Goal: Obtain resource: Obtain resource

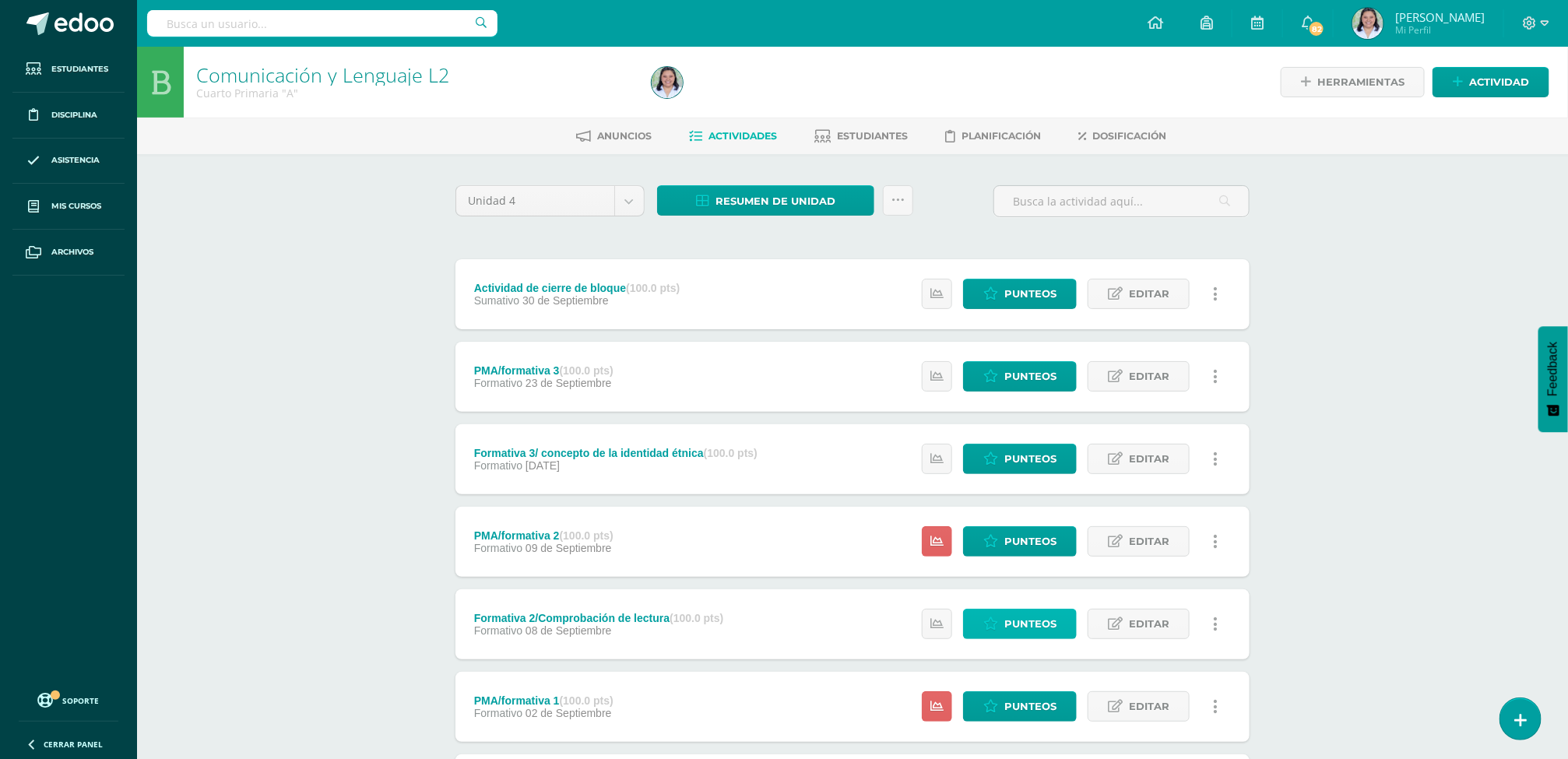
click at [1025, 621] on span "Punteos" at bounding box center [1030, 623] width 52 height 29
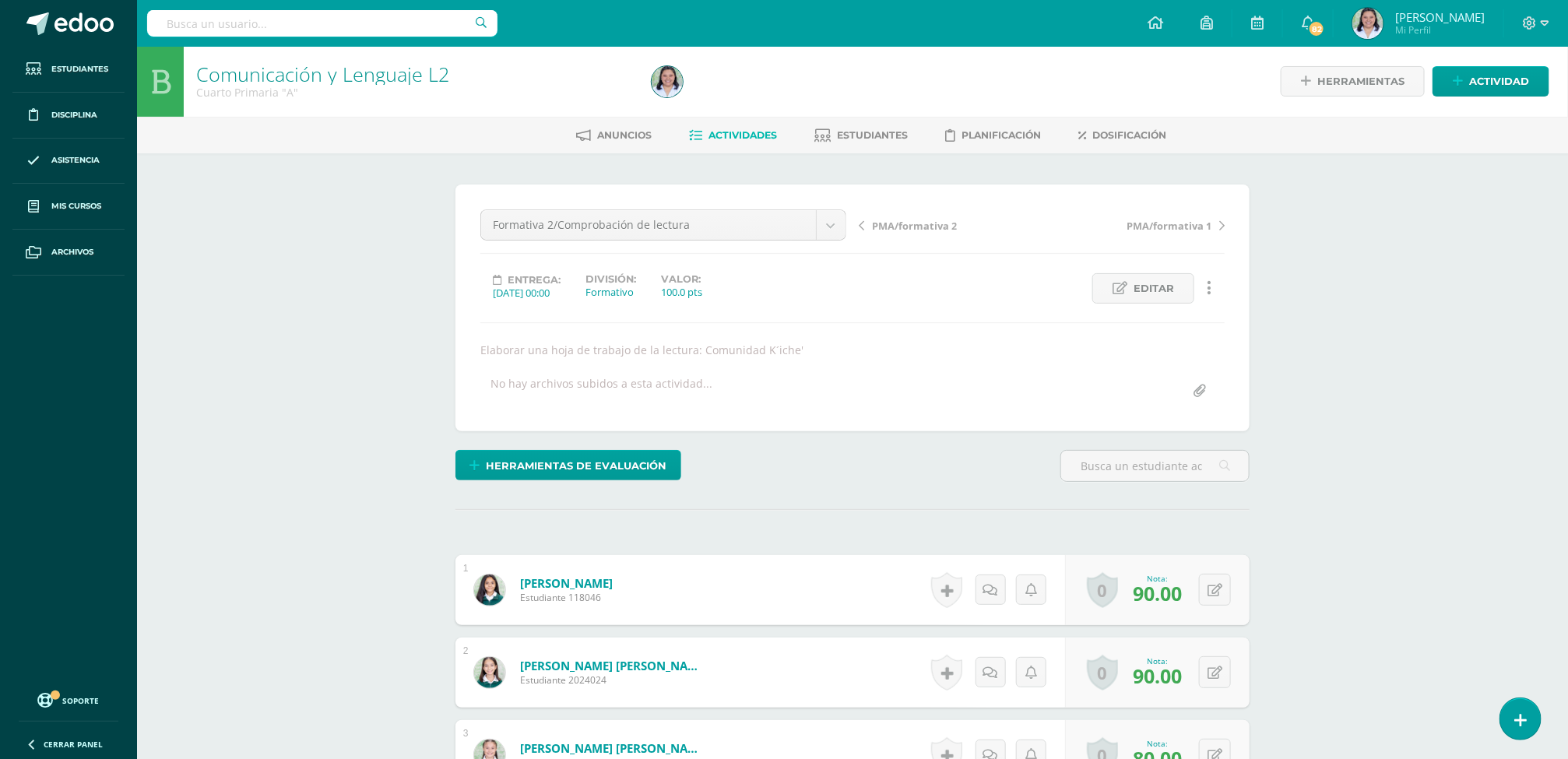
scroll to position [3, 0]
drag, startPoint x: 1422, startPoint y: 281, endPoint x: 1393, endPoint y: 281, distance: 29.0
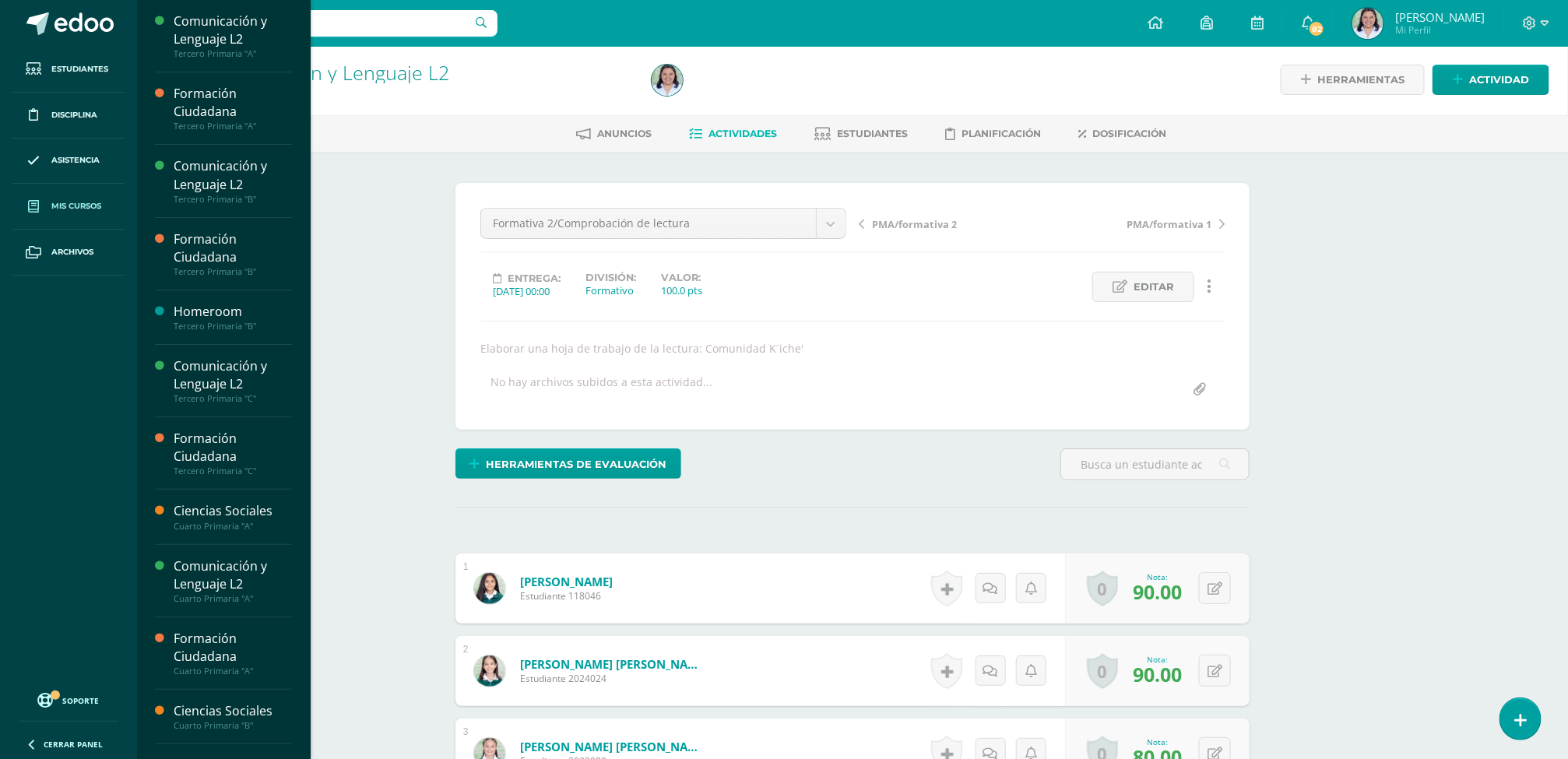
click at [33, 203] on icon at bounding box center [34, 207] width 11 height 13
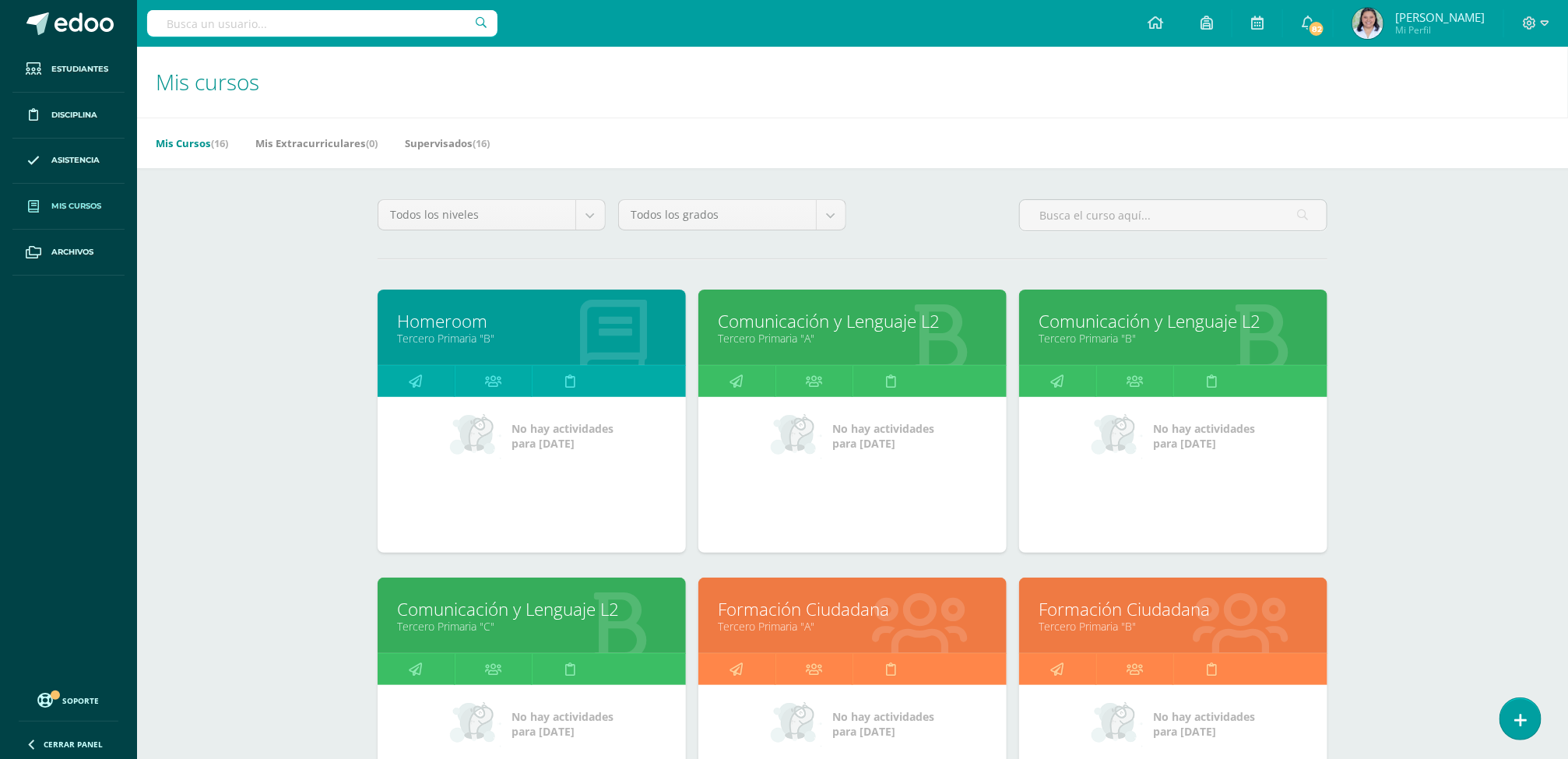
click at [851, 325] on link "Comunicación y Lenguaje L2" at bounding box center [852, 320] width 270 height 25
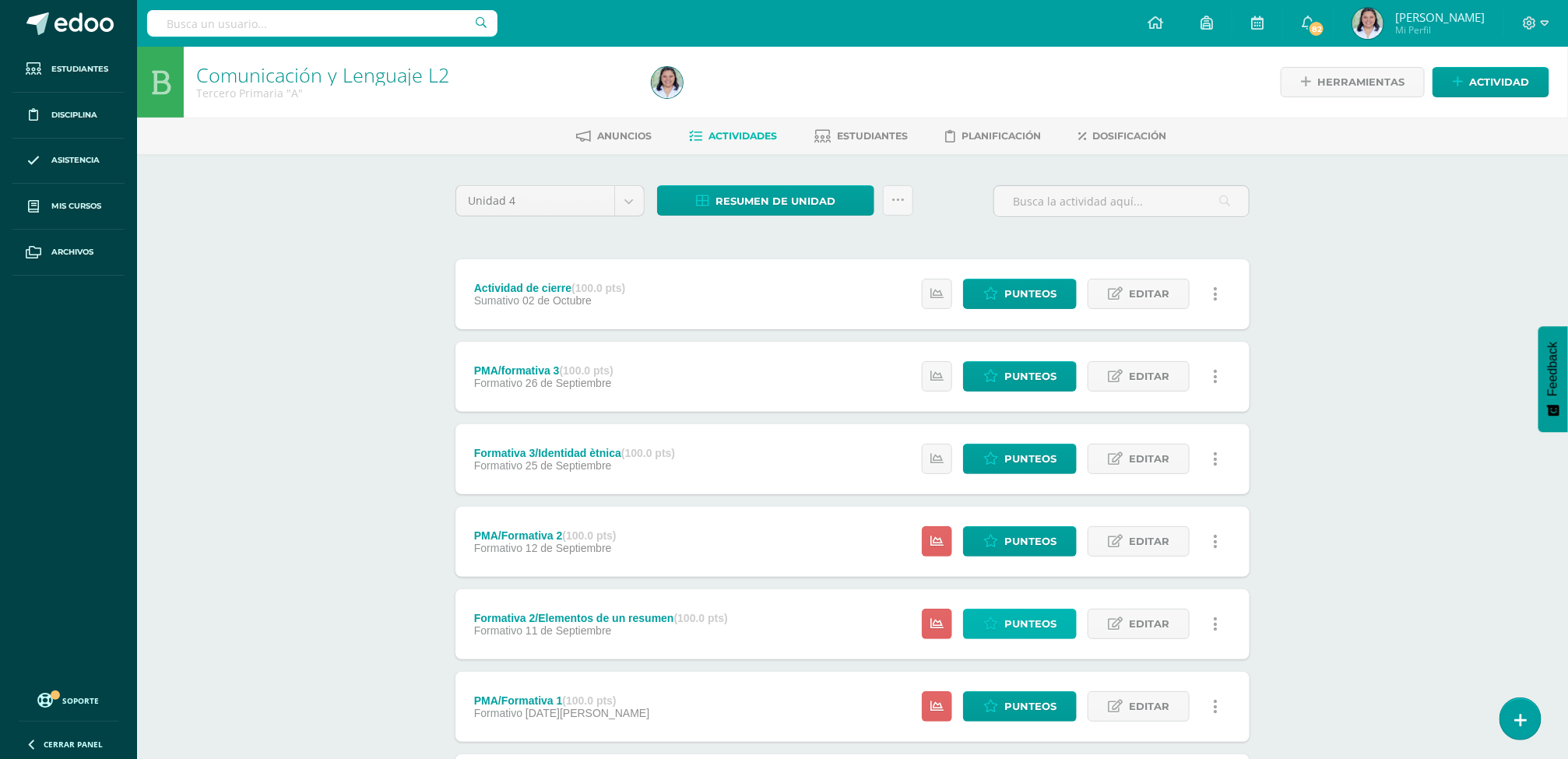
click at [1012, 620] on span "Punteos" at bounding box center [1030, 623] width 52 height 29
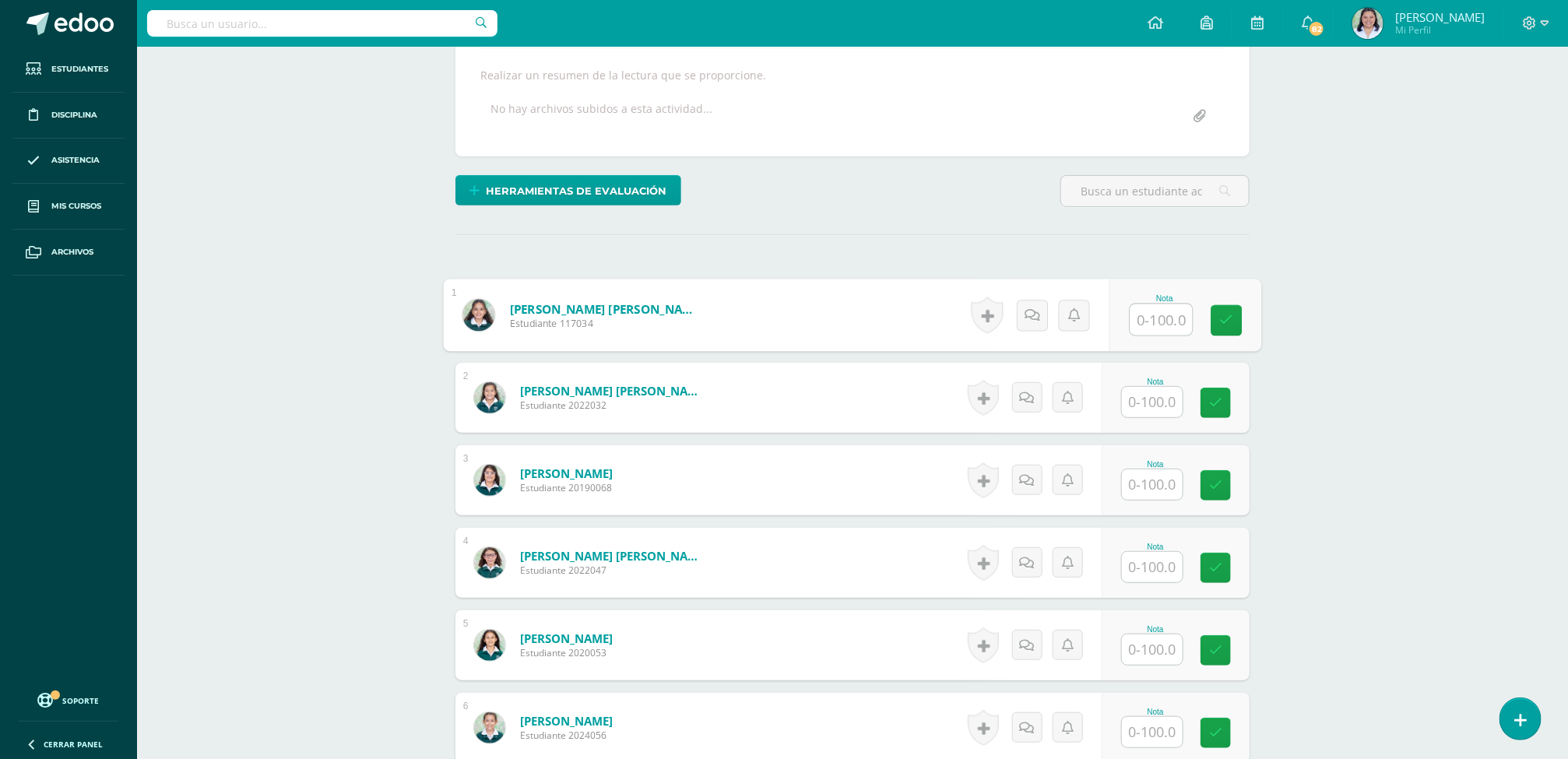
click at [1135, 315] on input "text" at bounding box center [1161, 319] width 62 height 31
type input "96"
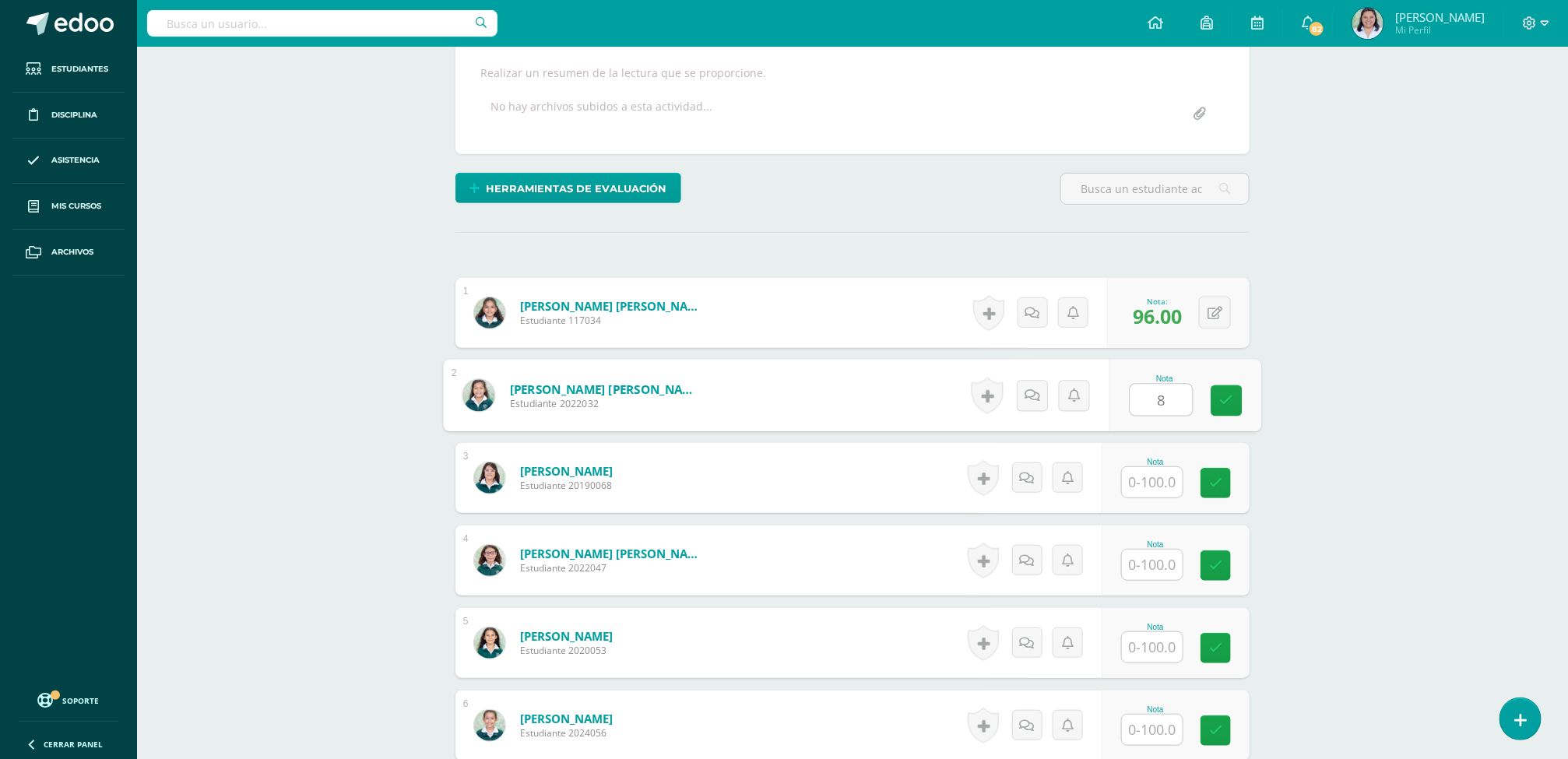
scroll to position [278, 0]
type input "86"
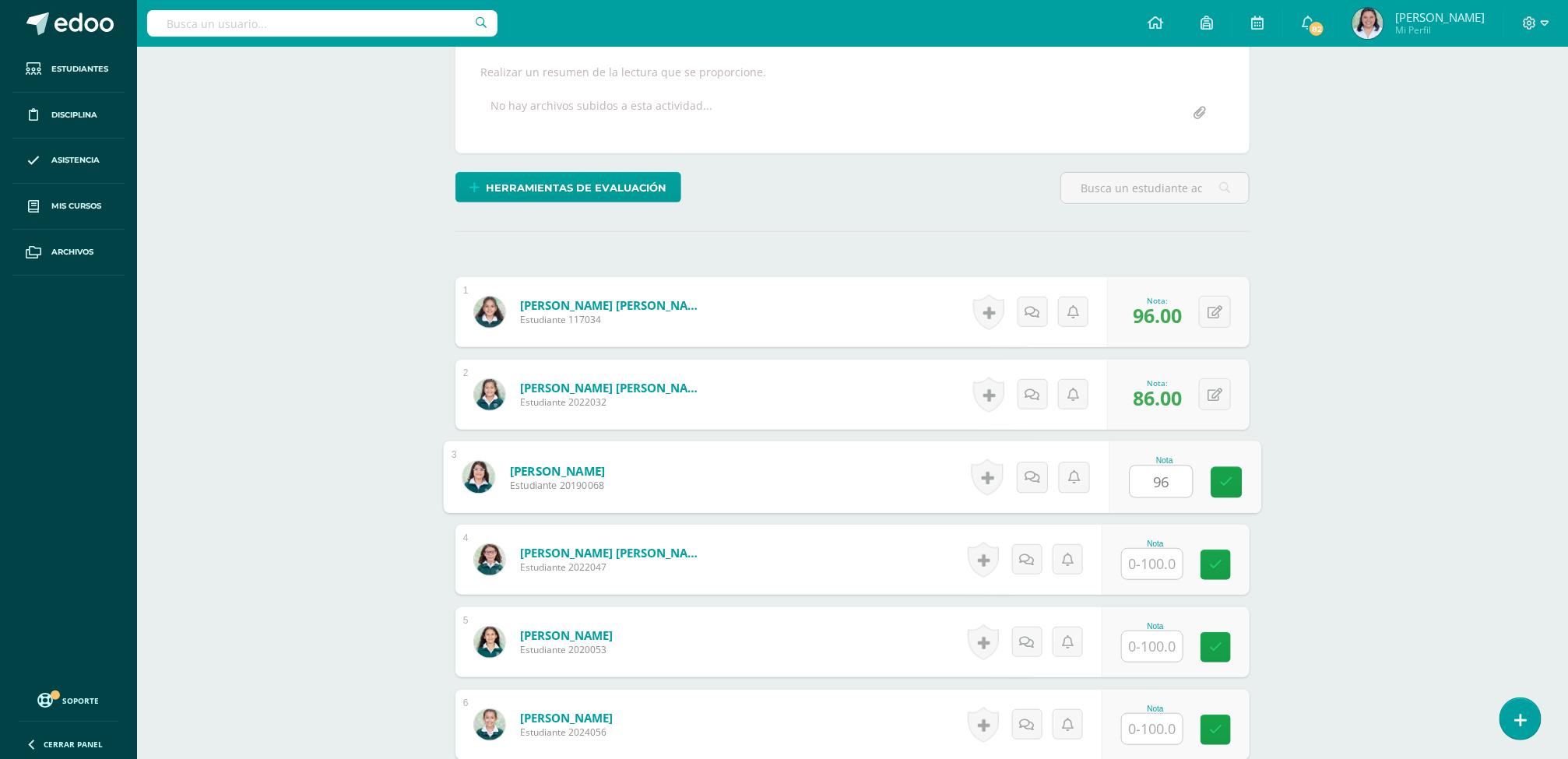
type input "96"
type input "78"
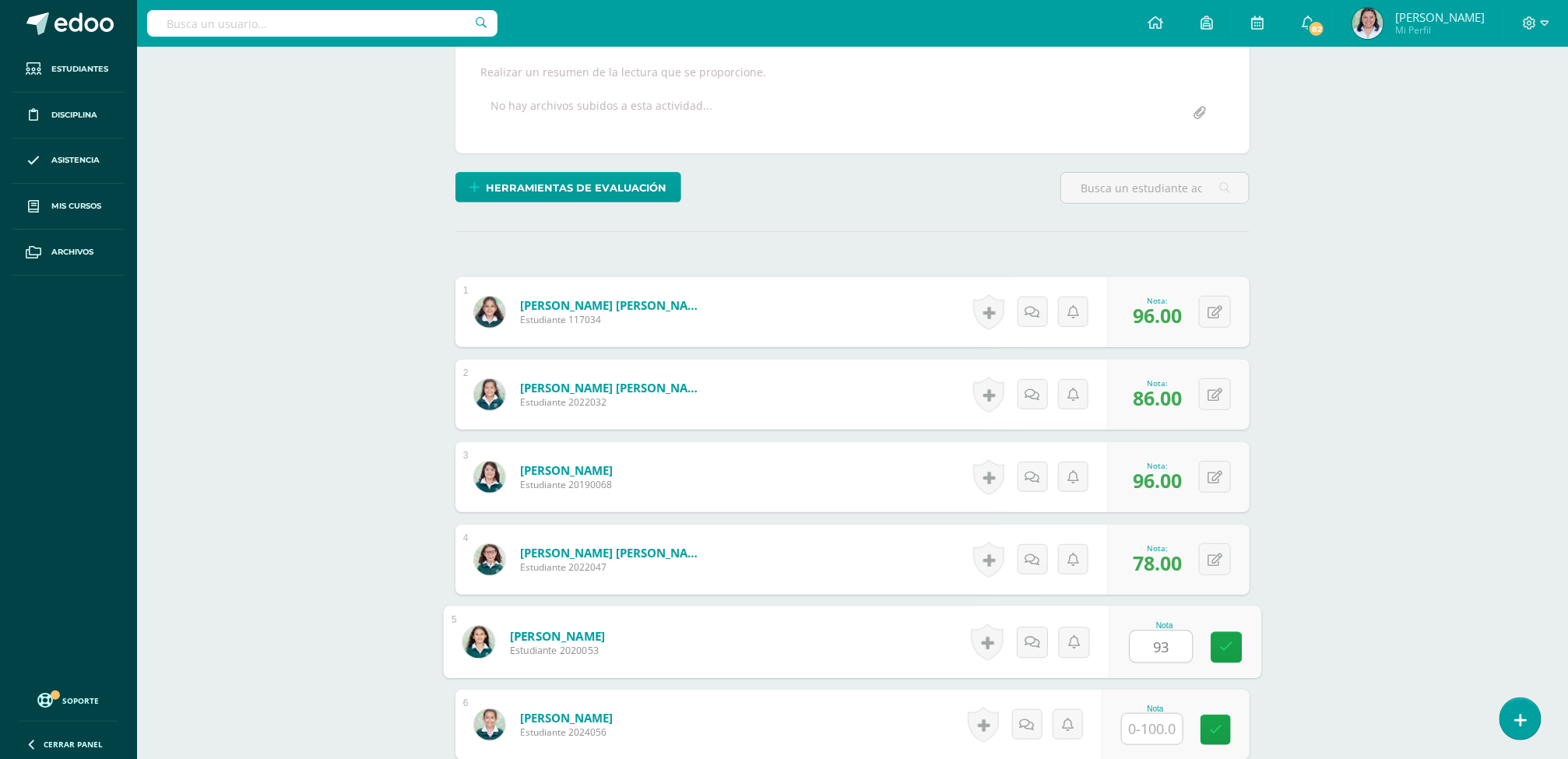
type input "93"
type input "89"
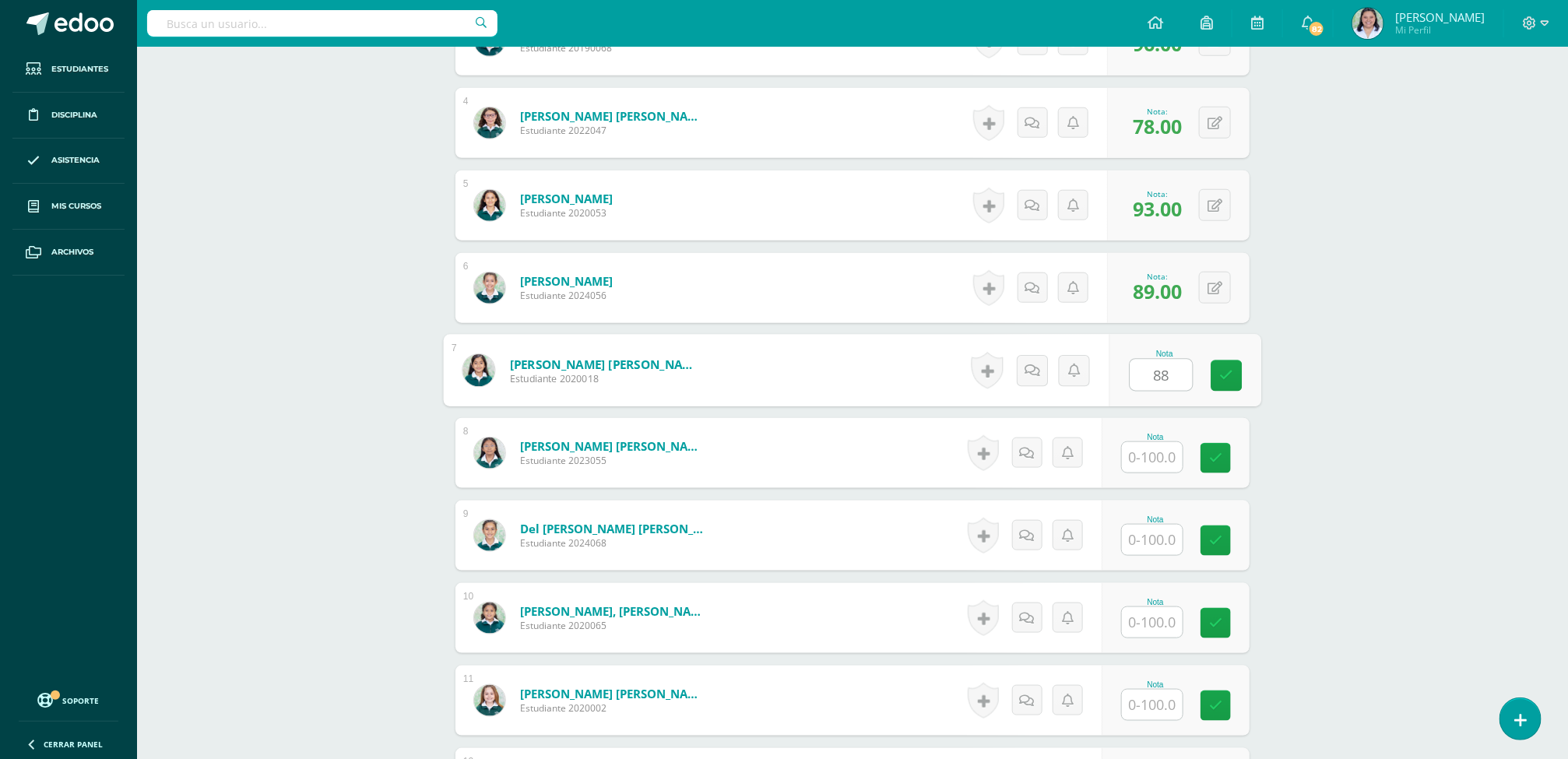
type input "88"
type input "98"
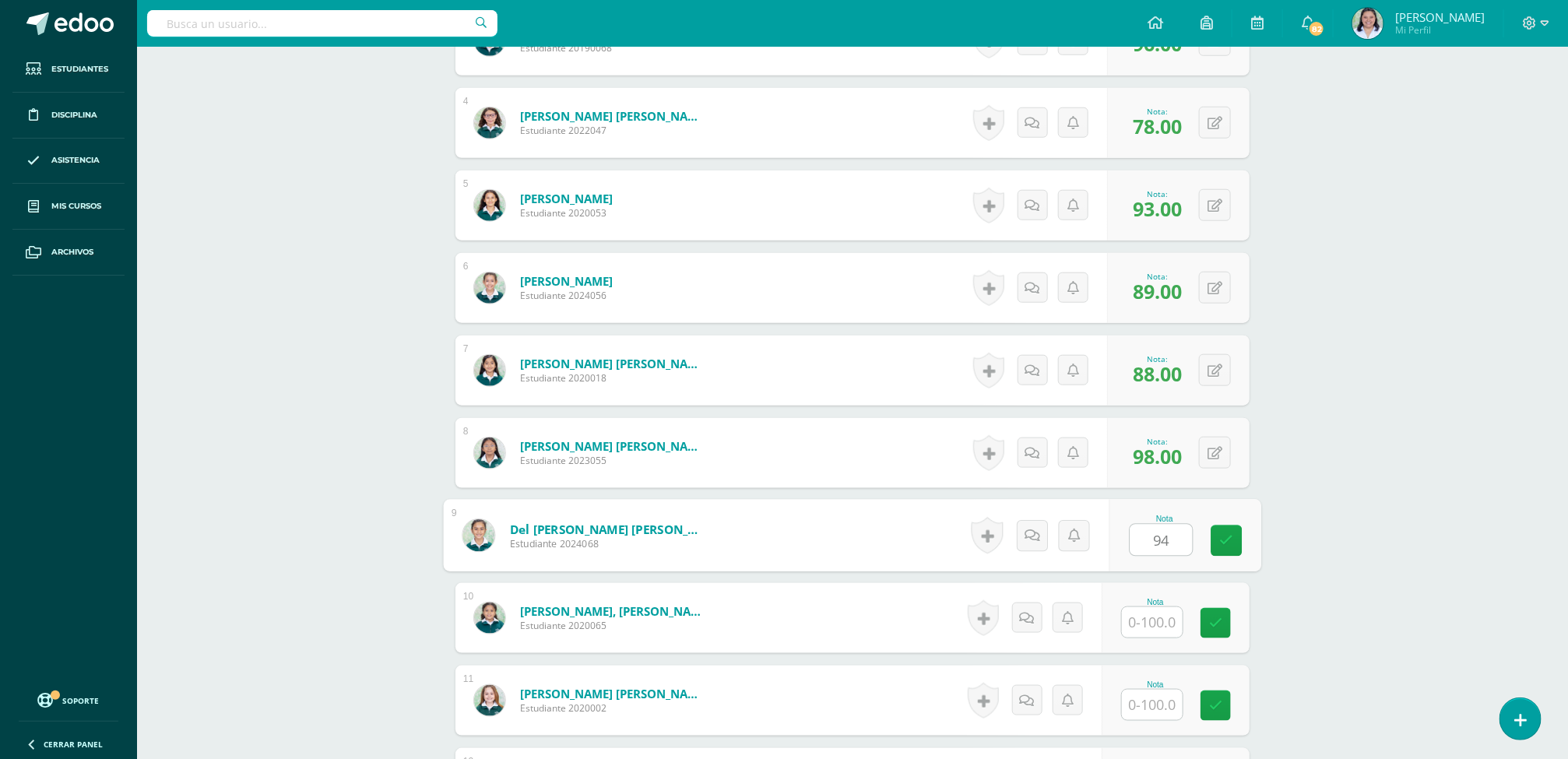
type input "94"
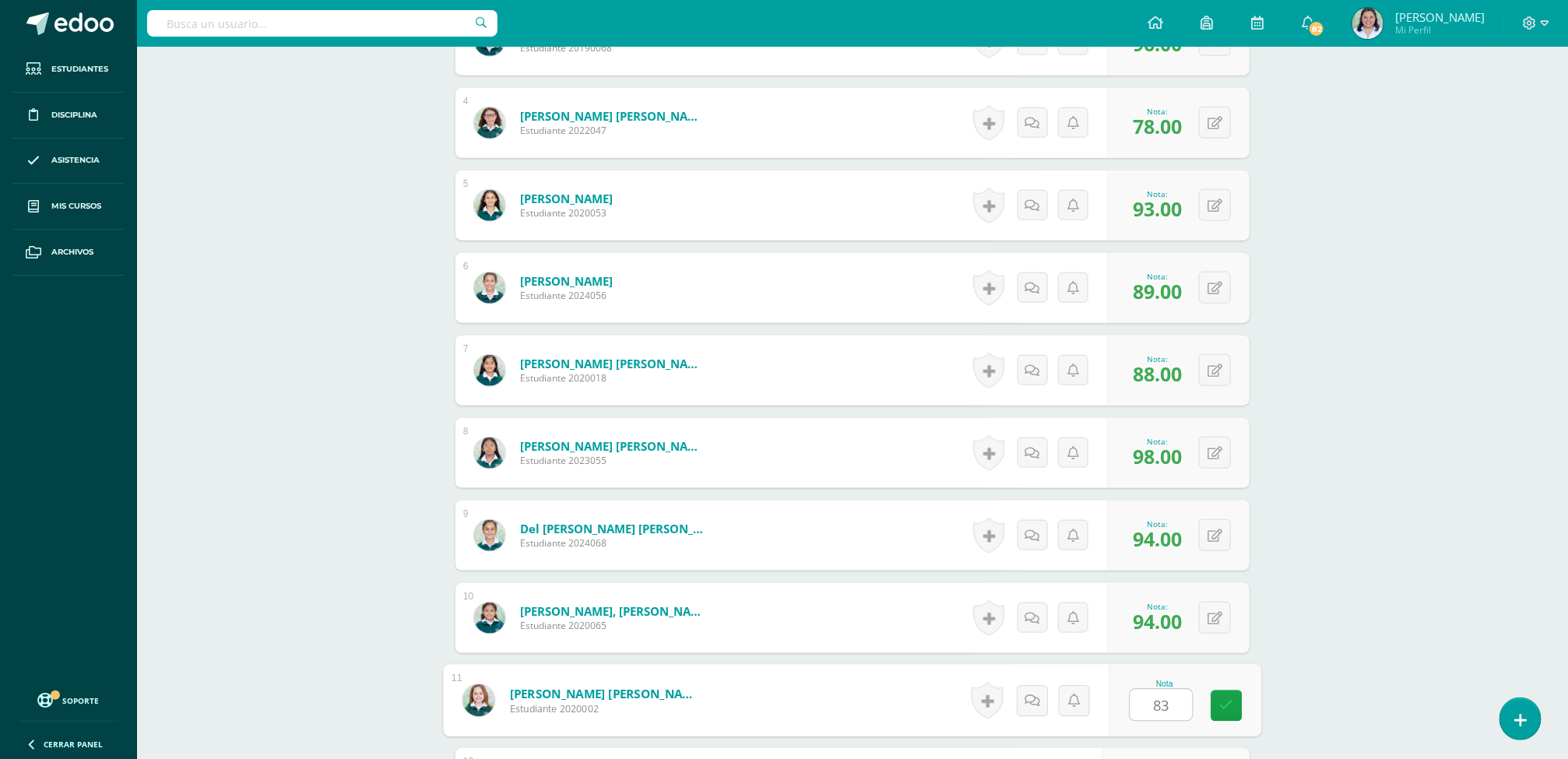
type input "83"
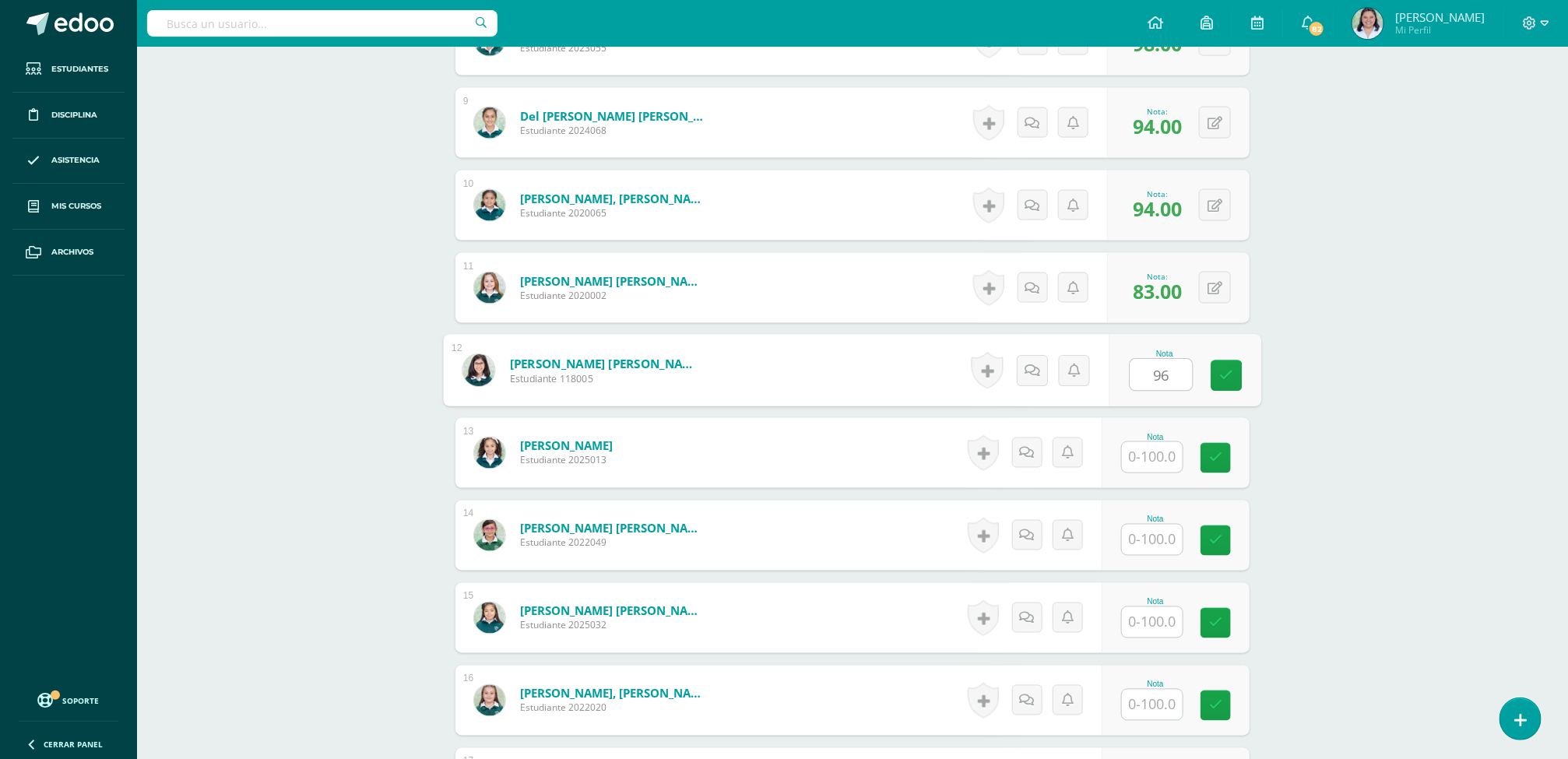
type input "96"
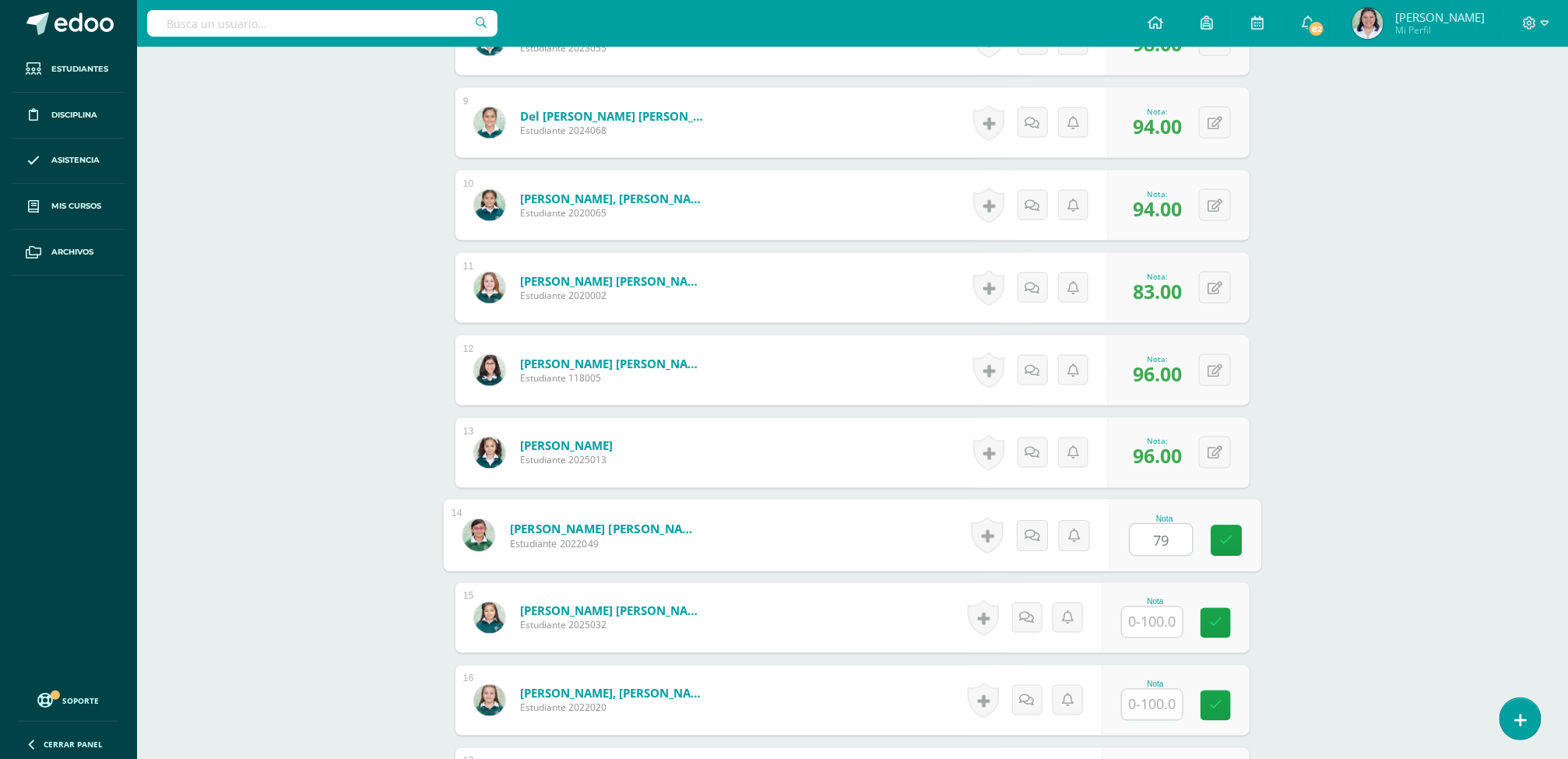
type input "79"
type input "87"
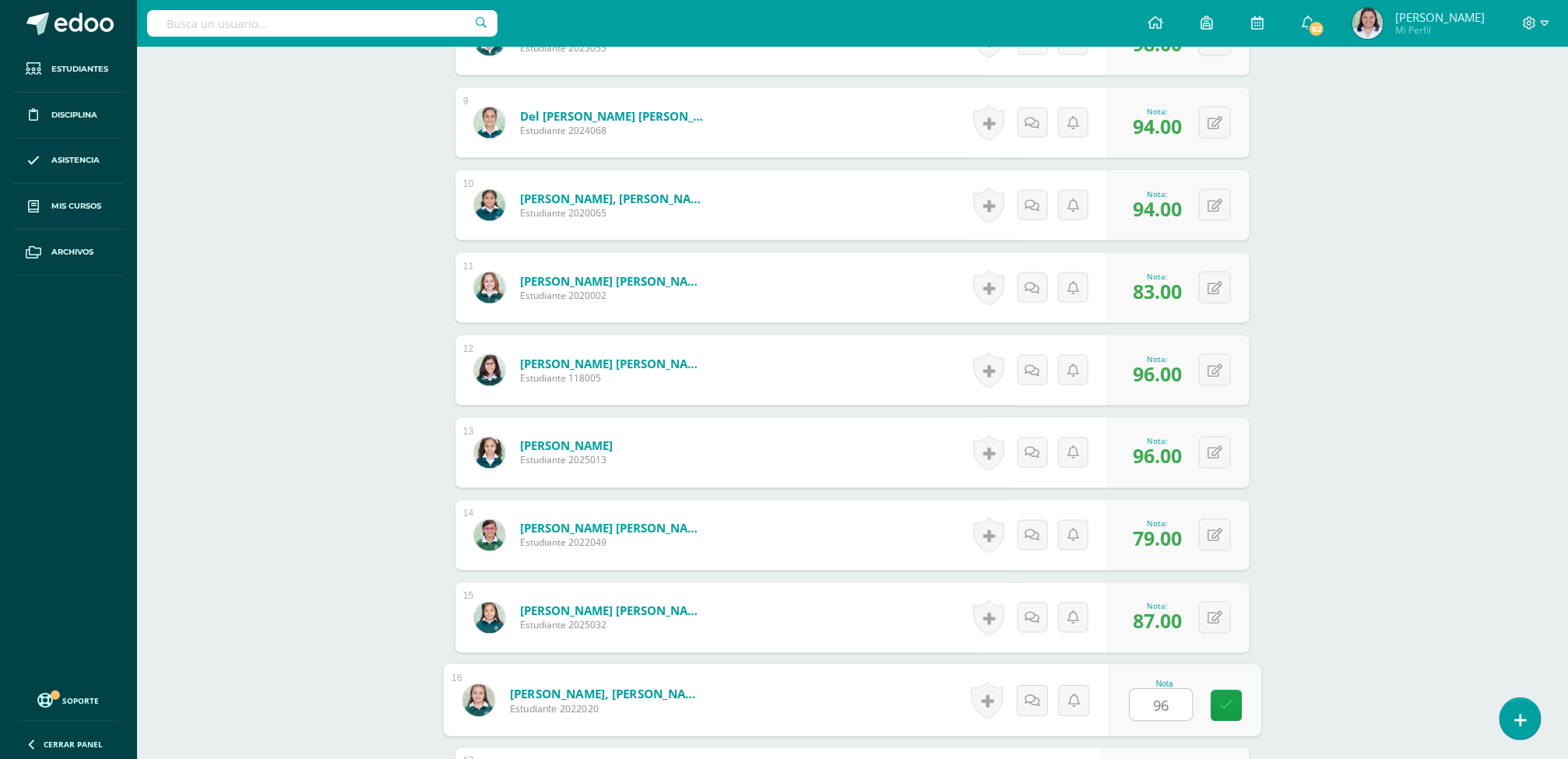
type input "96"
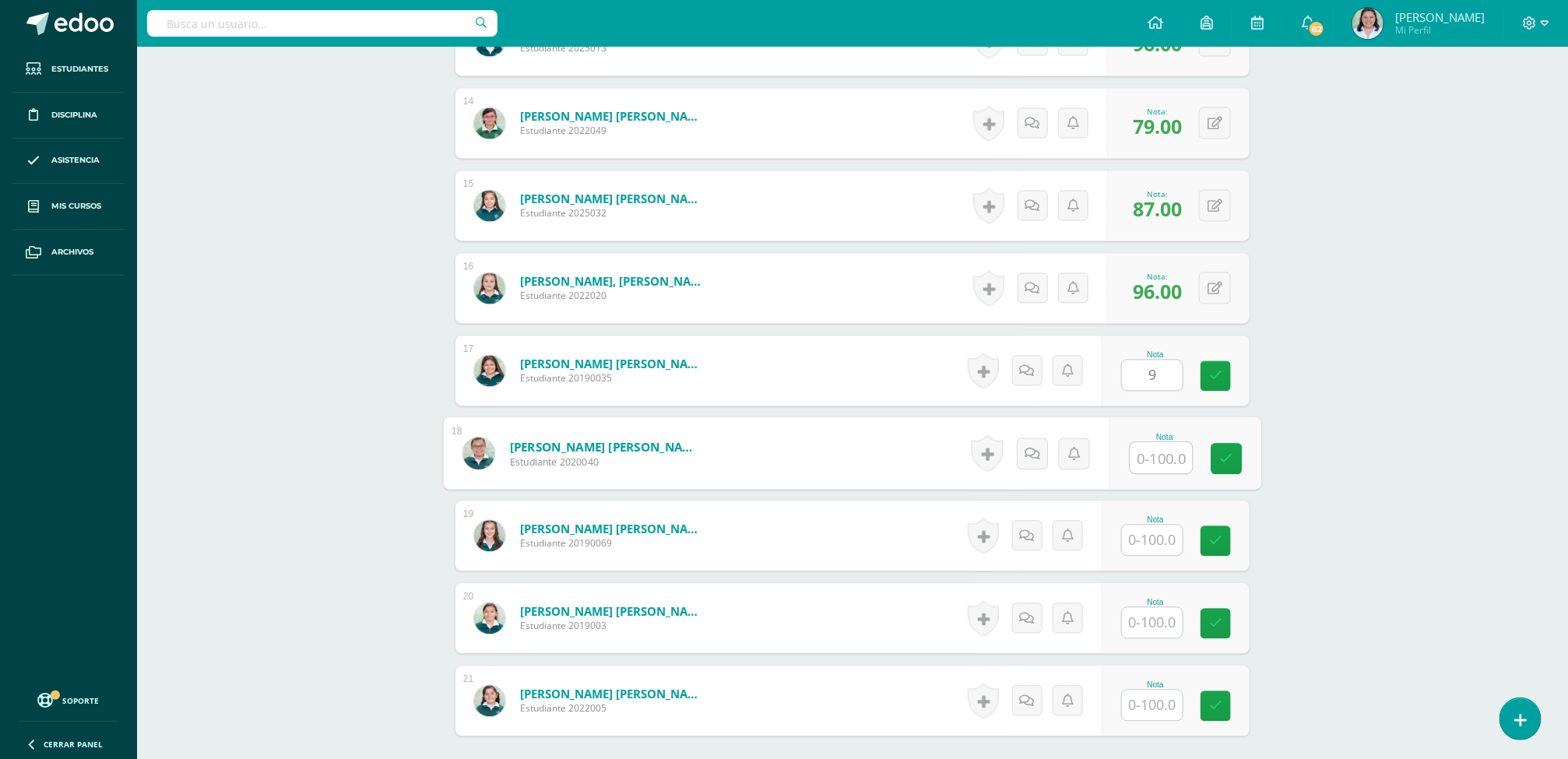
type input "9.00"
click at [1212, 386] on button at bounding box center [1226, 371] width 33 height 33
type input "92"
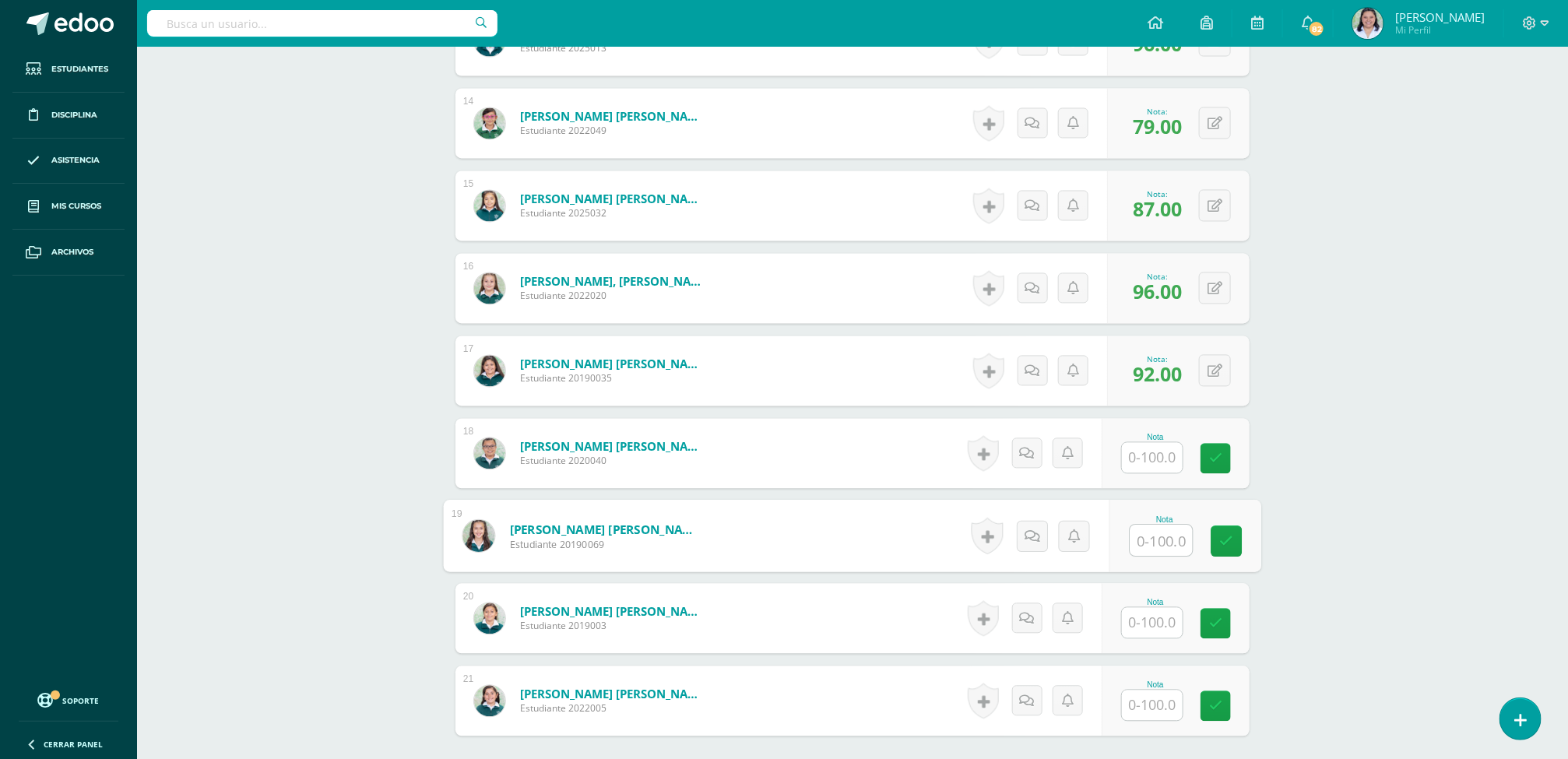
click at [1168, 542] on input "text" at bounding box center [1161, 541] width 62 height 31
type input "79"
type input "97"
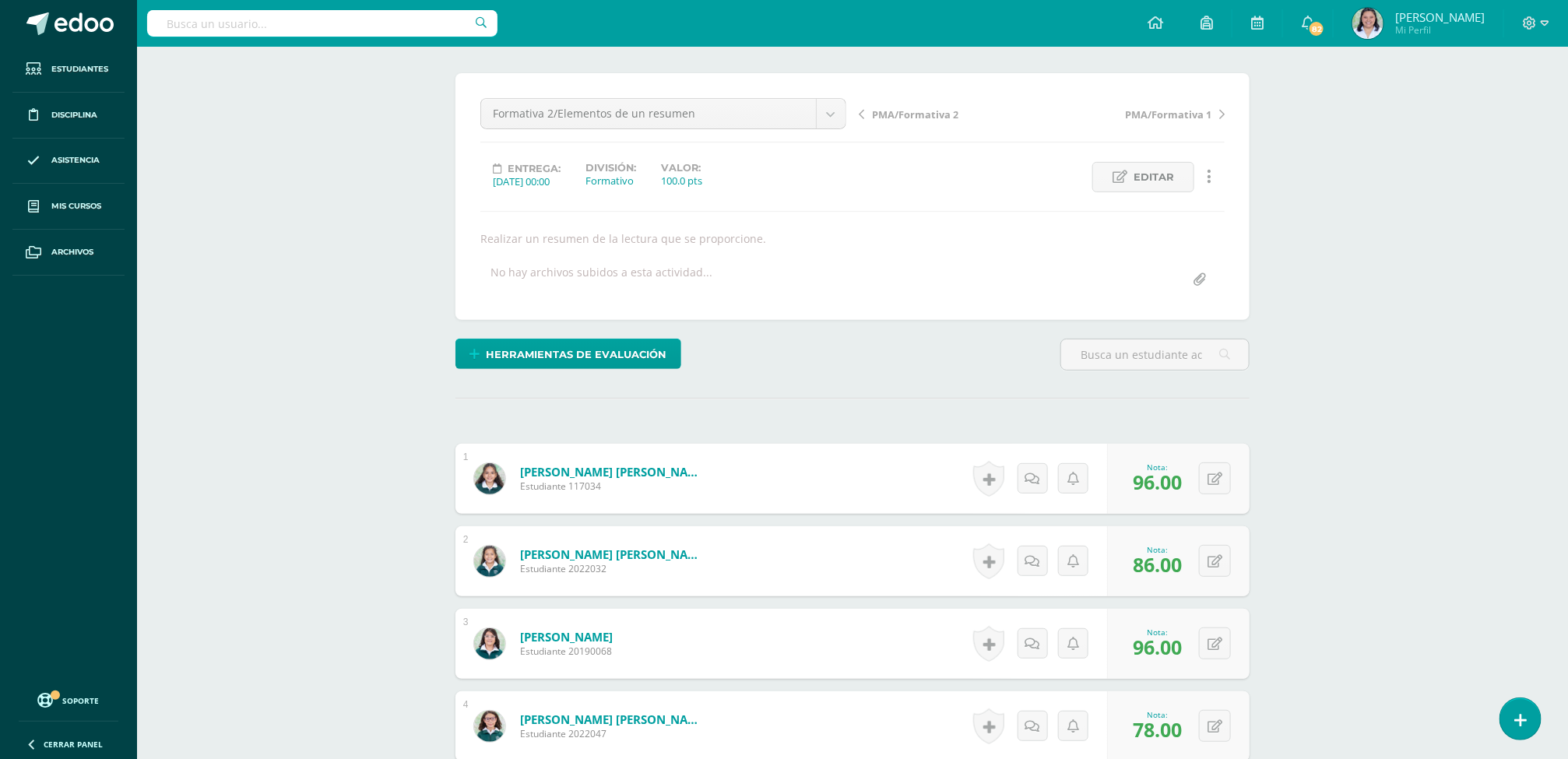
scroll to position [0, 0]
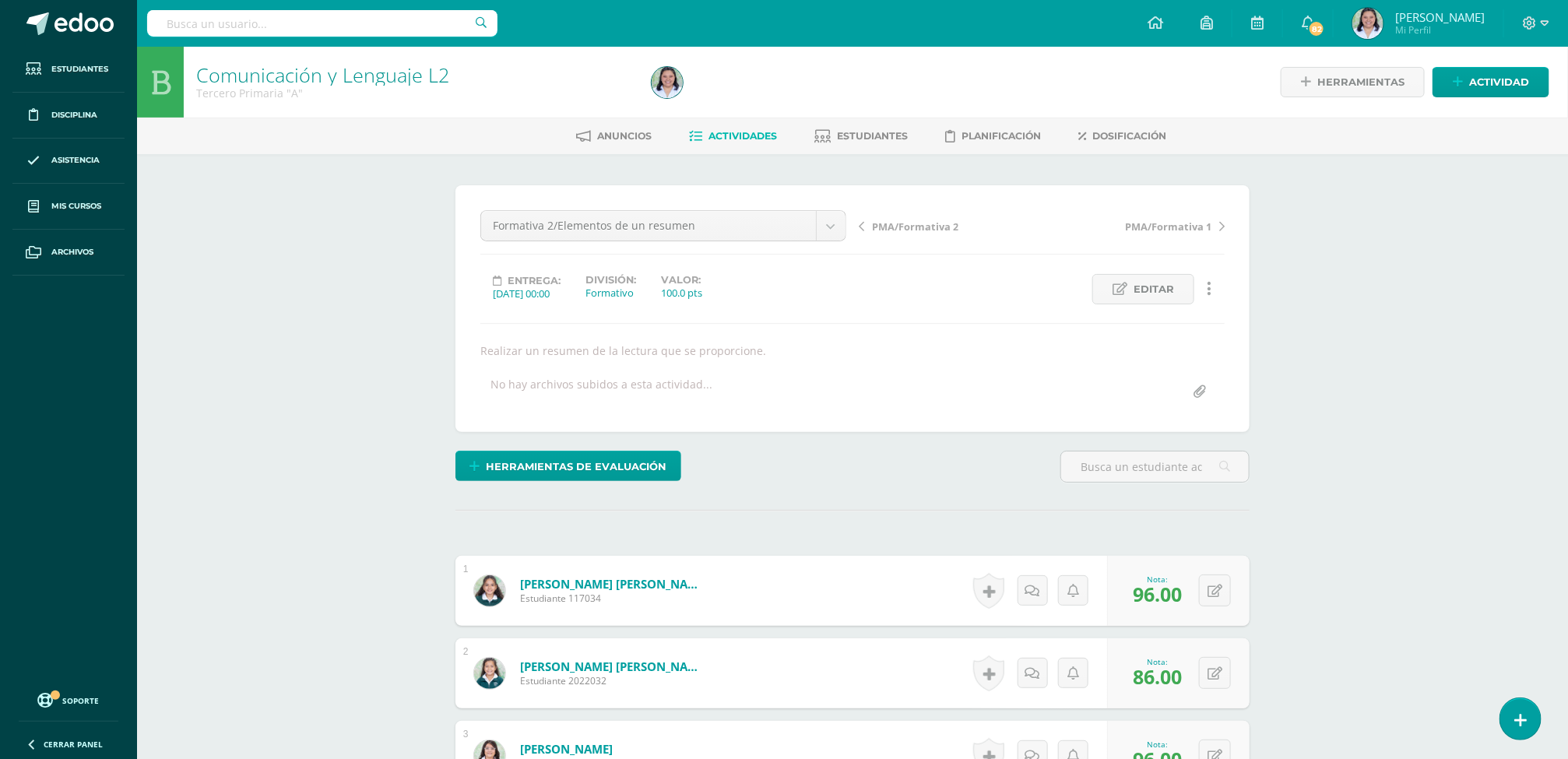
click at [740, 130] on span "Actividades" at bounding box center [742, 136] width 68 height 12
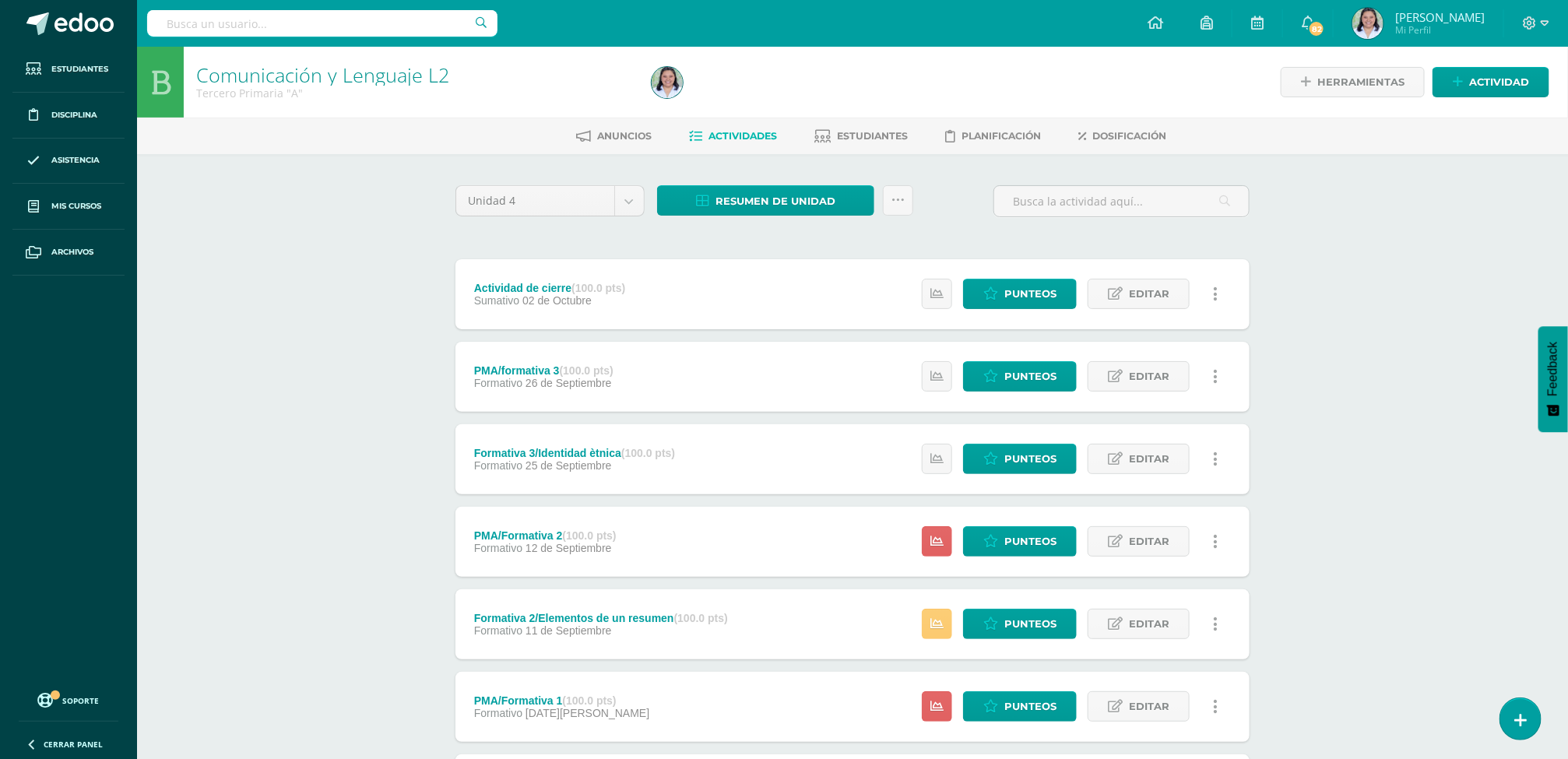
click at [738, 137] on span "Actividades" at bounding box center [742, 136] width 68 height 12
click at [740, 187] on span "Resumen de unidad" at bounding box center [776, 201] width 120 height 29
click at [745, 94] on link "Descargar como HTML" at bounding box center [767, 96] width 166 height 25
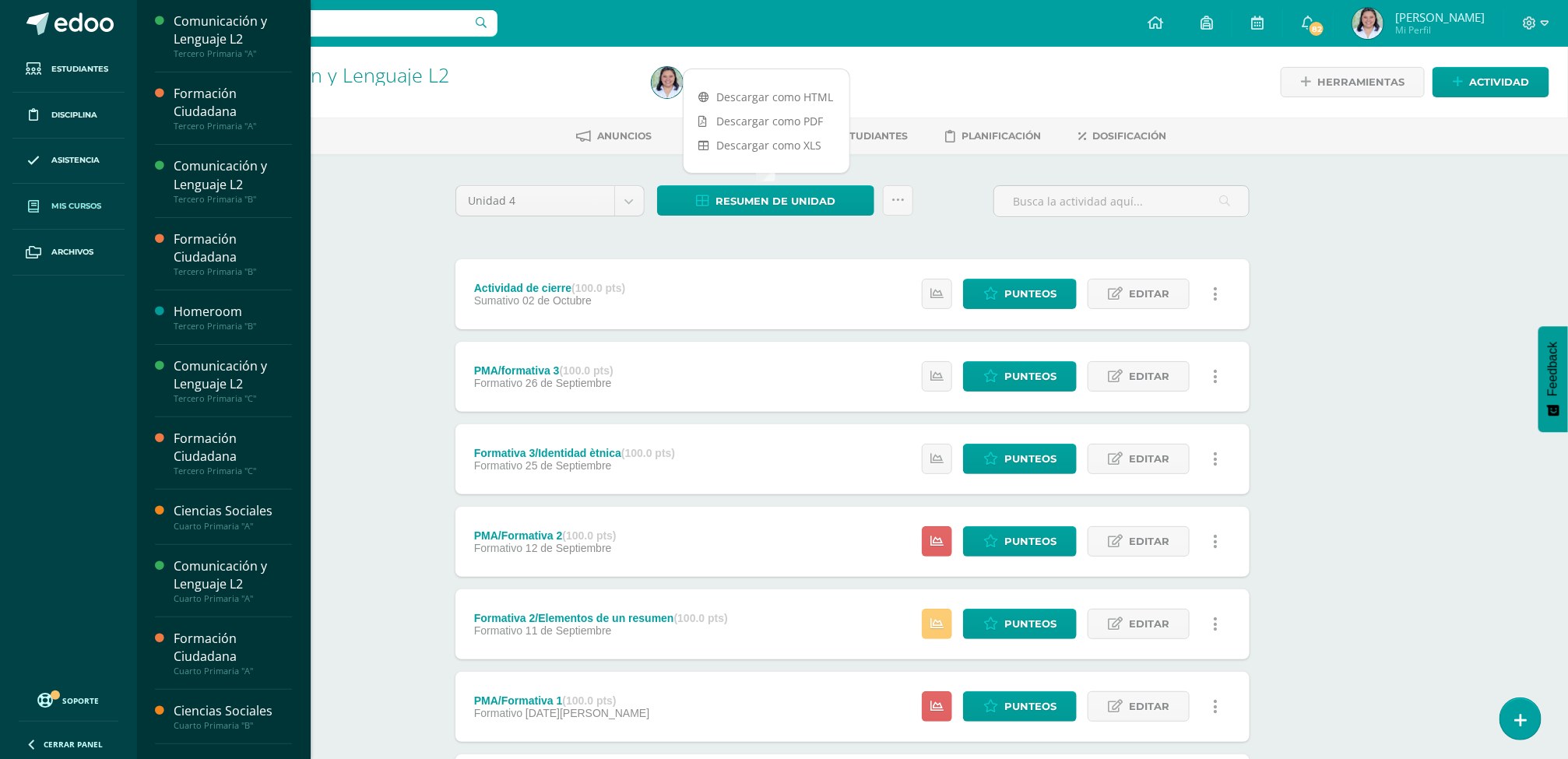
click at [83, 197] on link "Mis cursos" at bounding box center [68, 207] width 112 height 46
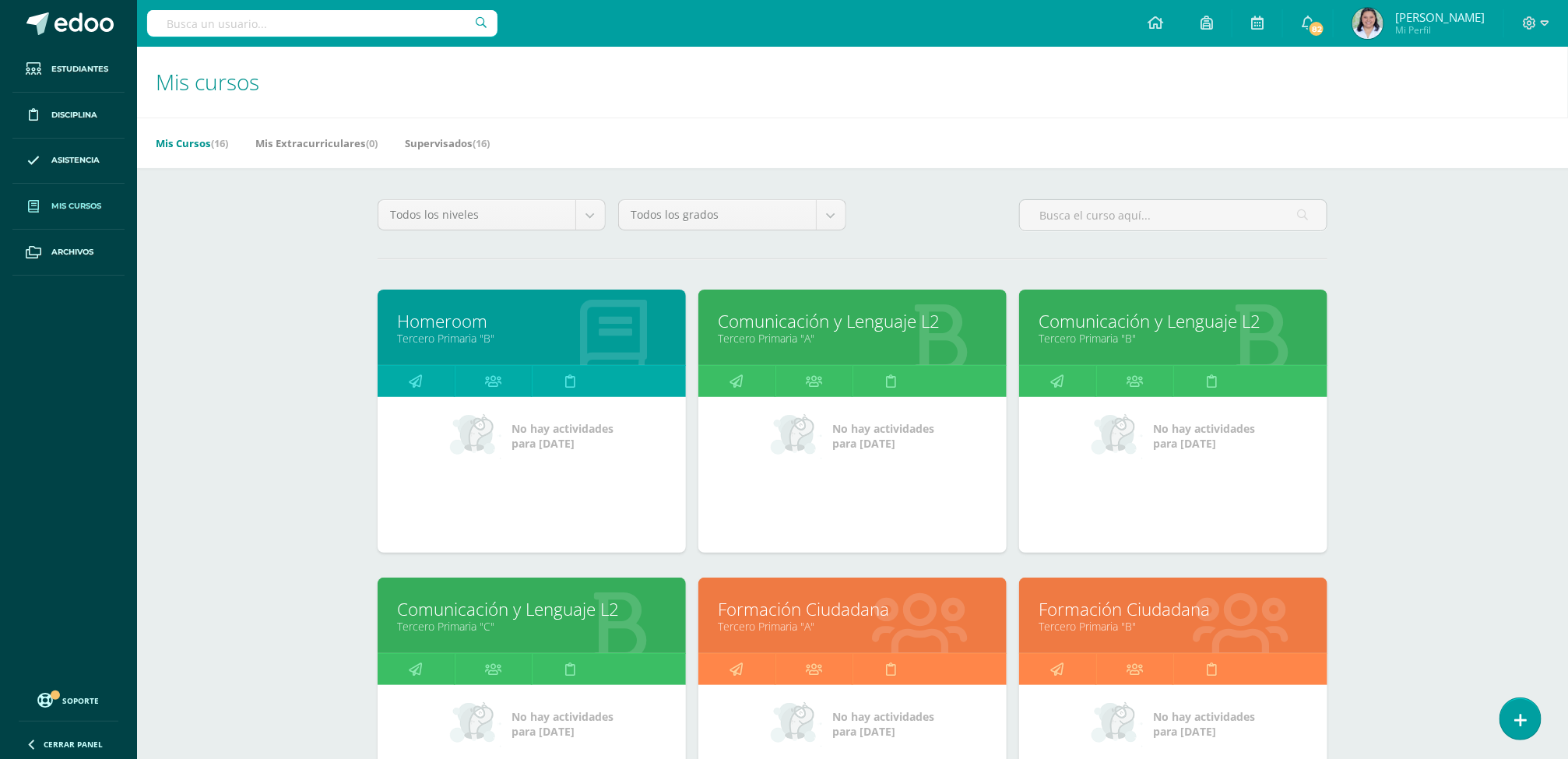
click at [1129, 339] on link "Tercero Primaria "B"" at bounding box center [1174, 338] width 270 height 15
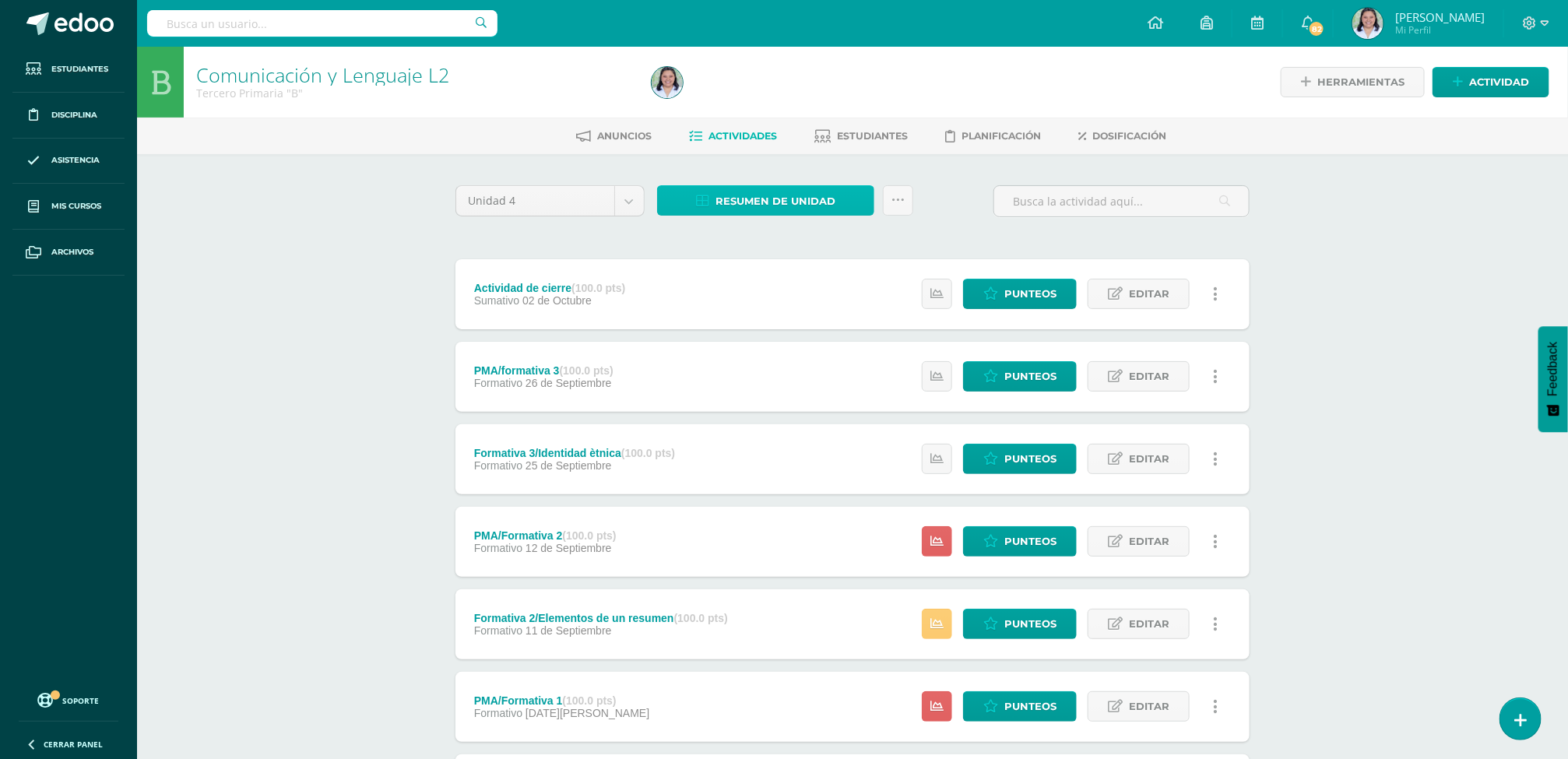
click at [782, 203] on span "Resumen de unidad" at bounding box center [776, 201] width 120 height 29
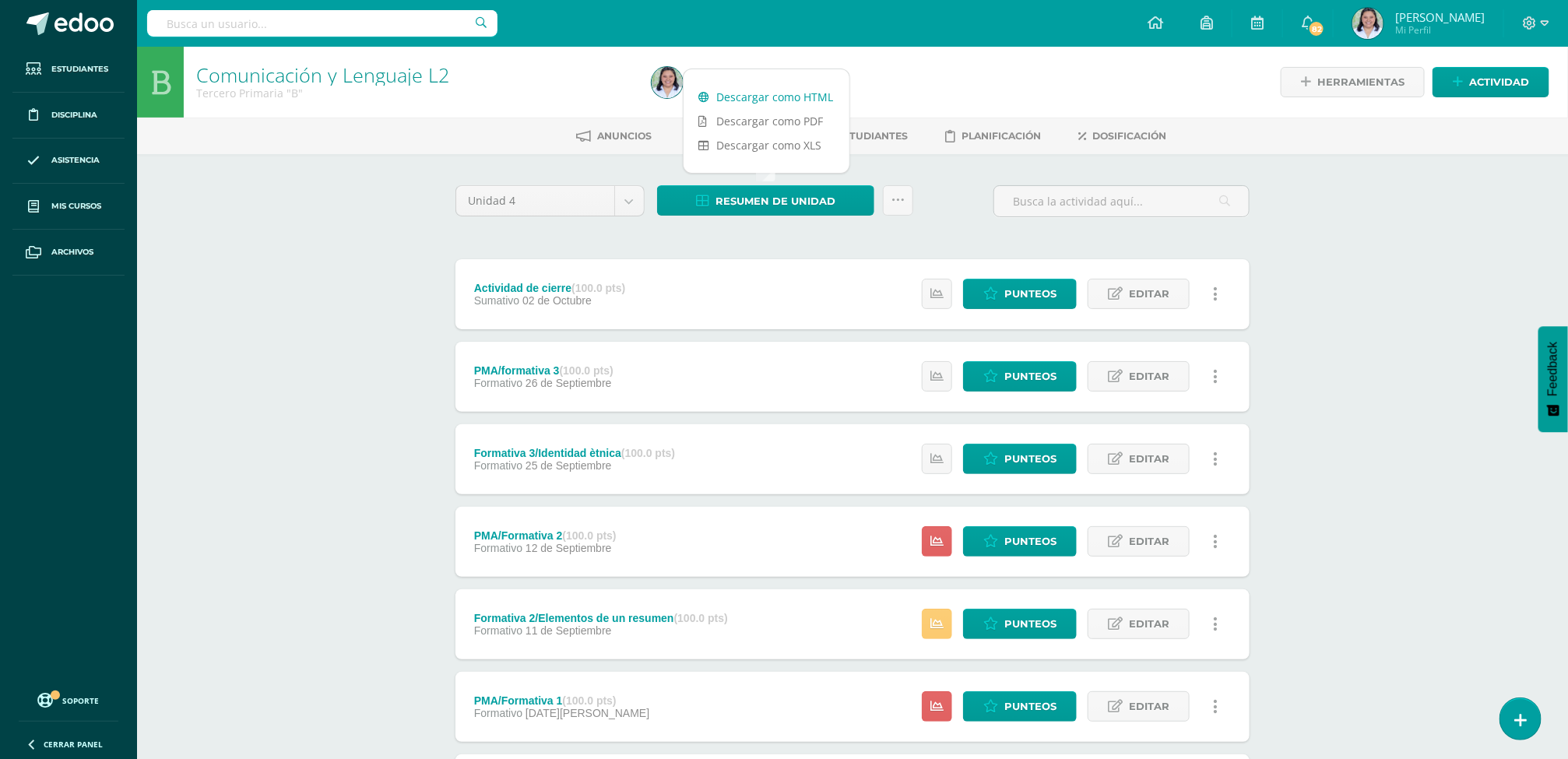
click at [759, 88] on link "Descargar como HTML" at bounding box center [767, 96] width 166 height 25
click at [1023, 633] on span "Punteos" at bounding box center [1030, 623] width 52 height 29
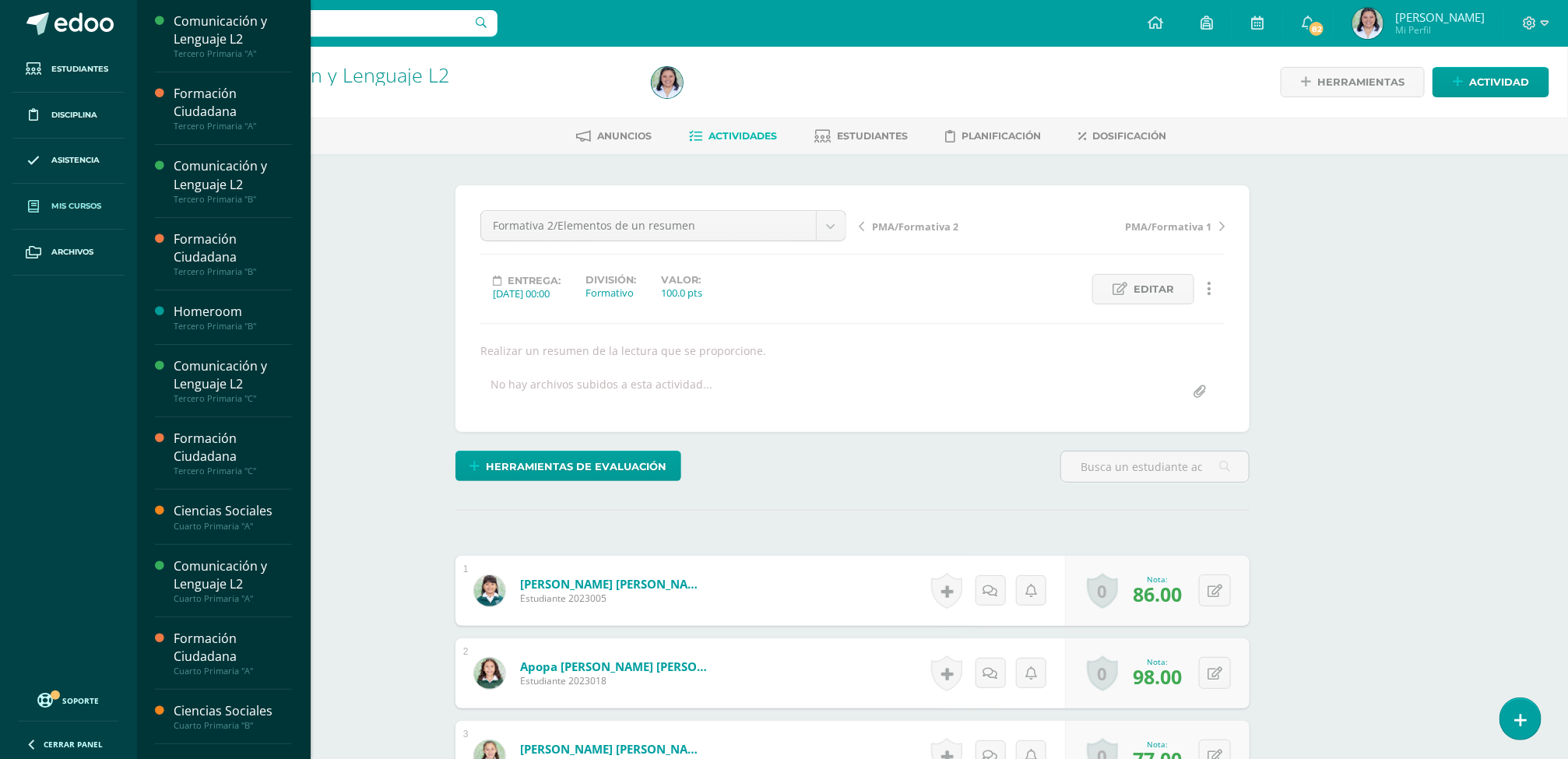
click at [52, 203] on span "Mis cursos" at bounding box center [76, 207] width 50 height 13
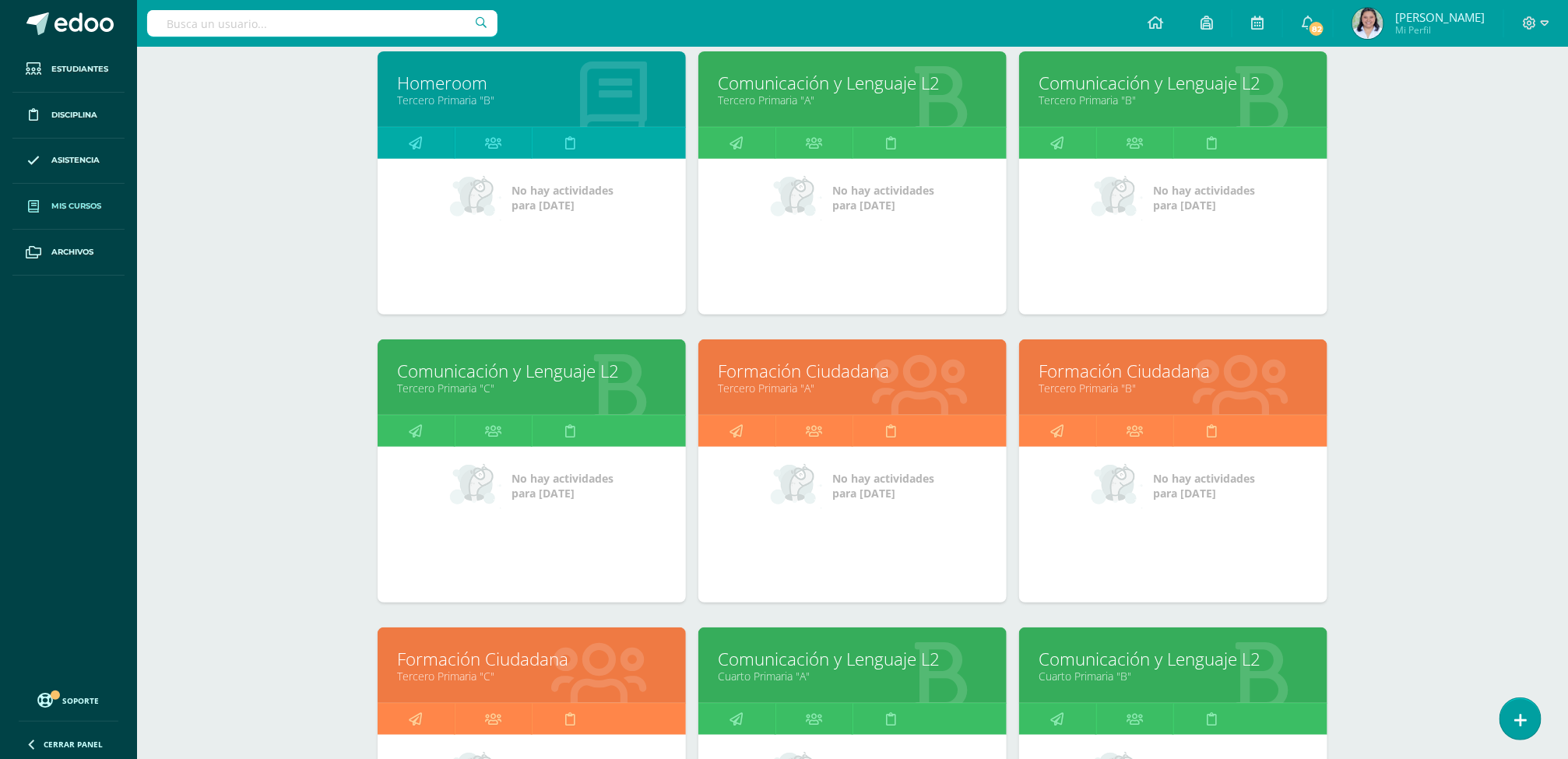
scroll to position [299, 0]
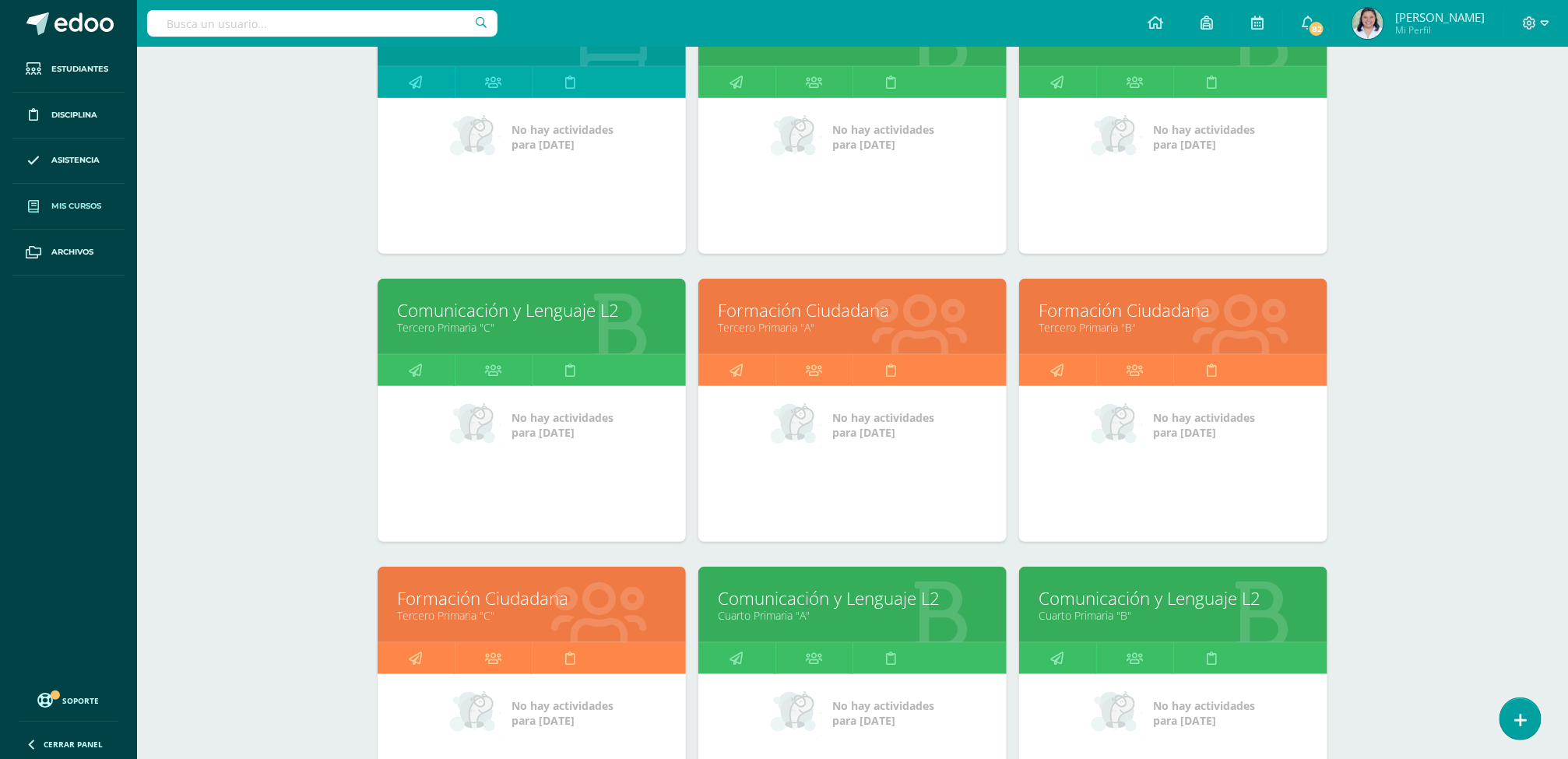
click at [477, 314] on link "Comunicación y Lenguaje L2" at bounding box center [532, 309] width 270 height 25
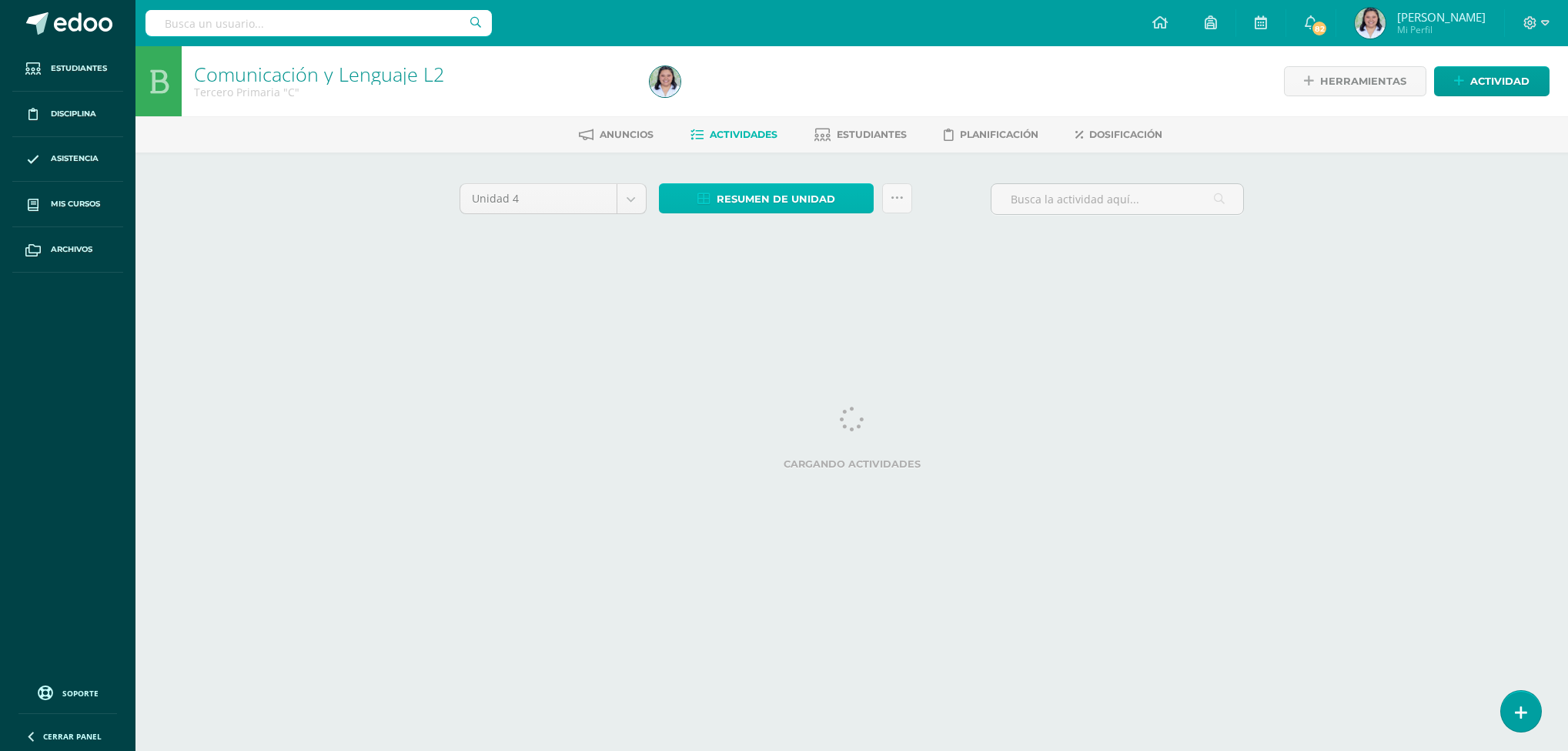
click at [744, 197] on span "Resumen de unidad" at bounding box center [776, 199] width 119 height 29
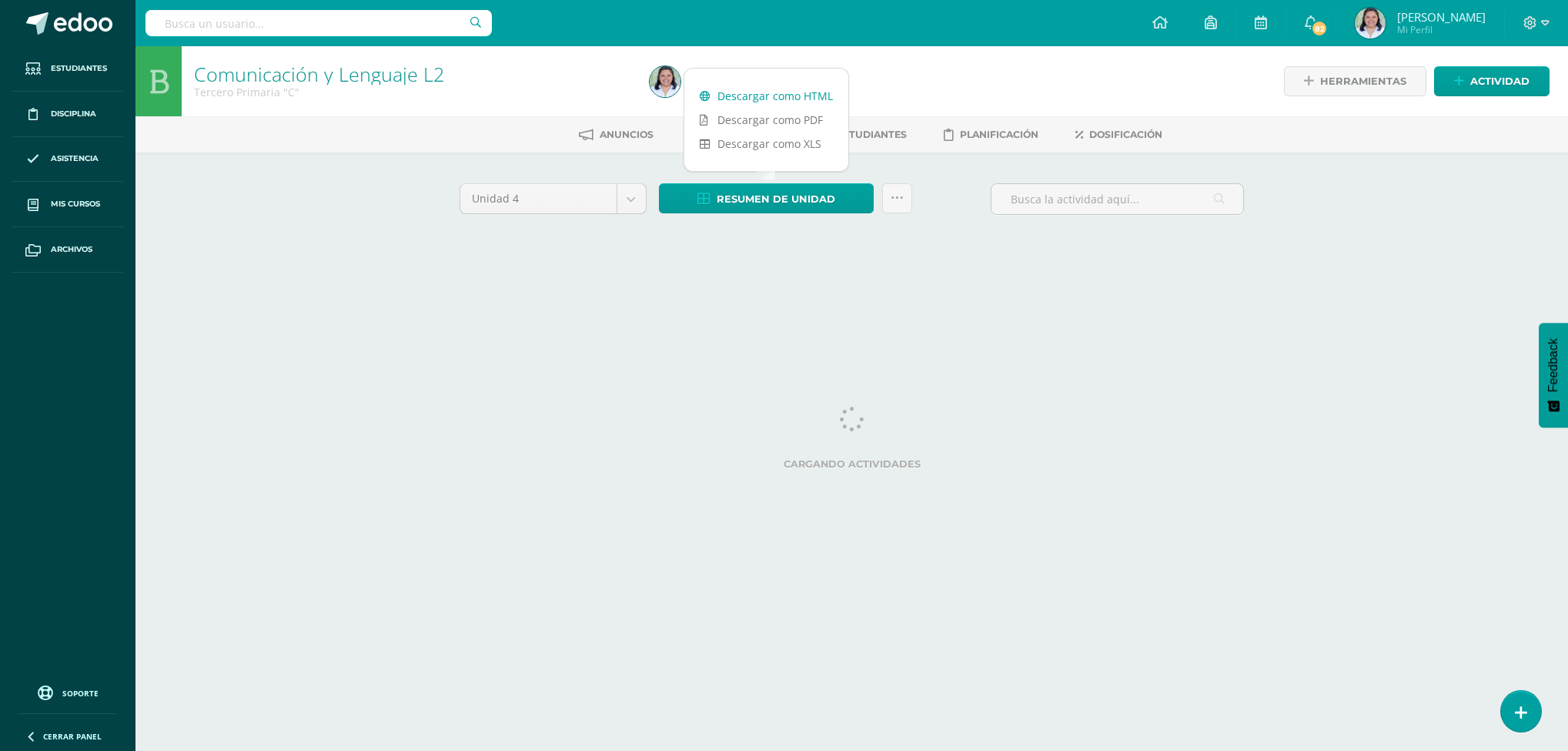
click at [761, 97] on link "Descargar como HTML" at bounding box center [766, 95] width 164 height 24
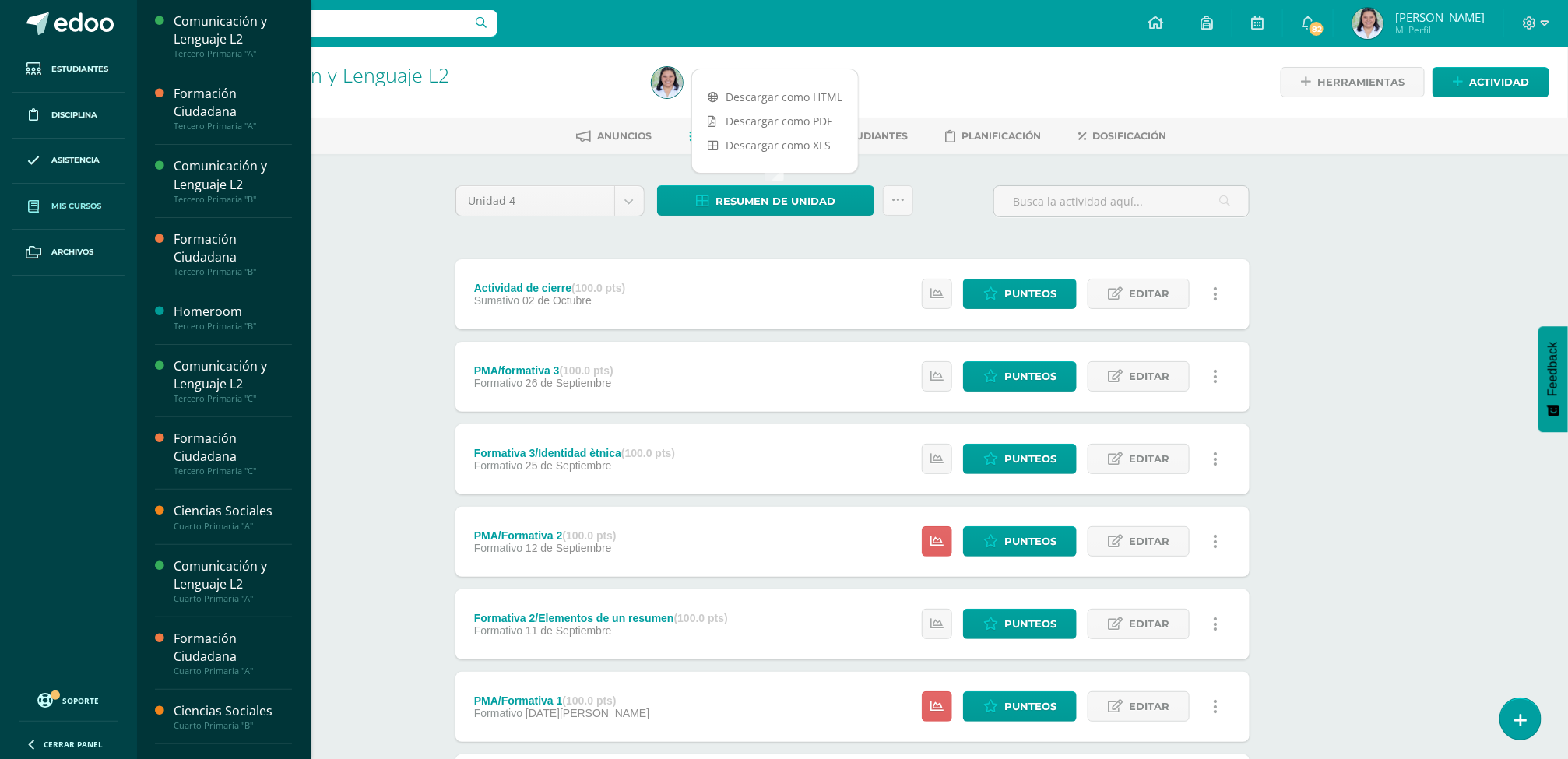
click at [83, 215] on link "Mis cursos" at bounding box center [68, 207] width 112 height 46
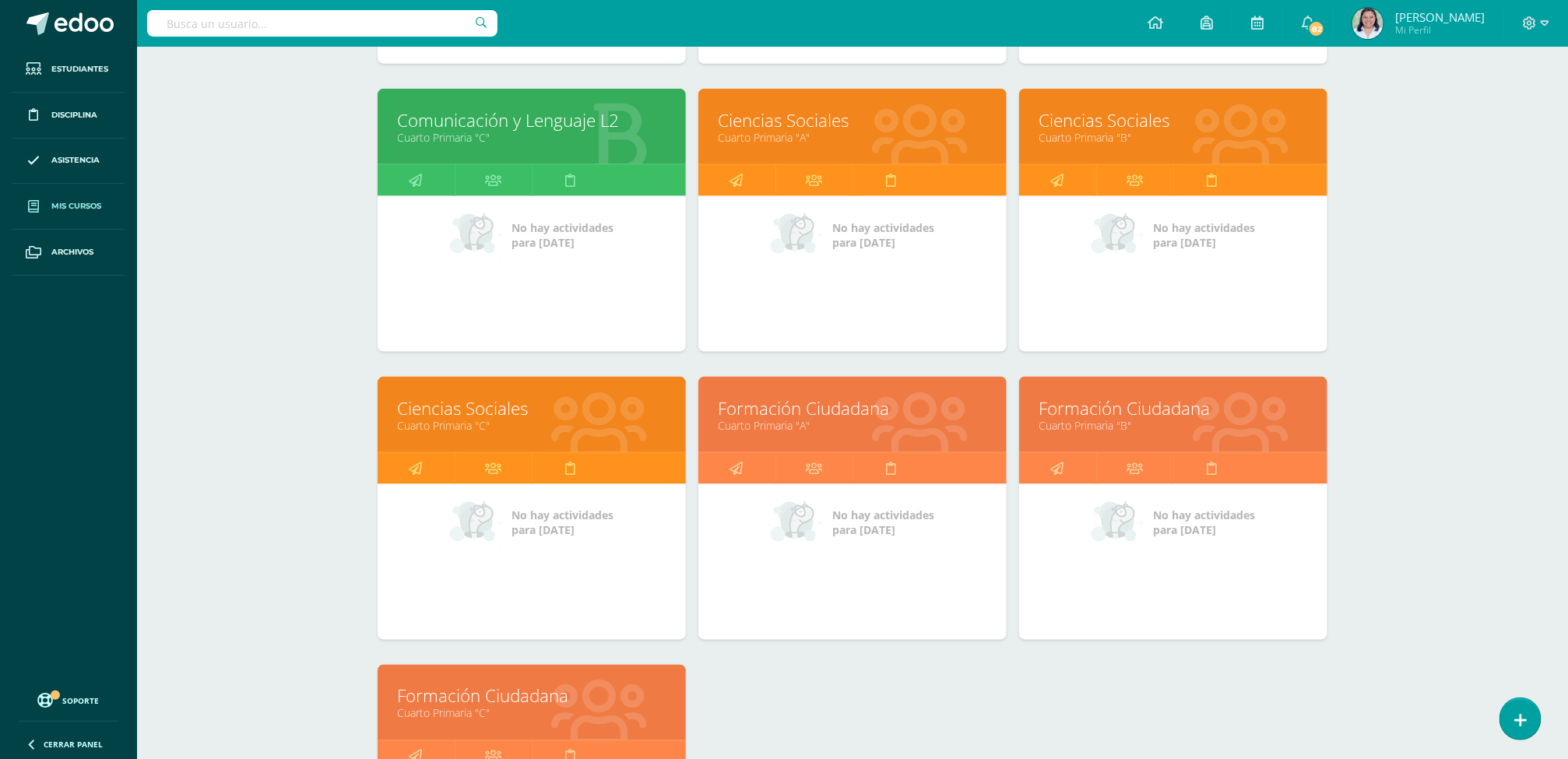
scroll to position [1114, 0]
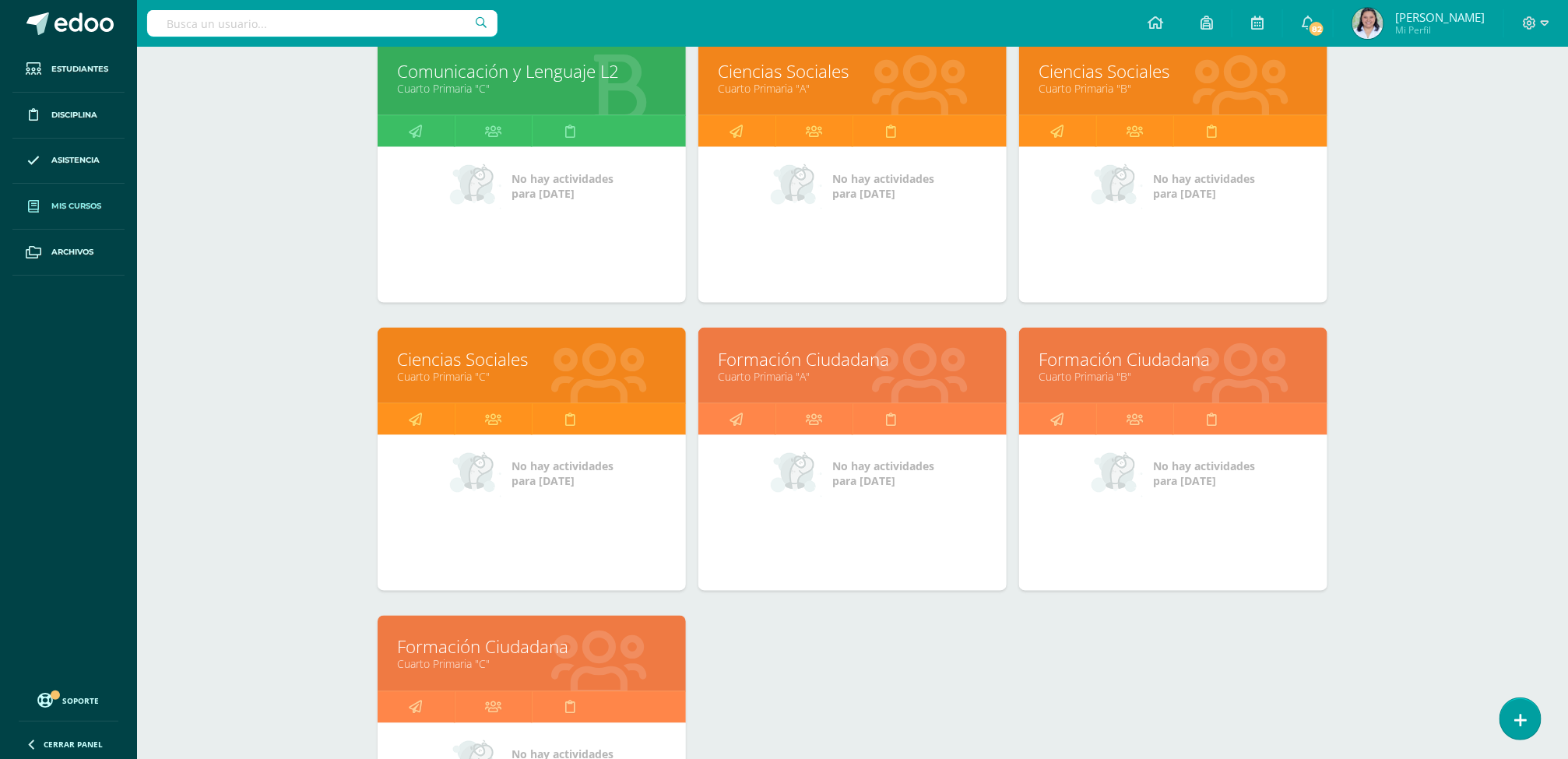
click at [514, 376] on link "Cuarto Primaria "C"" at bounding box center [532, 376] width 270 height 15
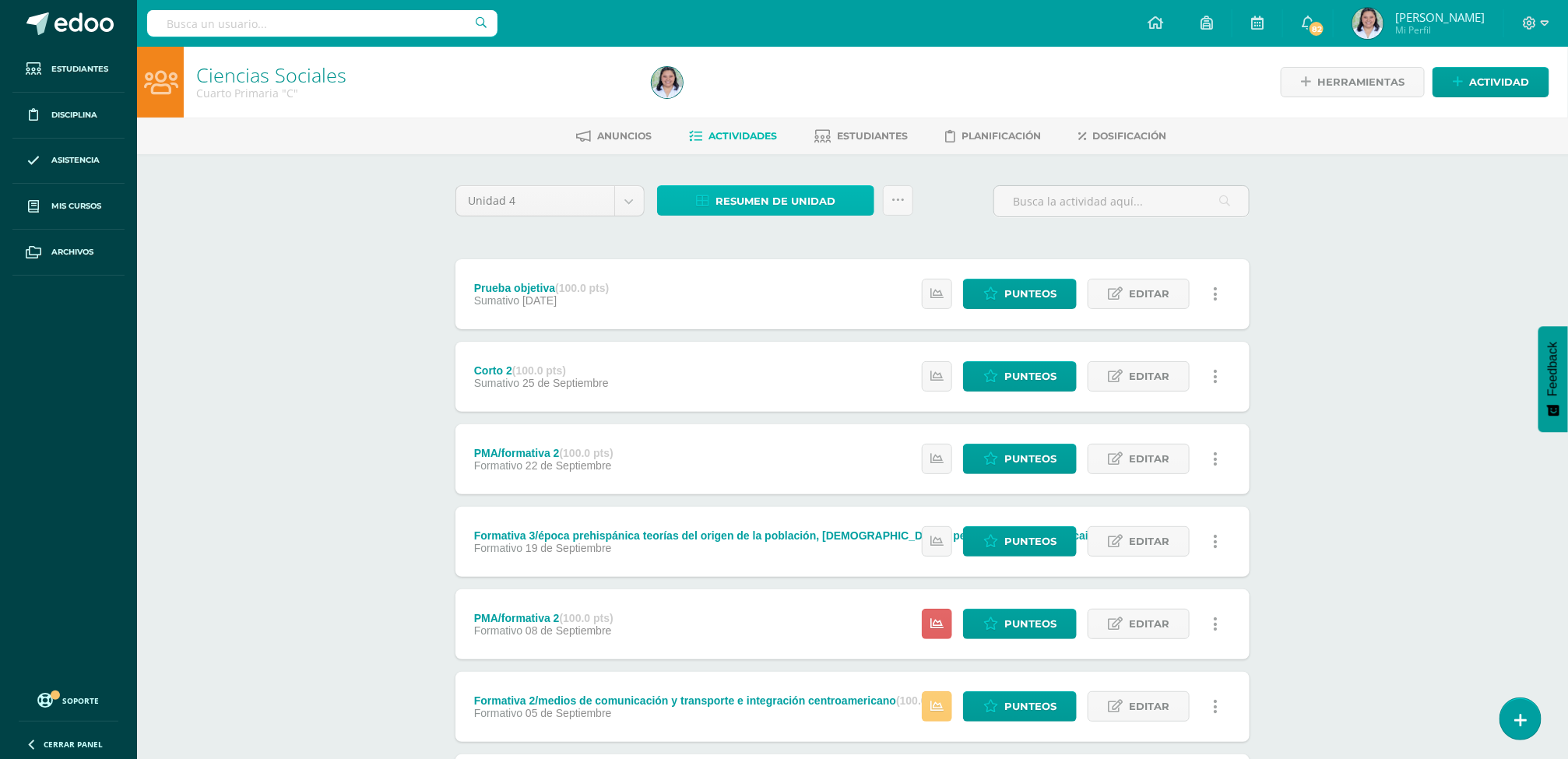
click at [776, 198] on span "Resumen de unidad" at bounding box center [776, 201] width 120 height 29
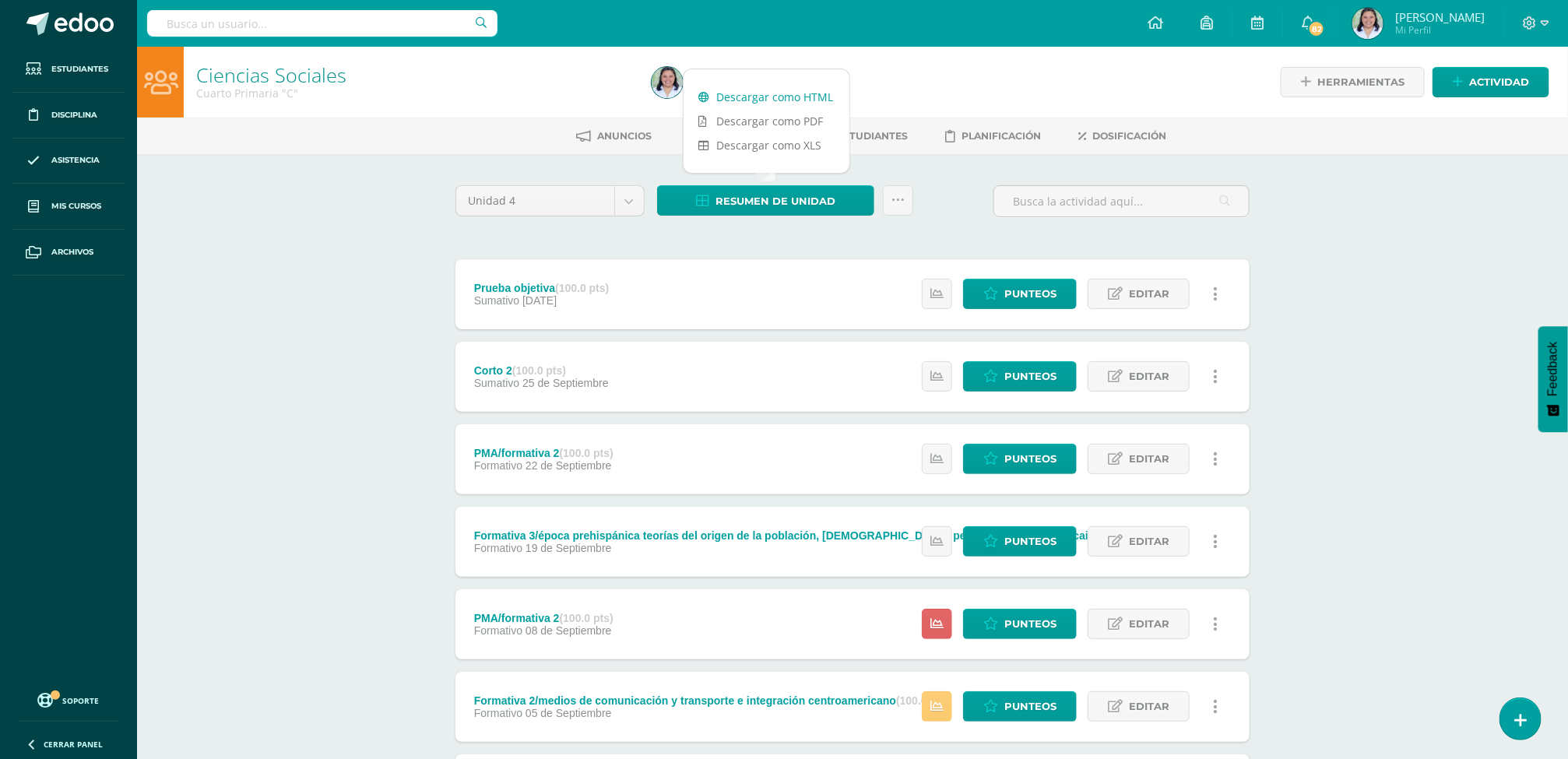
click at [745, 91] on link "Descargar como HTML" at bounding box center [767, 96] width 166 height 25
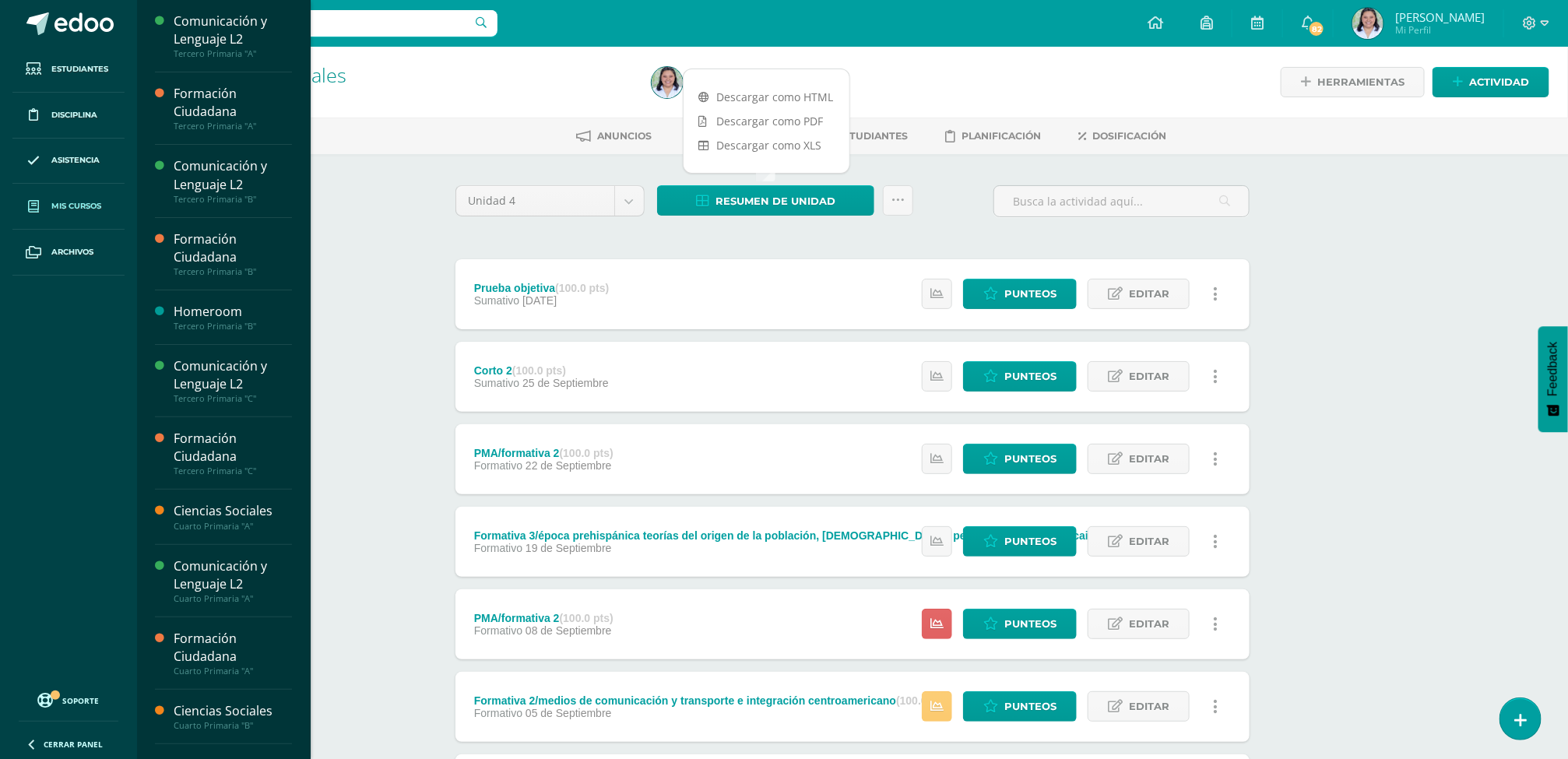
click at [63, 207] on span "Mis cursos" at bounding box center [76, 207] width 50 height 13
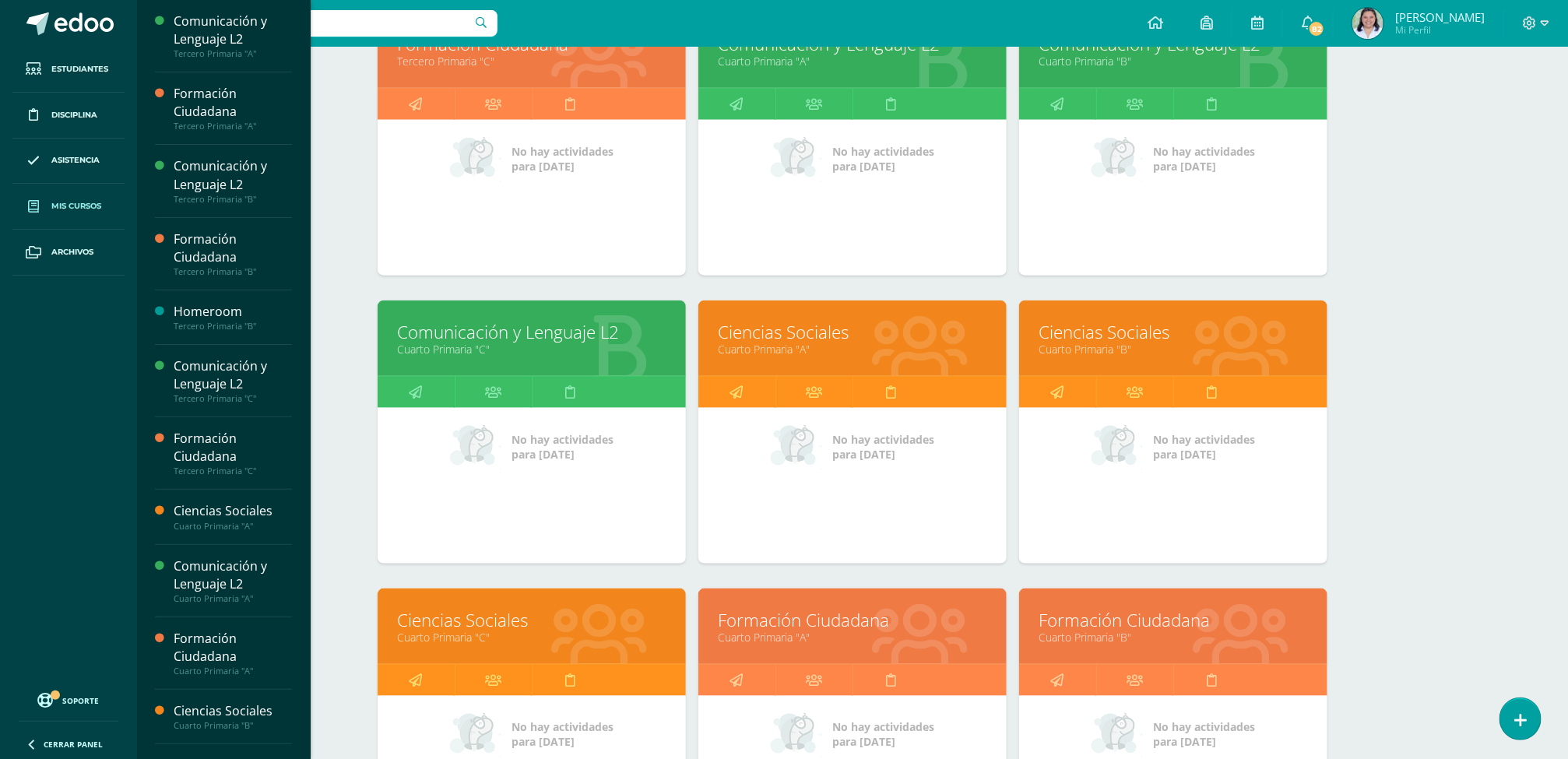
scroll to position [786, 0]
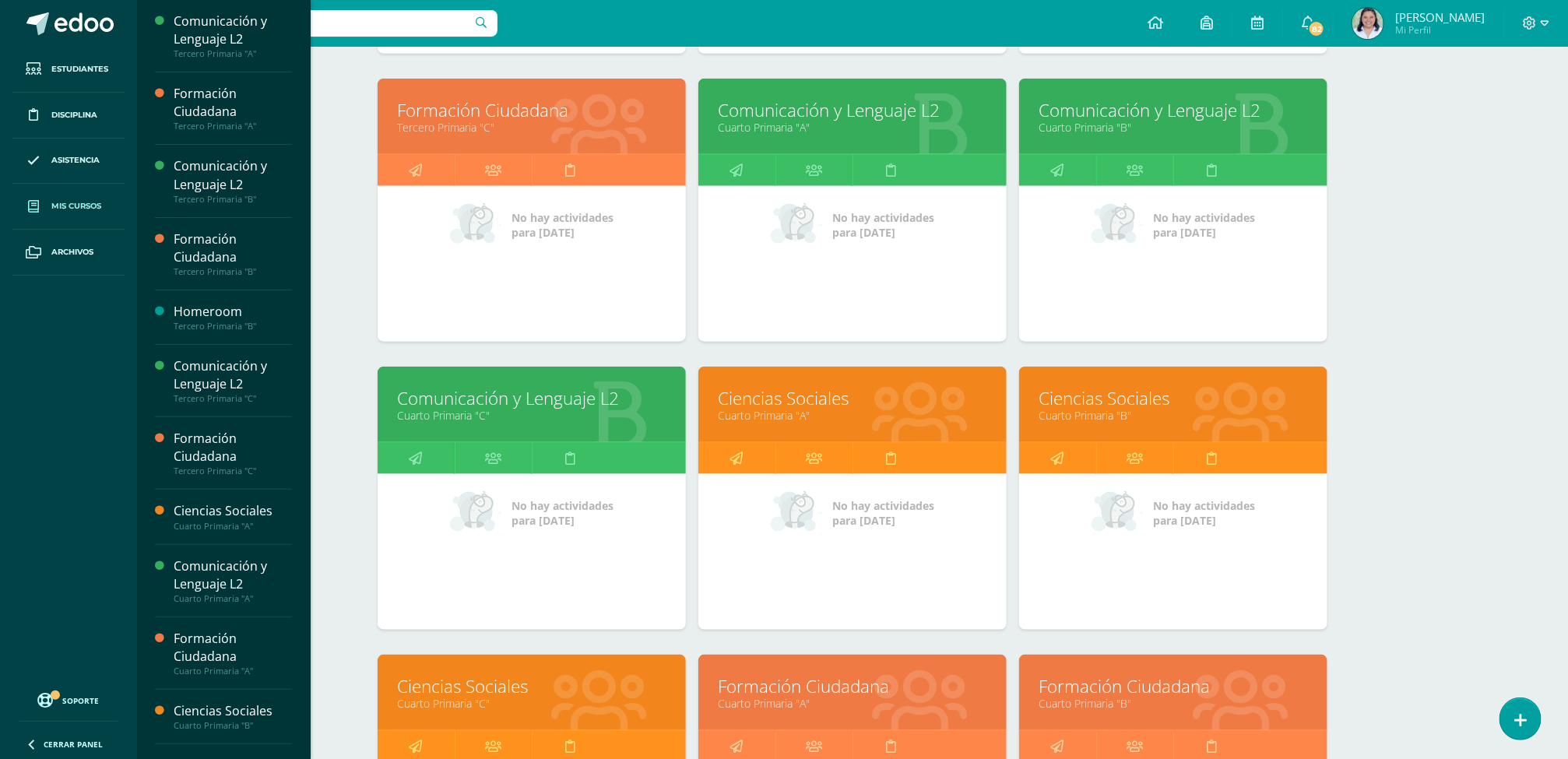
click at [809, 110] on link "Comunicación y Lenguaje L2" at bounding box center [852, 110] width 270 height 25
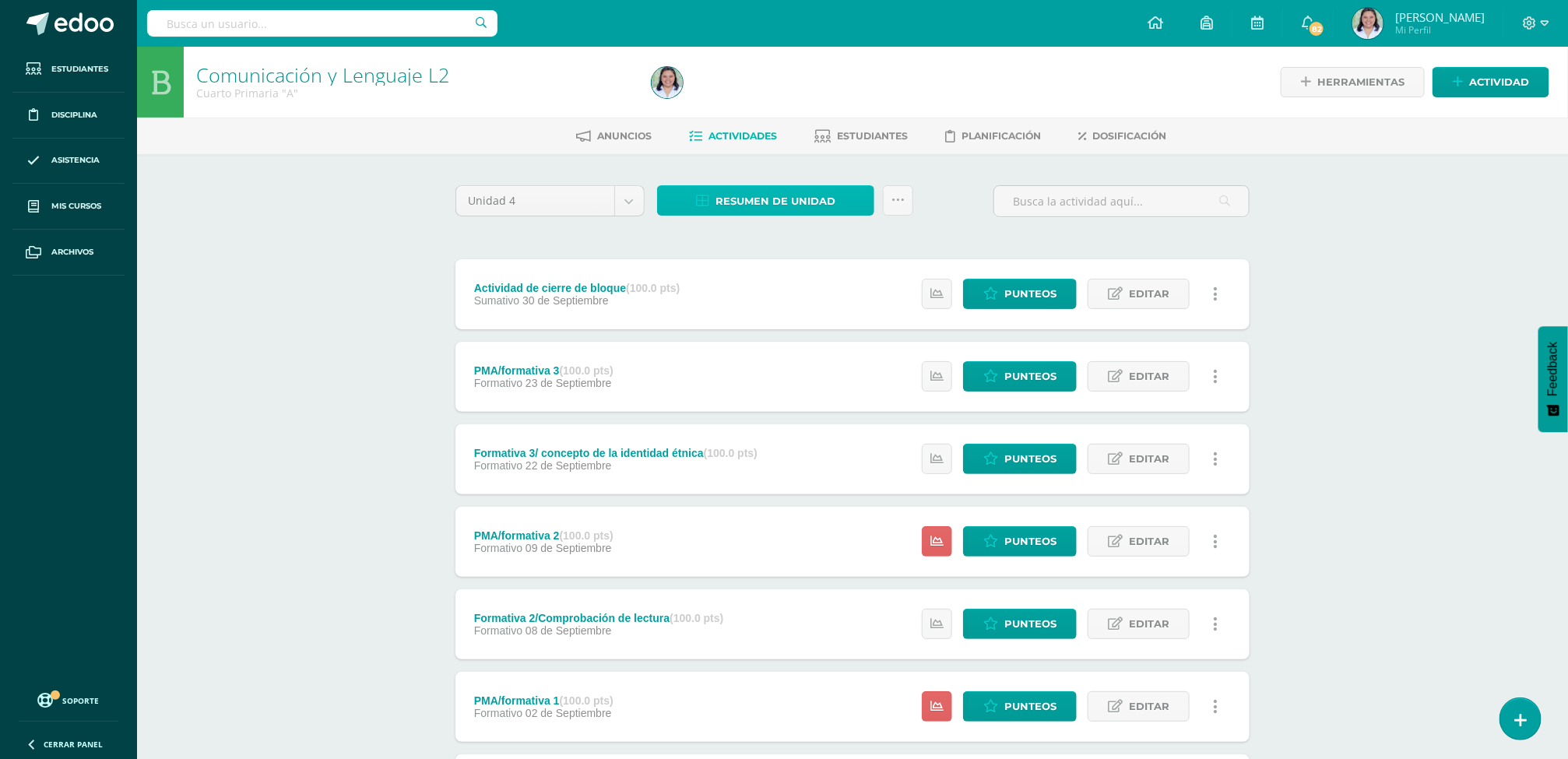
click at [815, 199] on span "Resumen de unidad" at bounding box center [776, 201] width 120 height 29
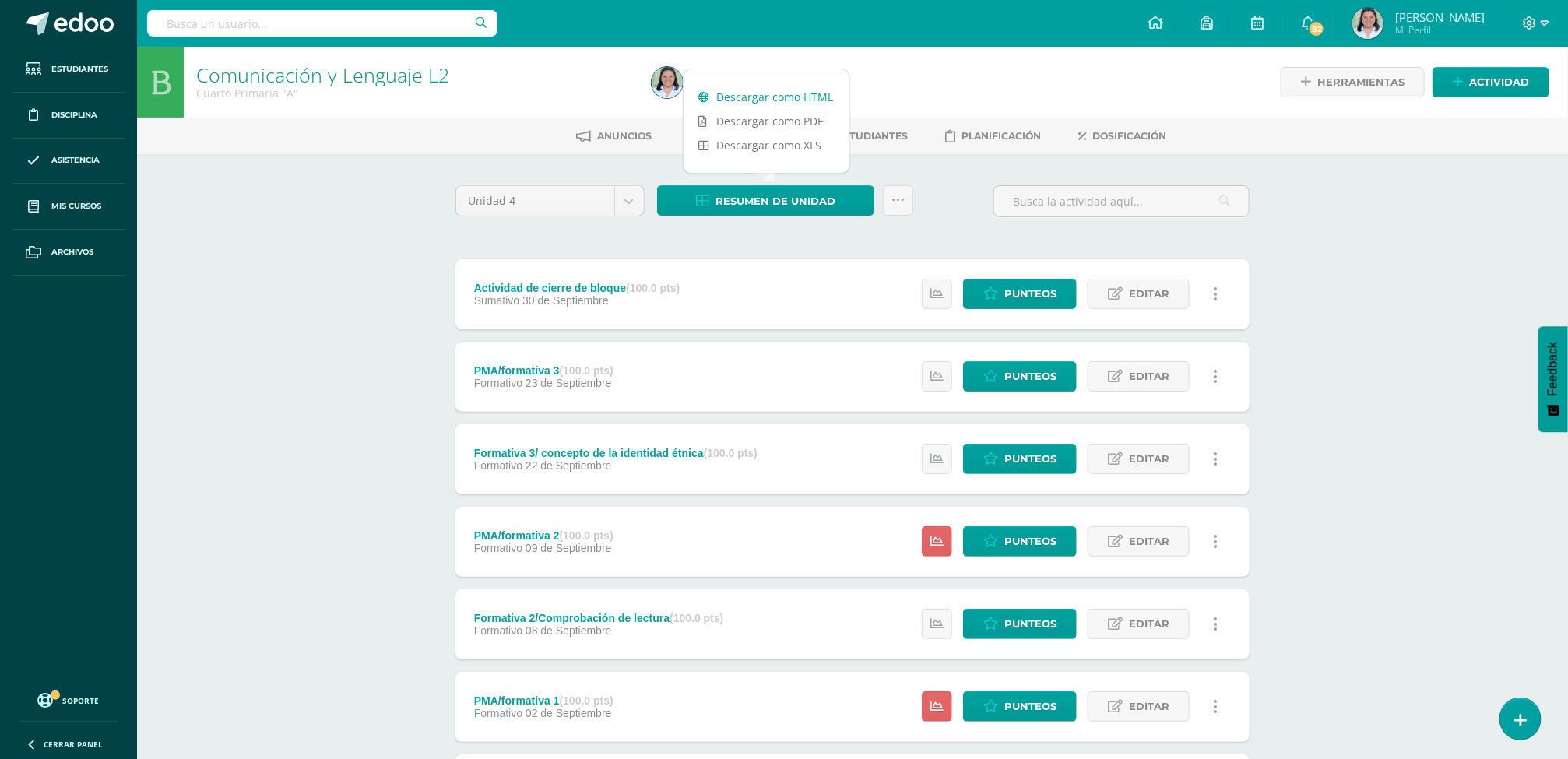
click at [736, 98] on link "Descargar como HTML" at bounding box center [767, 96] width 166 height 25
click at [348, 225] on div "Comunicación y Lenguaje L2 Cuarto Primaria "A" Herramientas Detalle de asistenc…" at bounding box center [852, 487] width 1431 height 881
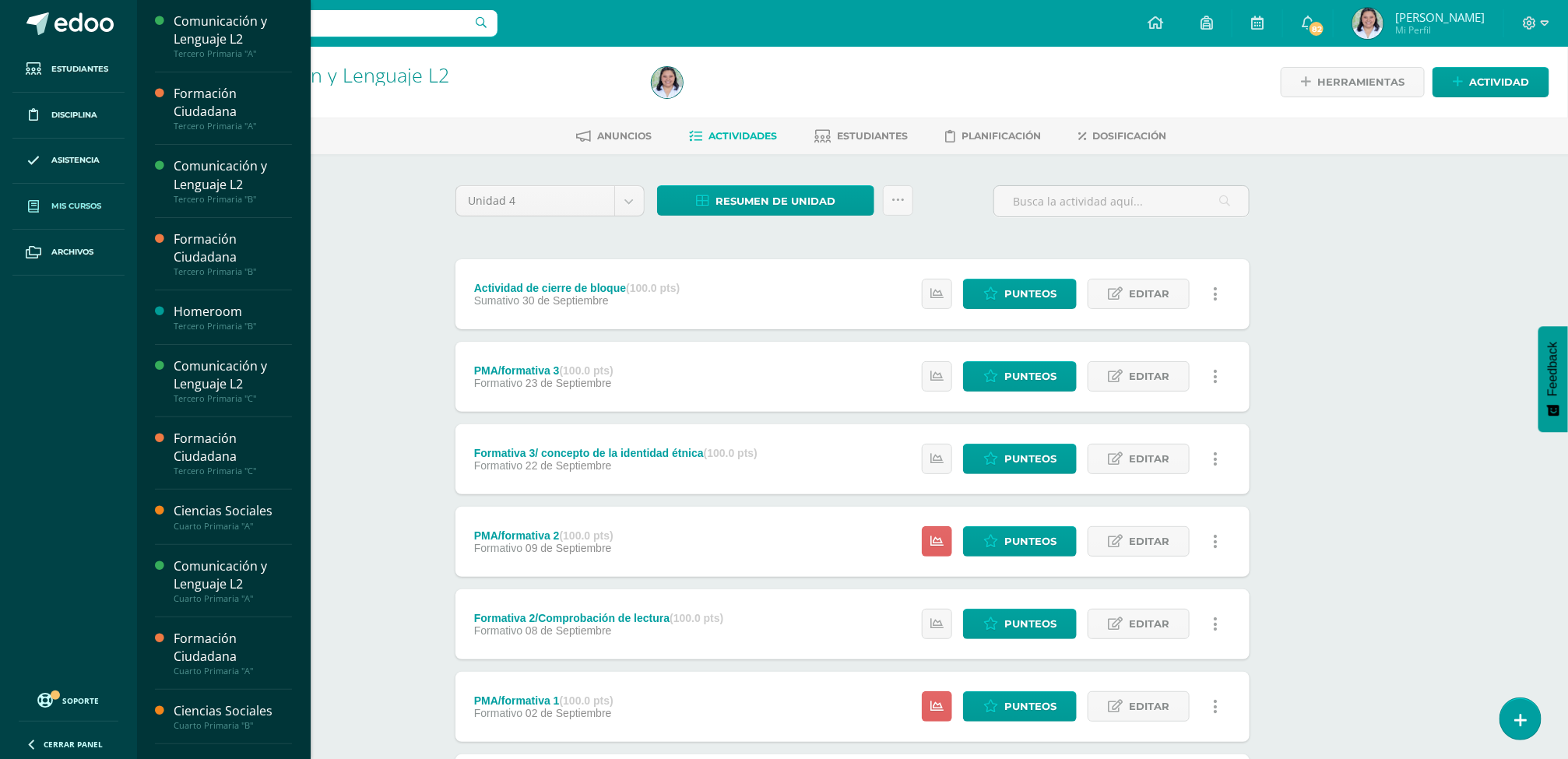
click at [76, 203] on span "Mis cursos" at bounding box center [76, 207] width 50 height 13
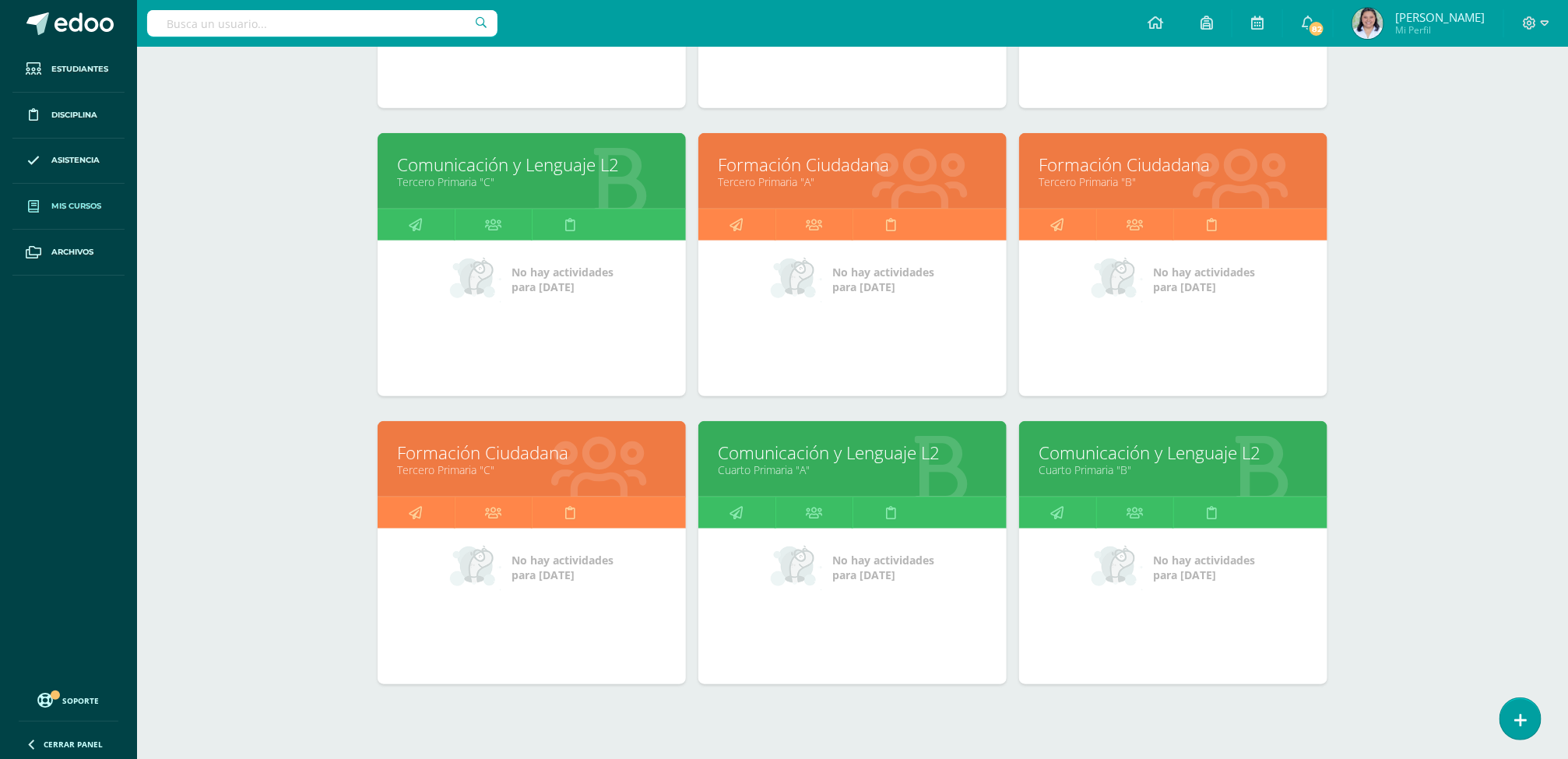
scroll to position [470, 0]
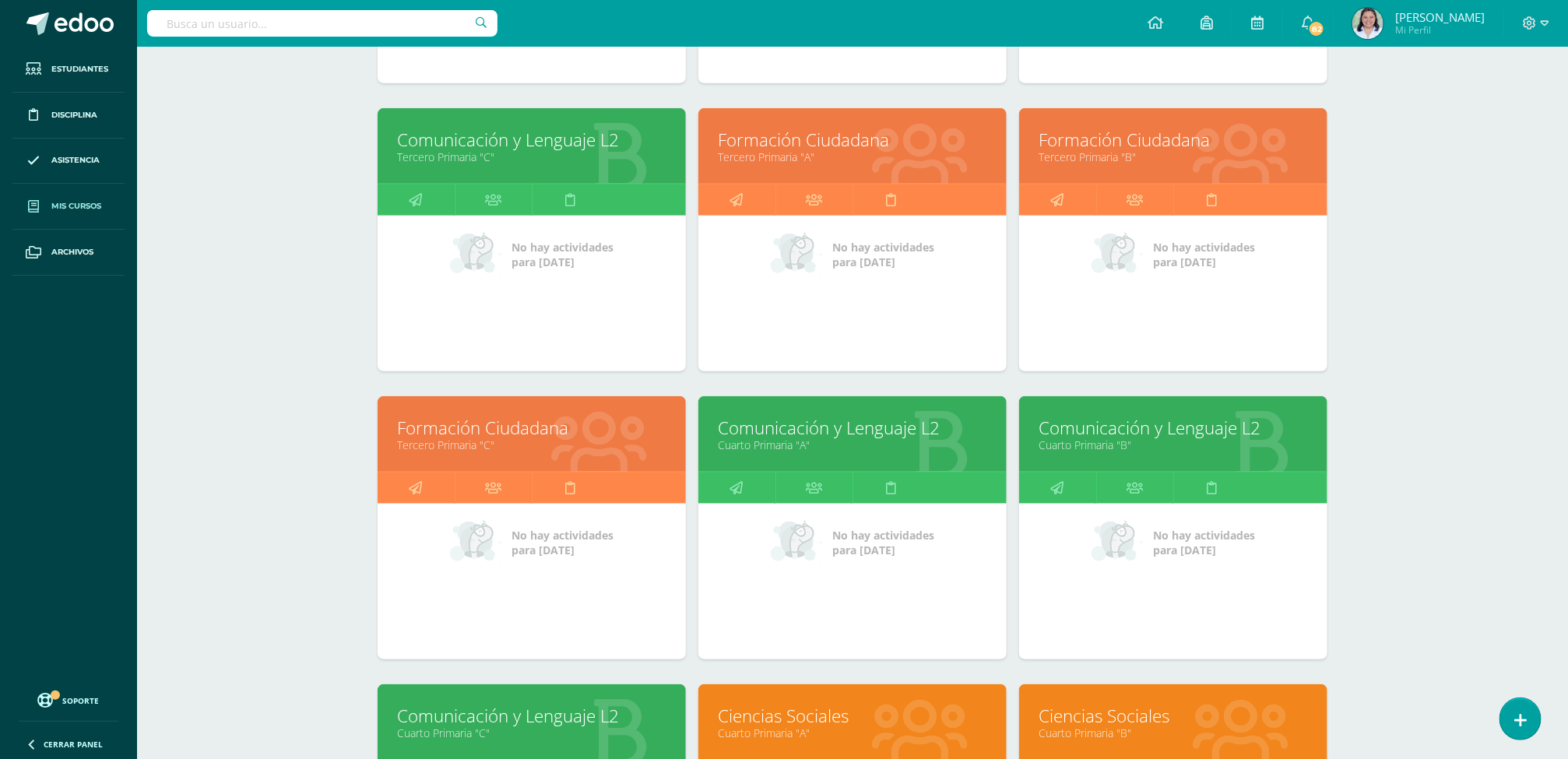
click at [1146, 437] on link "Comunicación y Lenguaje L2" at bounding box center [1174, 428] width 270 height 25
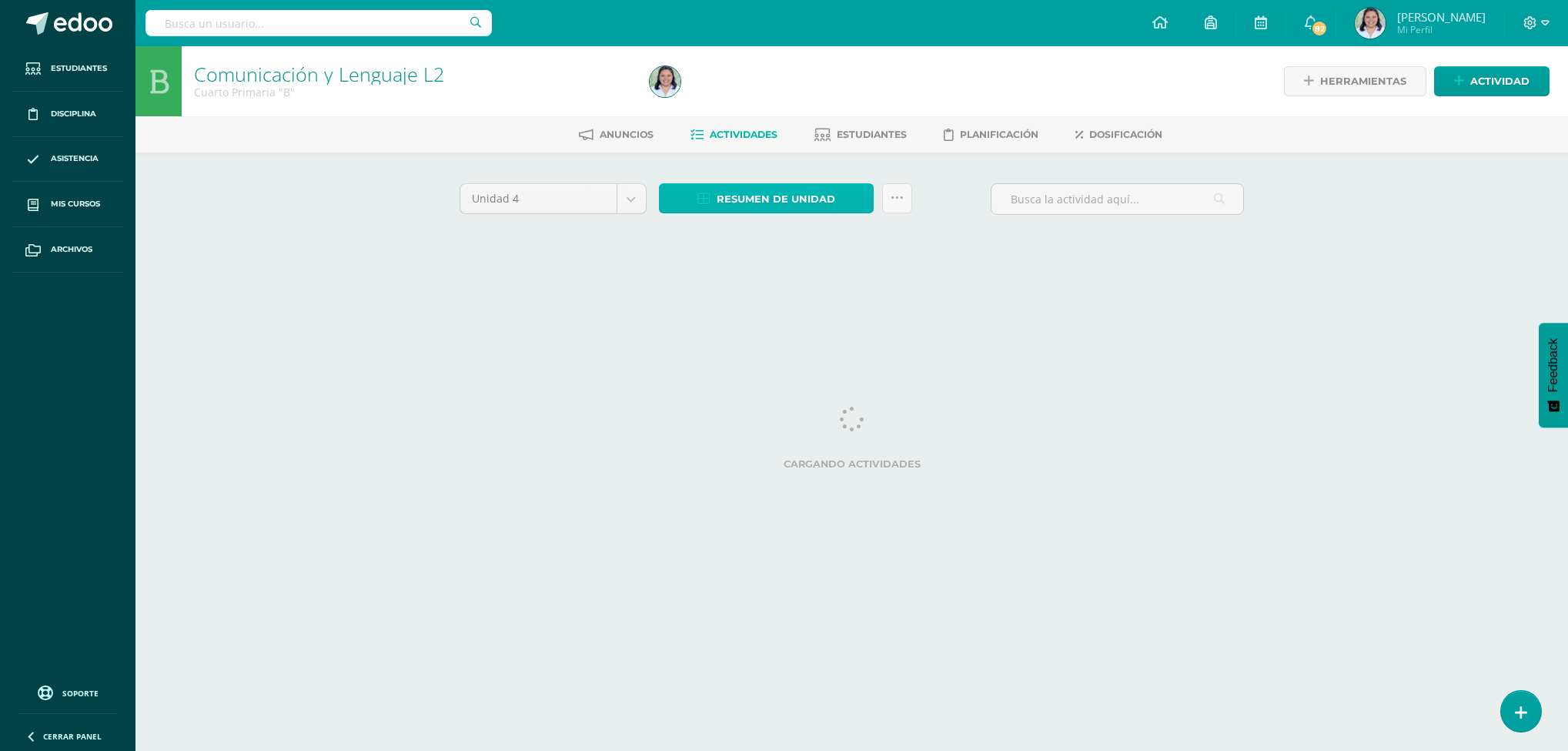
click at [756, 197] on span "Resumen de unidad" at bounding box center [776, 199] width 119 height 29
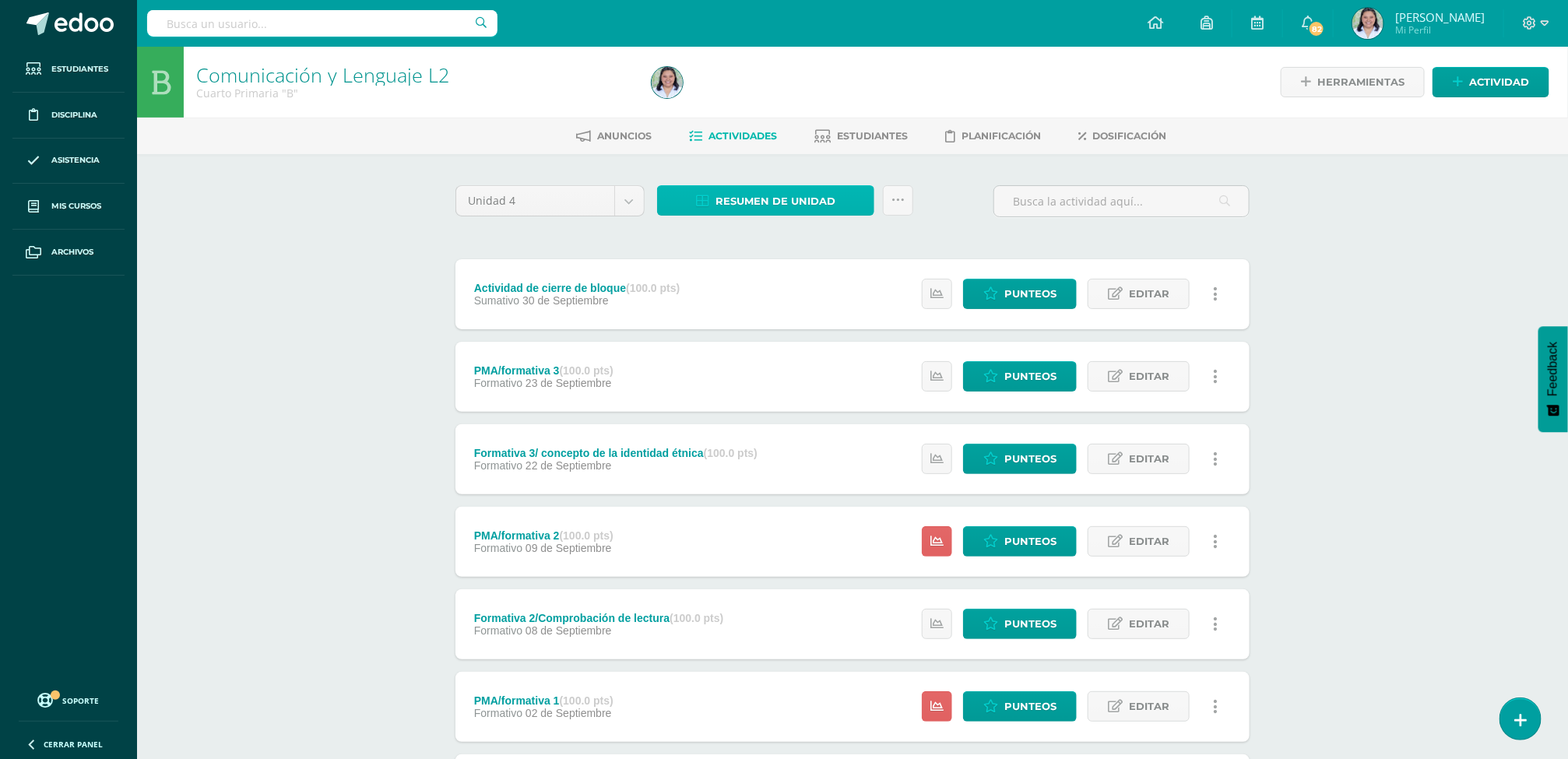
click at [753, 207] on span "Resumen de unidad" at bounding box center [776, 201] width 120 height 29
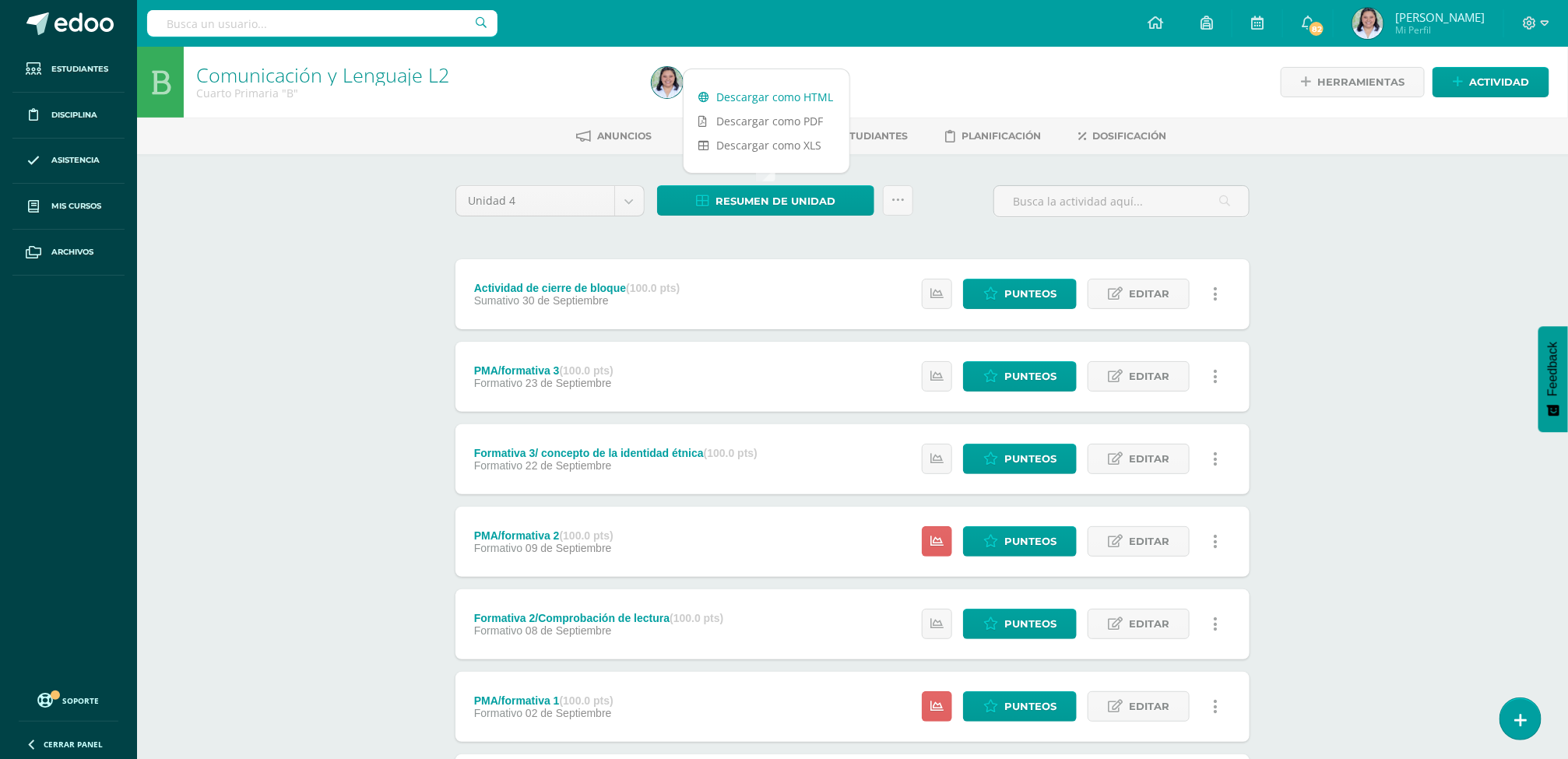
click at [740, 94] on link "Descargar como HTML" at bounding box center [767, 96] width 166 height 25
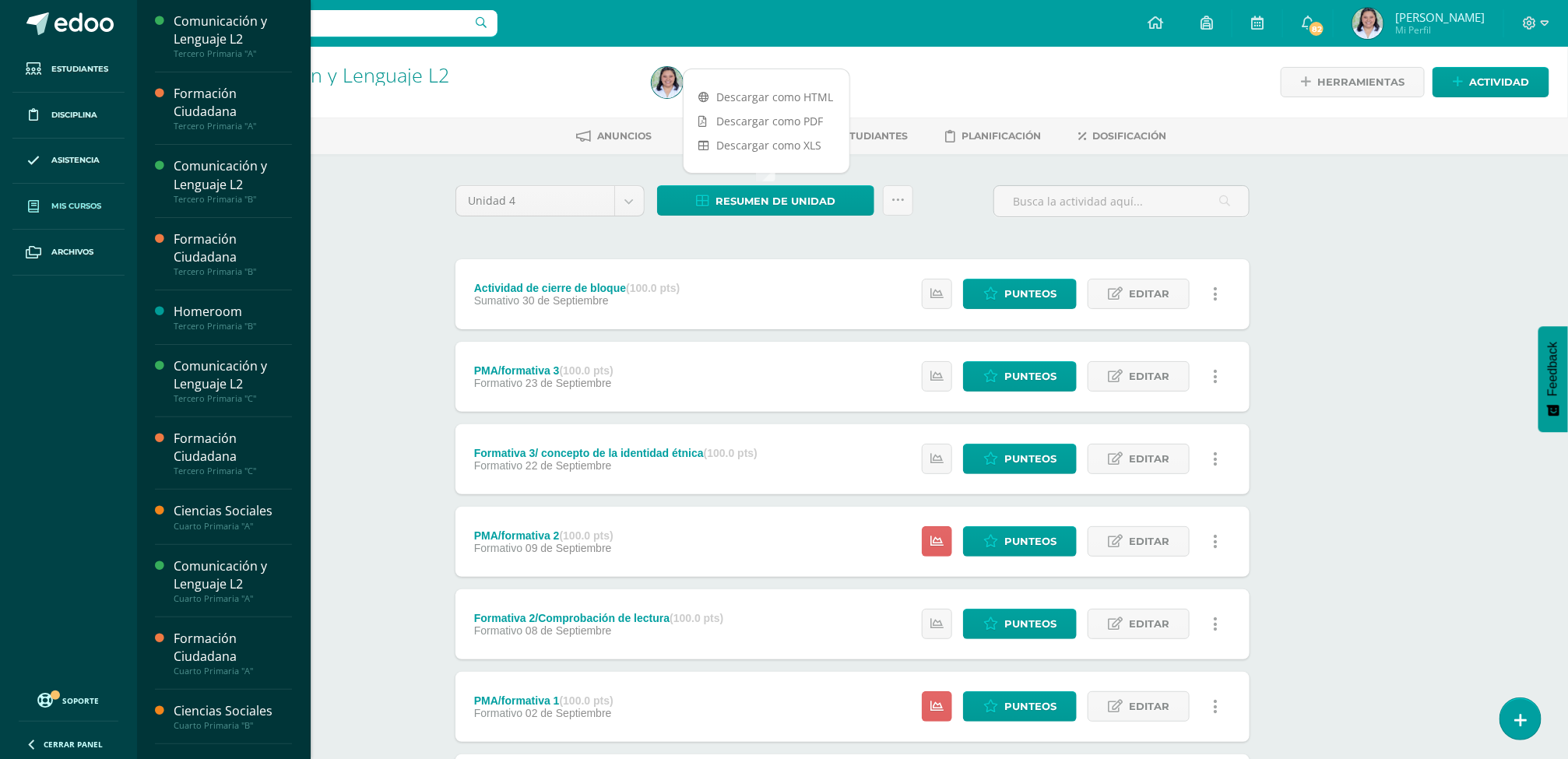
click at [55, 212] on span "Mis cursos" at bounding box center [76, 207] width 50 height 13
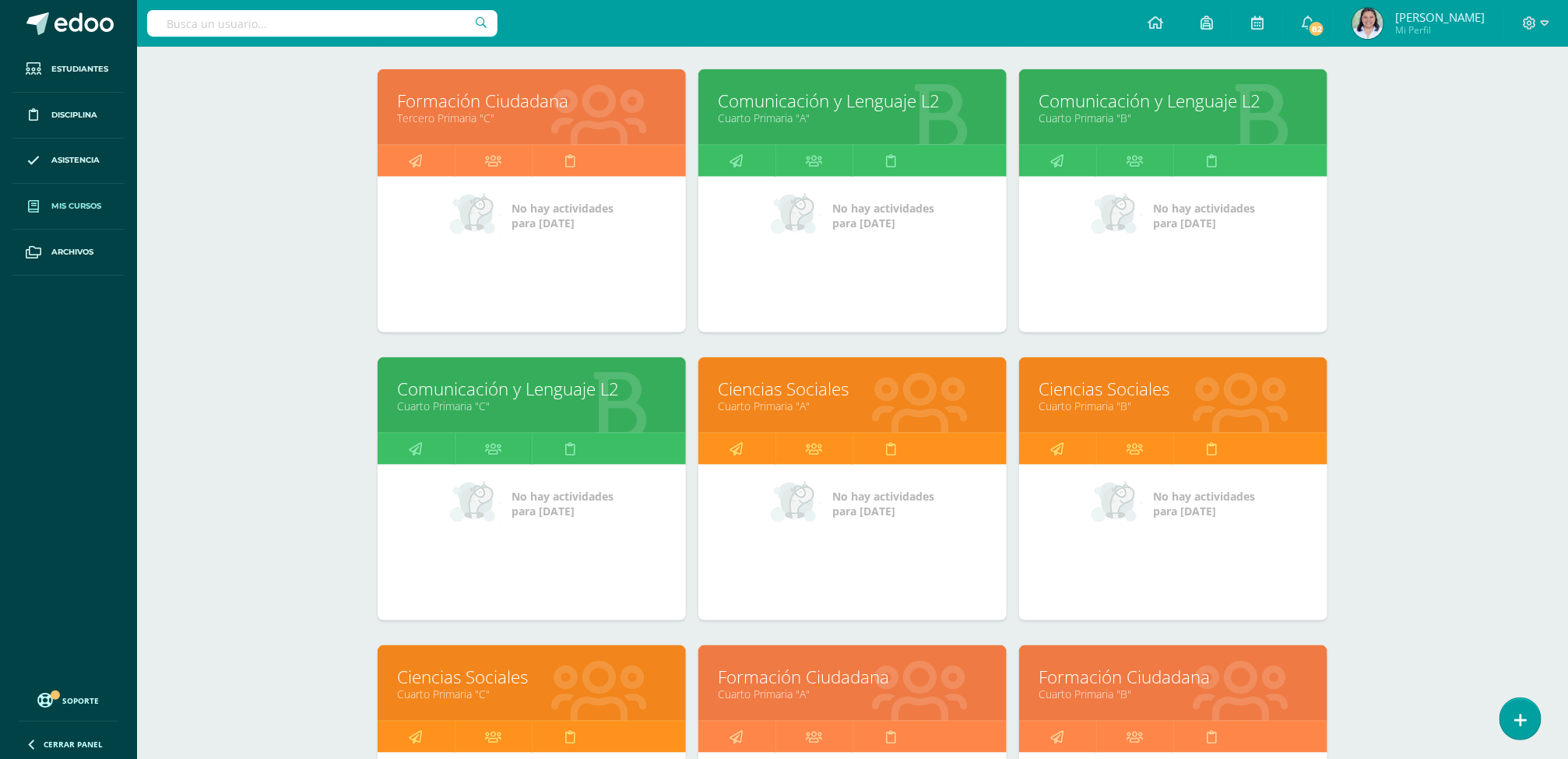
scroll to position [824, 0]
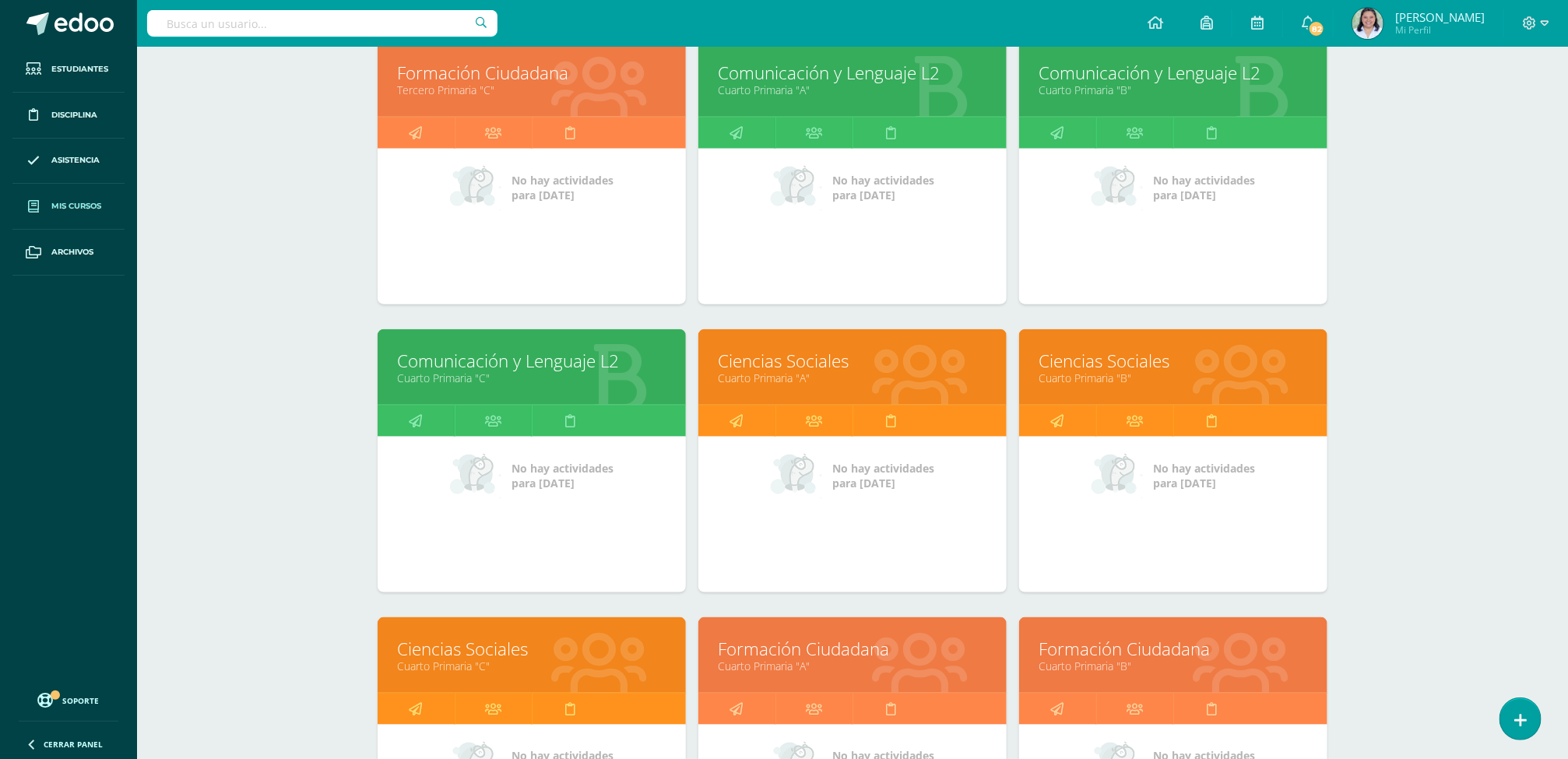
click at [546, 388] on div "Comunicación y Lenguaje L2 Cuarto Primaria "C"" at bounding box center [532, 367] width 309 height 76
click at [501, 350] on link "Comunicación y Lenguaje L2" at bounding box center [532, 360] width 270 height 25
click at [501, 358] on link "Comunicación y Lenguaje L2" at bounding box center [532, 360] width 270 height 25
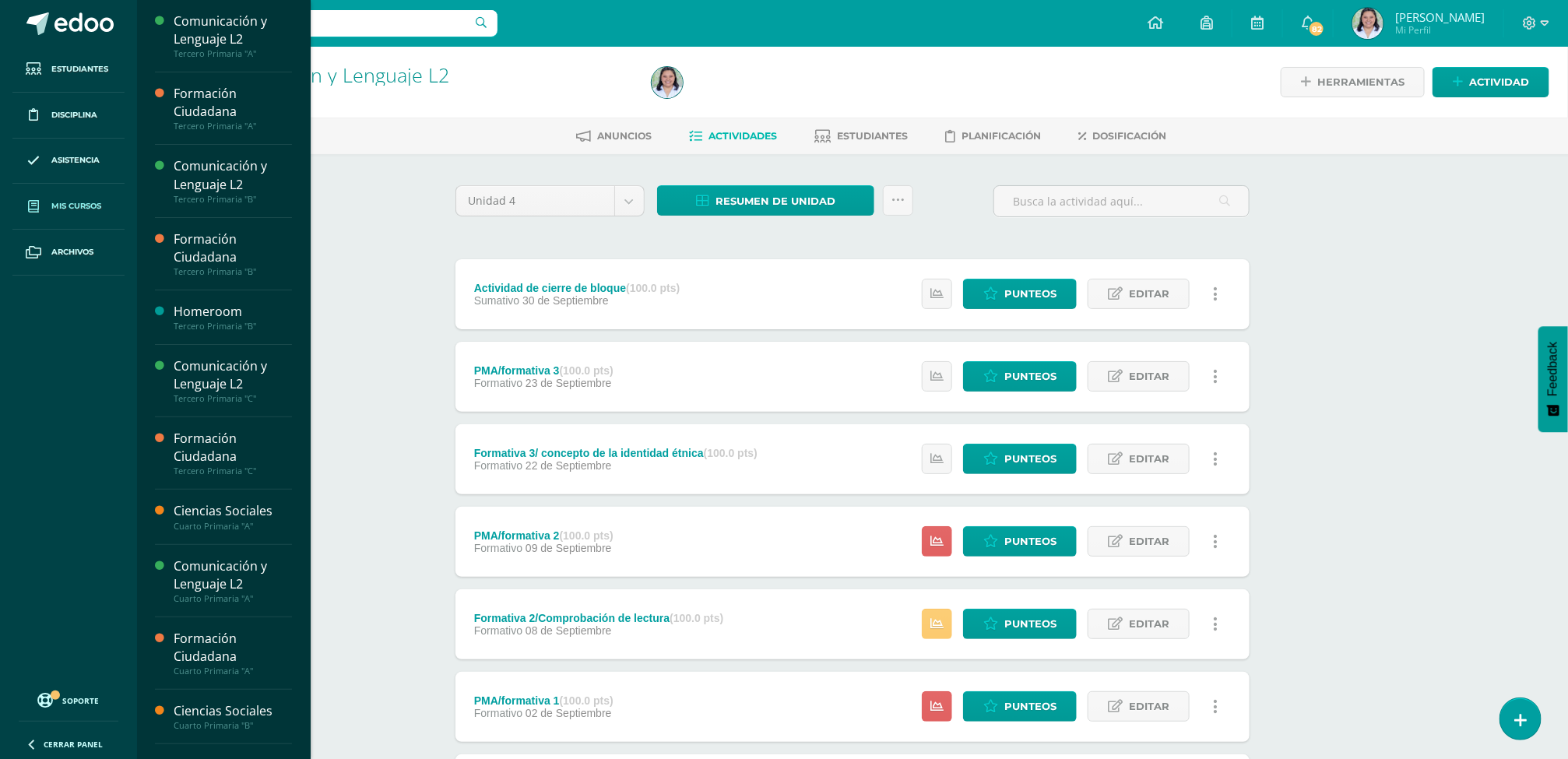
click at [73, 201] on span "Mis cursos" at bounding box center [76, 207] width 50 height 13
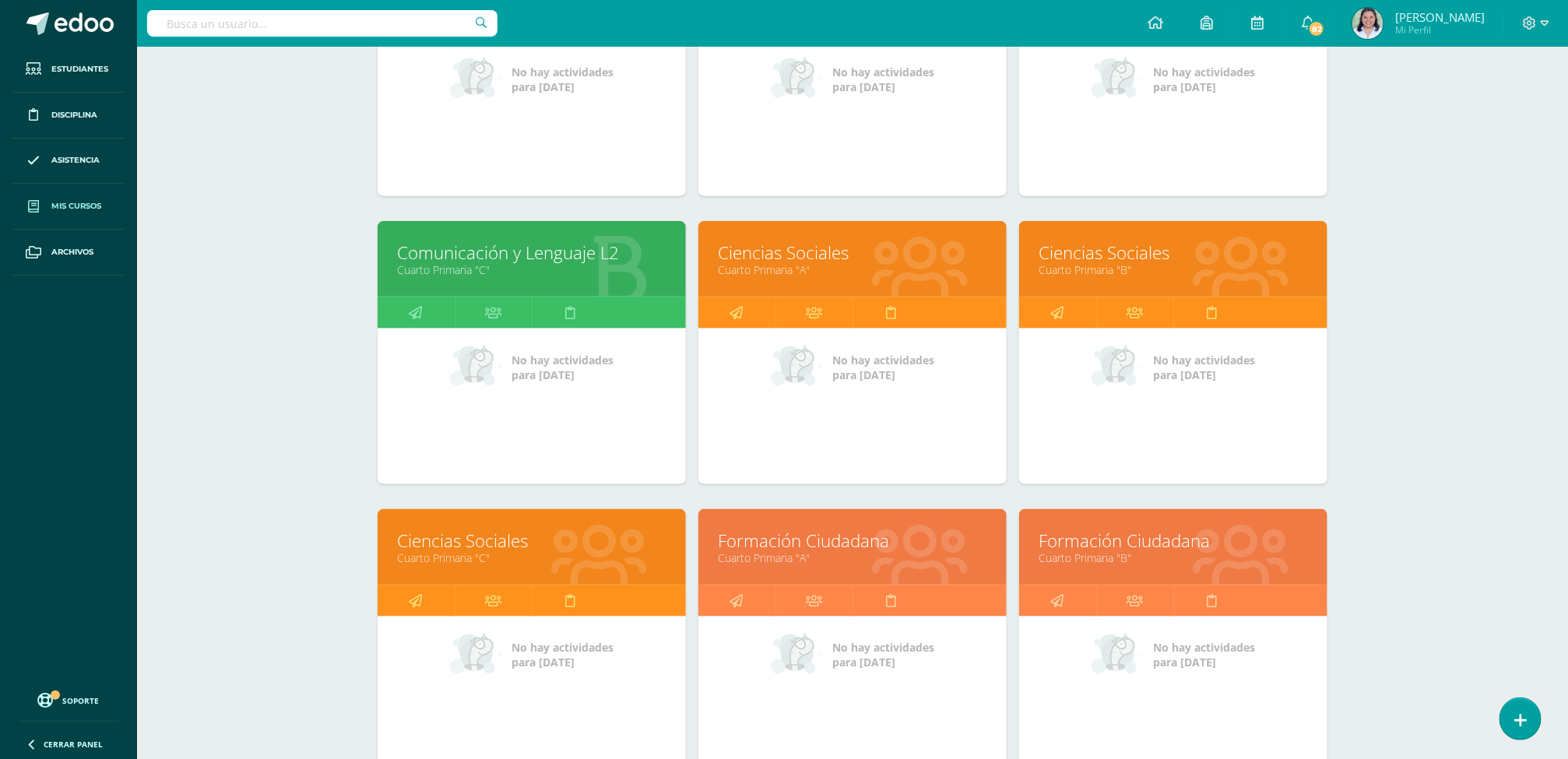
scroll to position [939, 0]
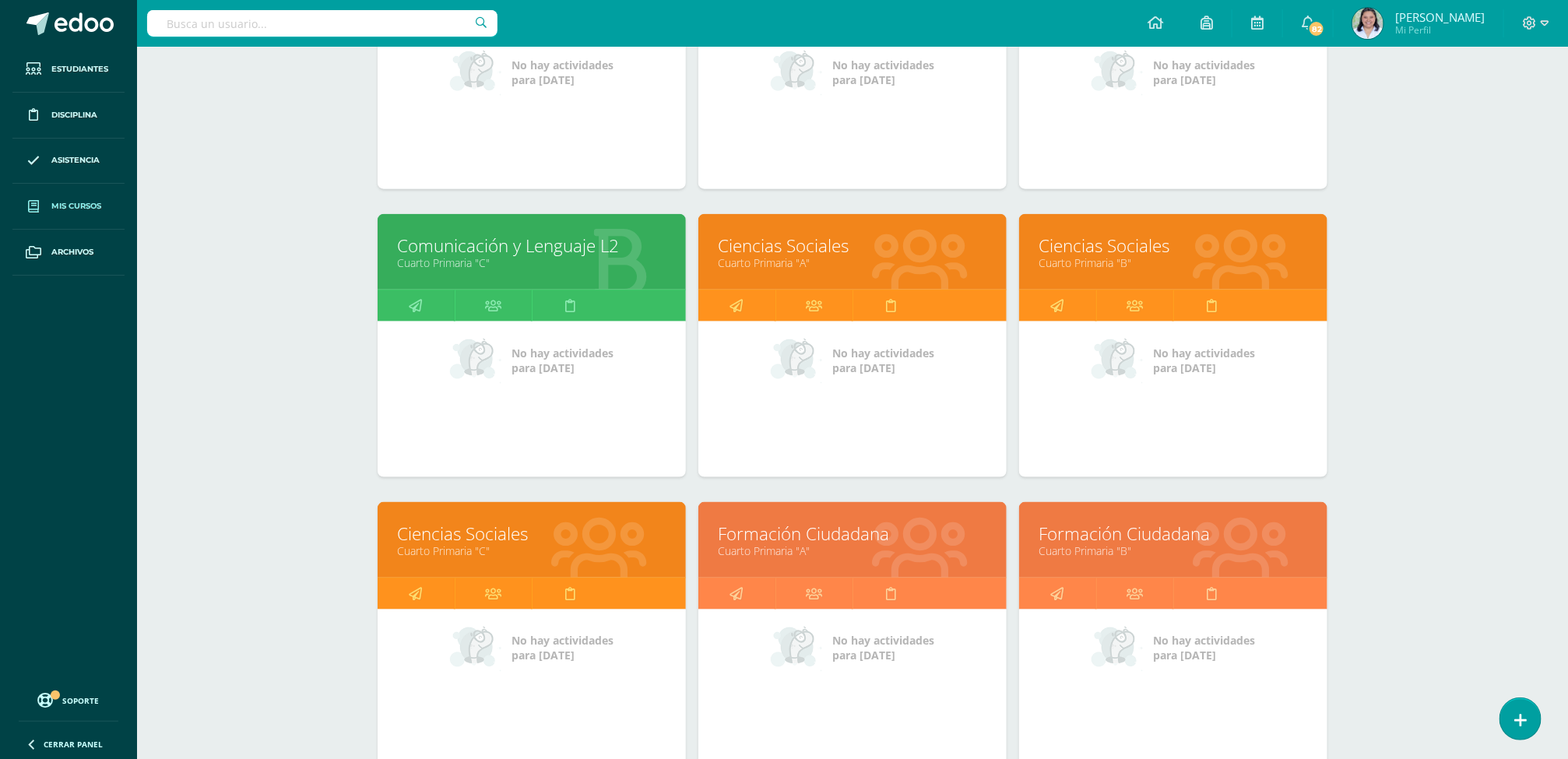
click at [799, 255] on link "Cuarto Primaria "A"" at bounding box center [852, 262] width 270 height 15
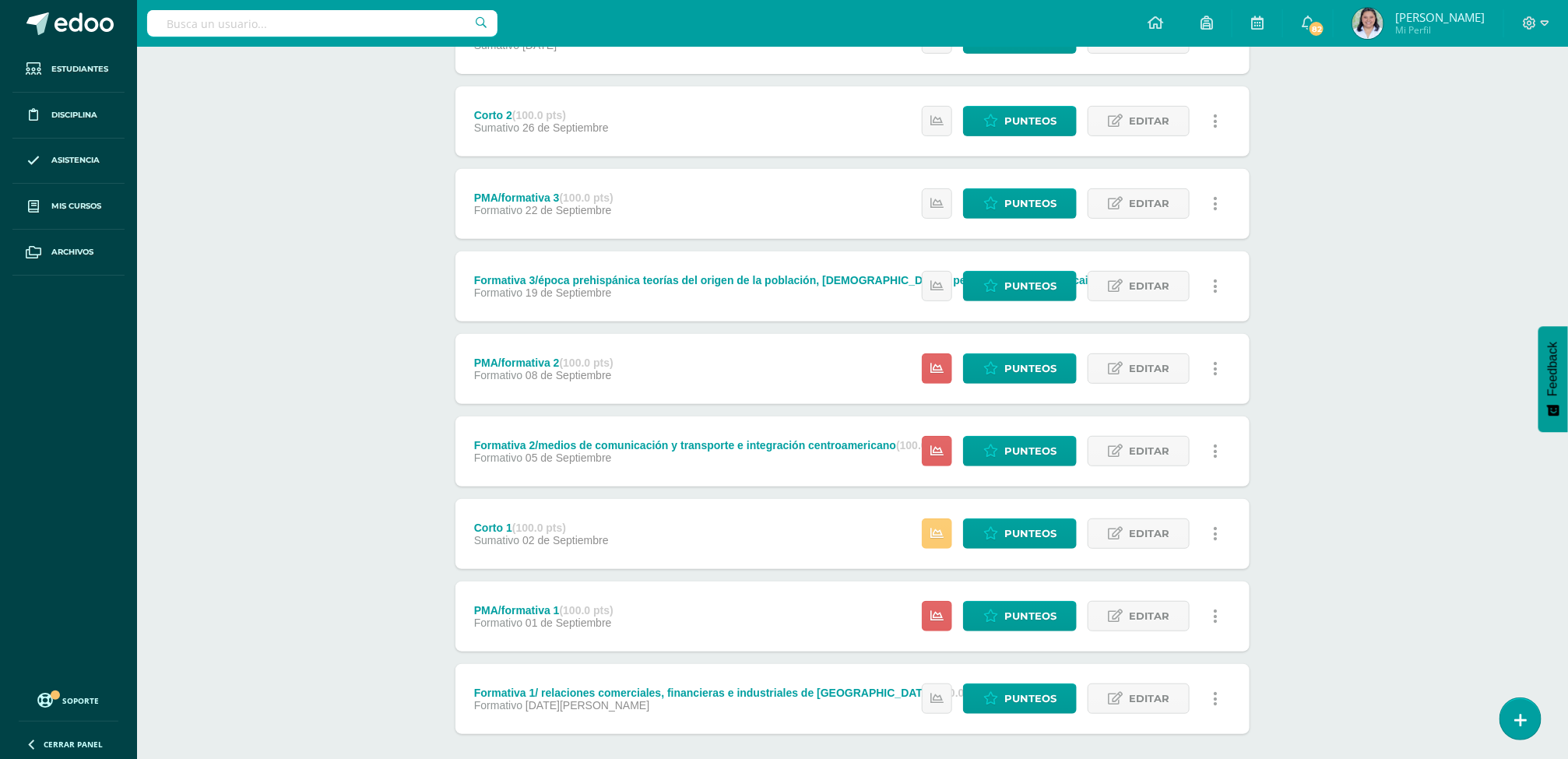
scroll to position [335, 0]
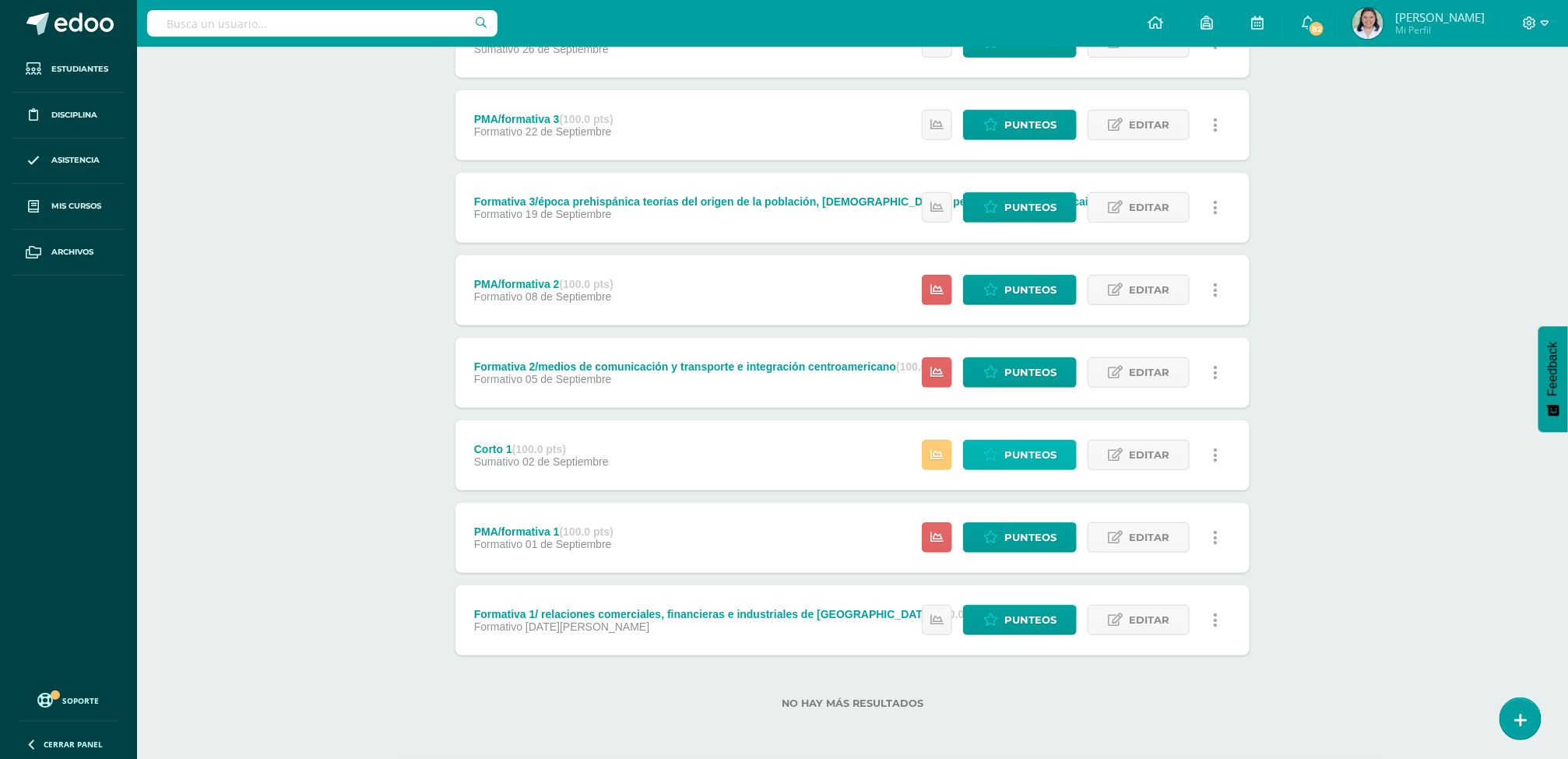
click at [1019, 458] on span "Punteos" at bounding box center [1030, 455] width 52 height 29
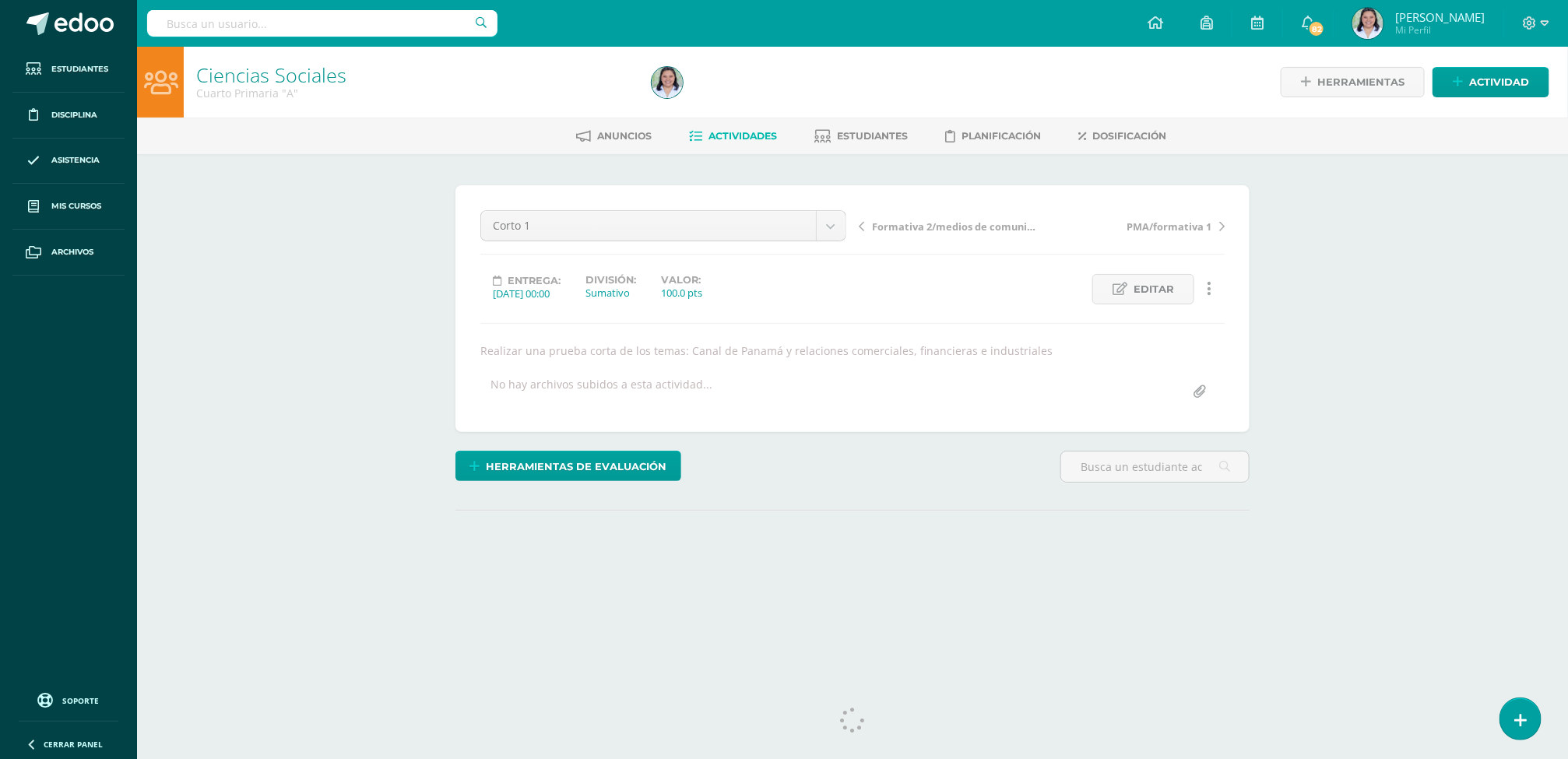
click at [722, 133] on span "Actividades" at bounding box center [742, 136] width 68 height 12
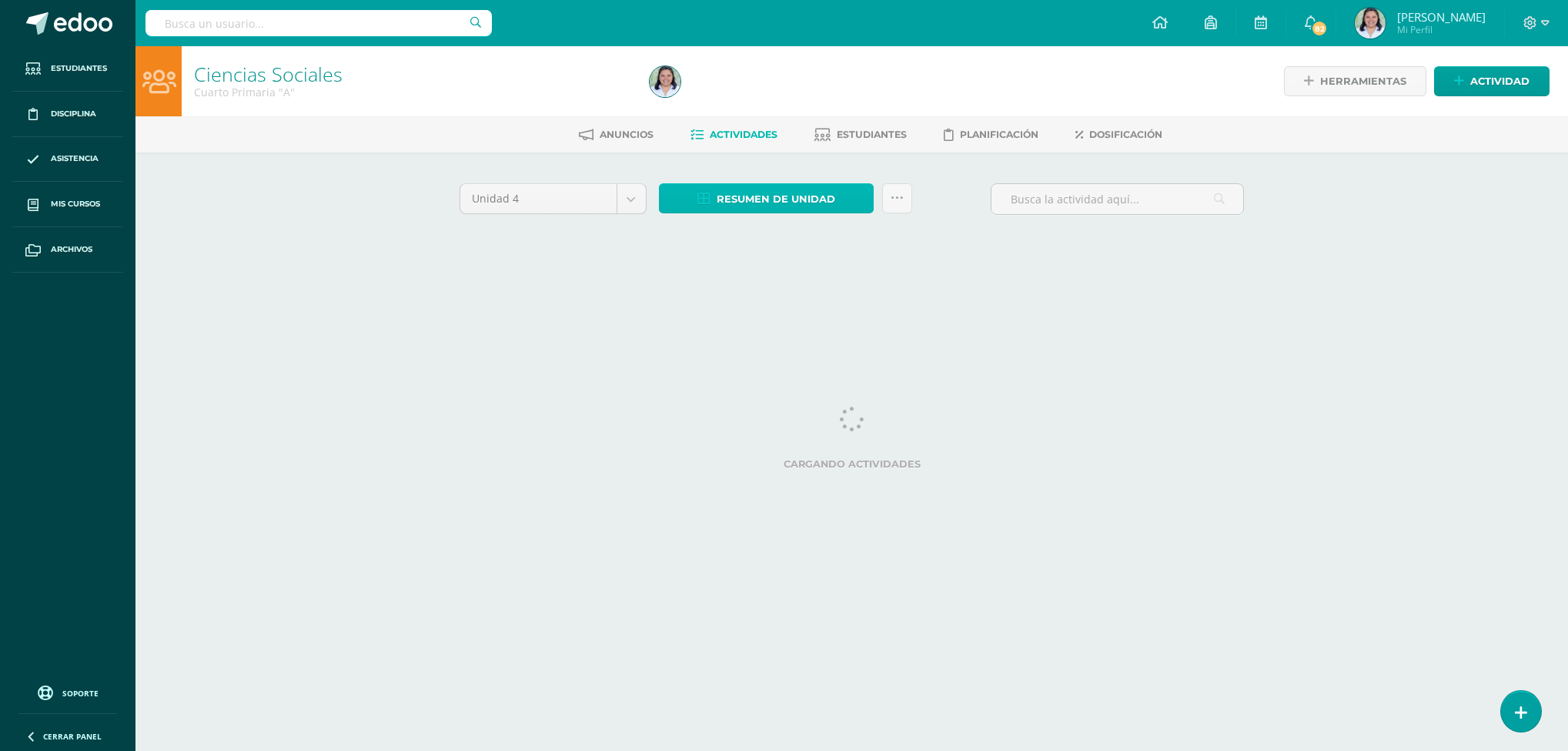
click at [822, 197] on span "Resumen de unidad" at bounding box center [776, 199] width 119 height 29
click at [781, 196] on span "Resumen de unidad" at bounding box center [776, 199] width 119 height 29
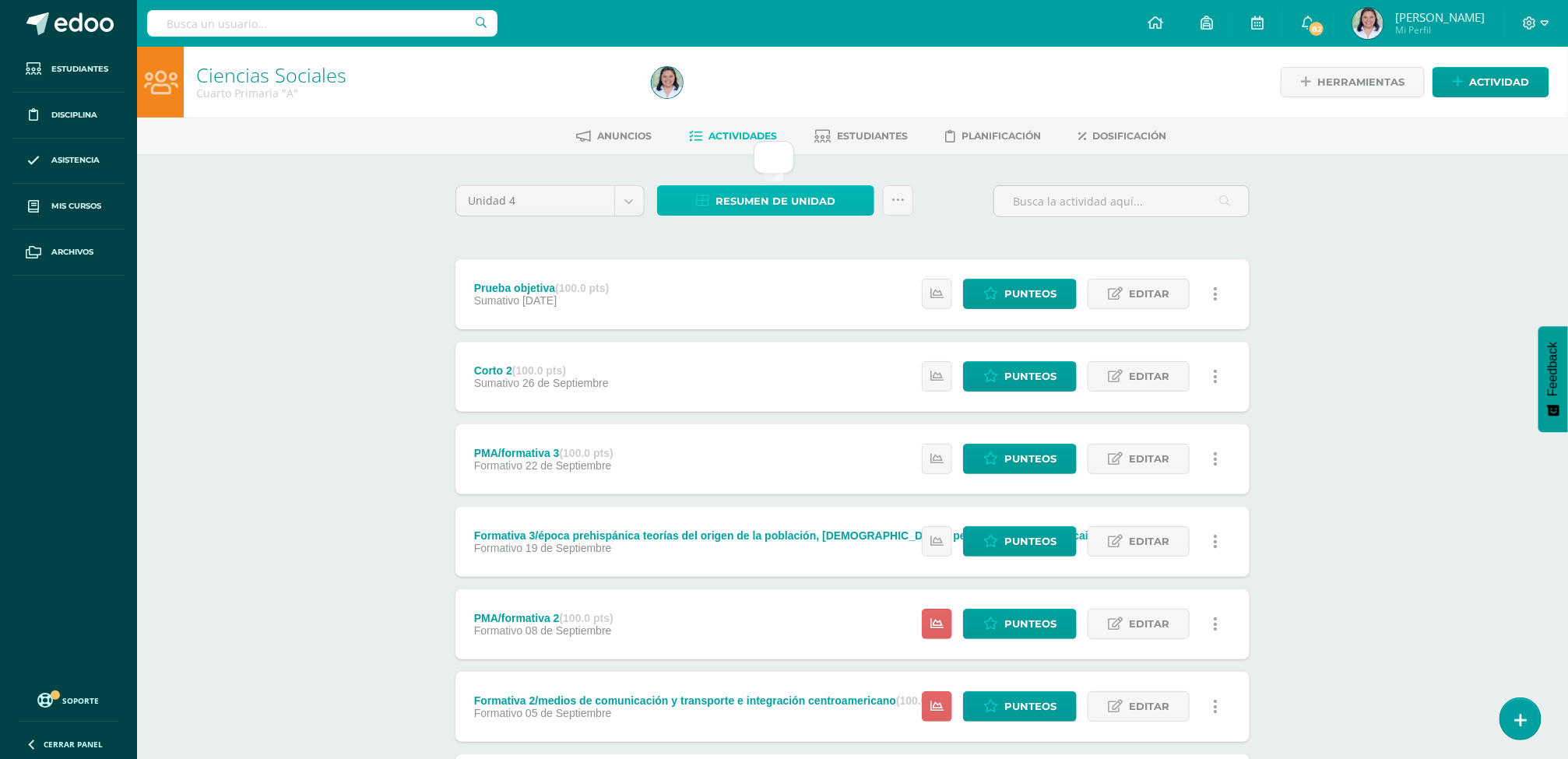
click at [790, 196] on span "Resumen de unidad" at bounding box center [776, 201] width 120 height 29
click at [733, 190] on span "Resumen de unidad" at bounding box center [776, 201] width 120 height 29
click at [849, 201] on link "Resumen de unidad" at bounding box center [766, 199] width 218 height 30
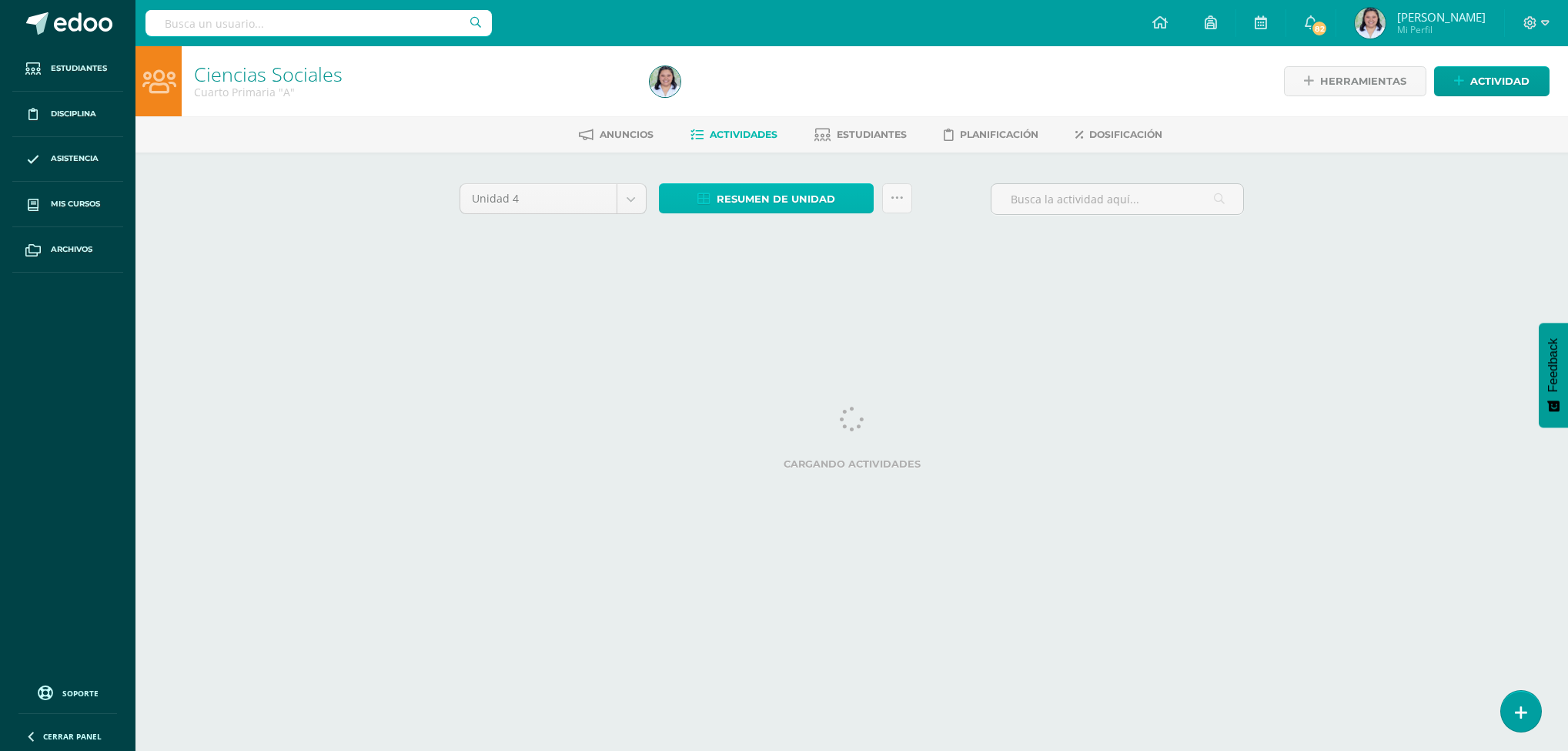
click at [779, 199] on span "Resumen de unidad" at bounding box center [776, 199] width 119 height 29
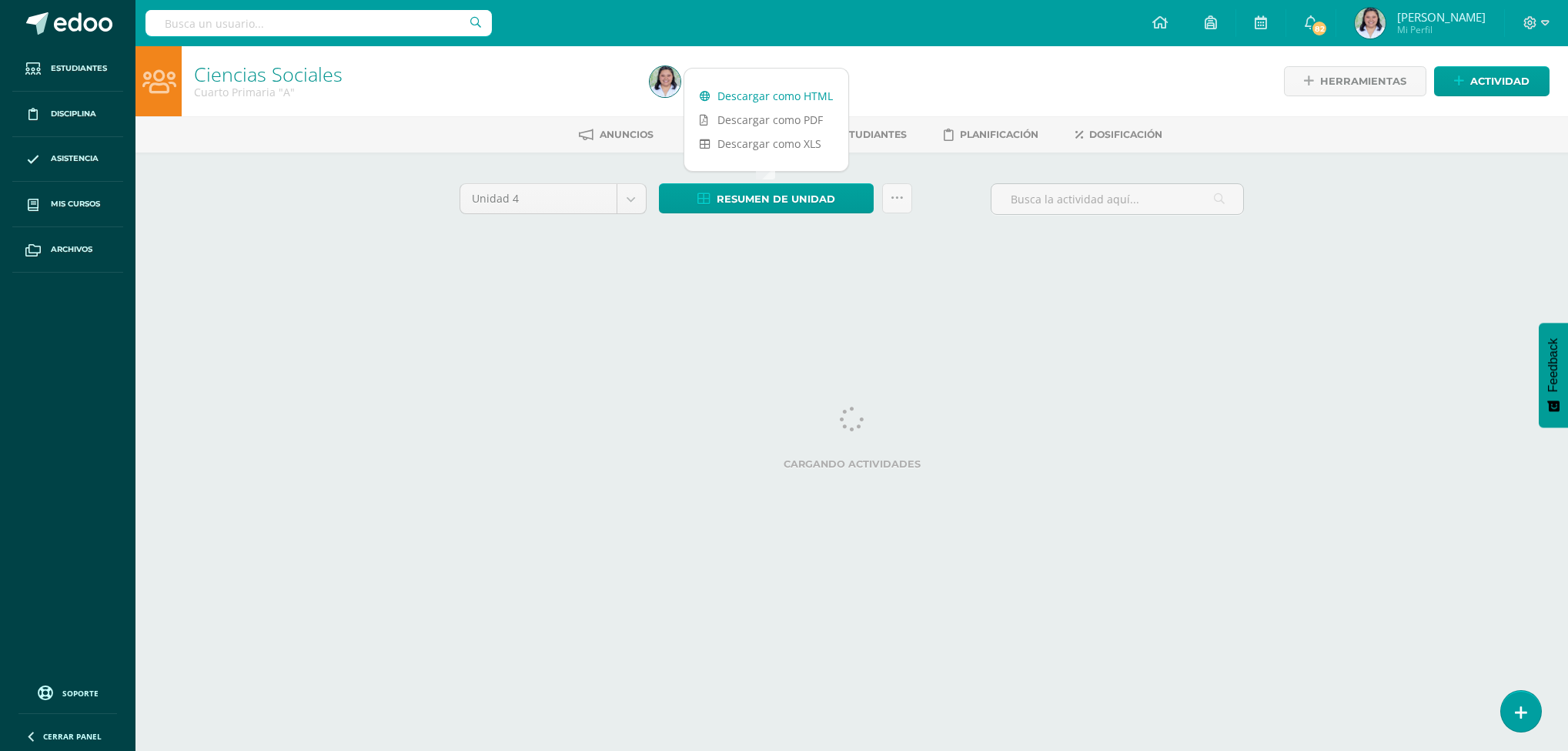
click at [757, 87] on link "Descargar como HTML" at bounding box center [766, 95] width 164 height 24
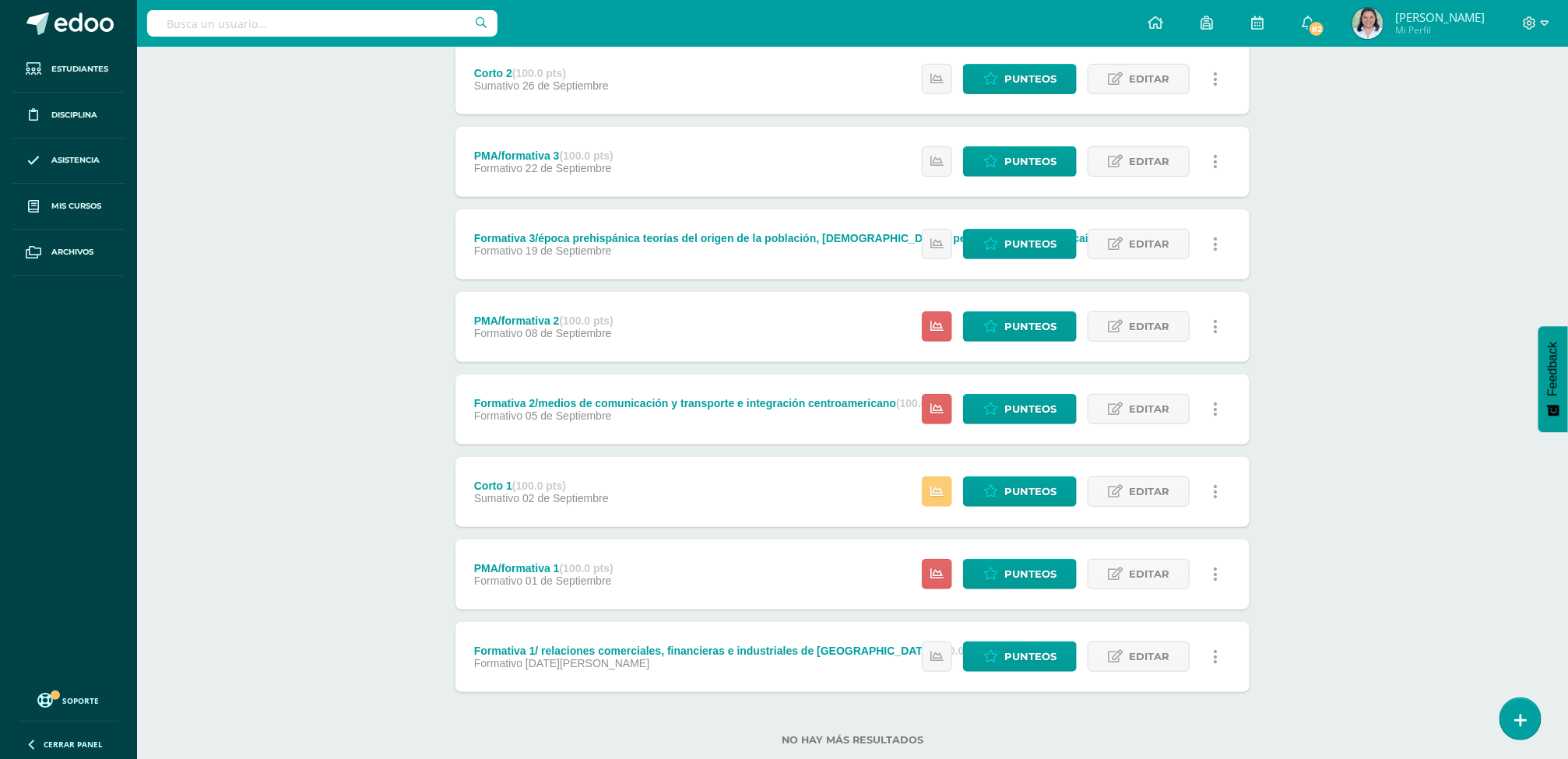
scroll to position [335, 0]
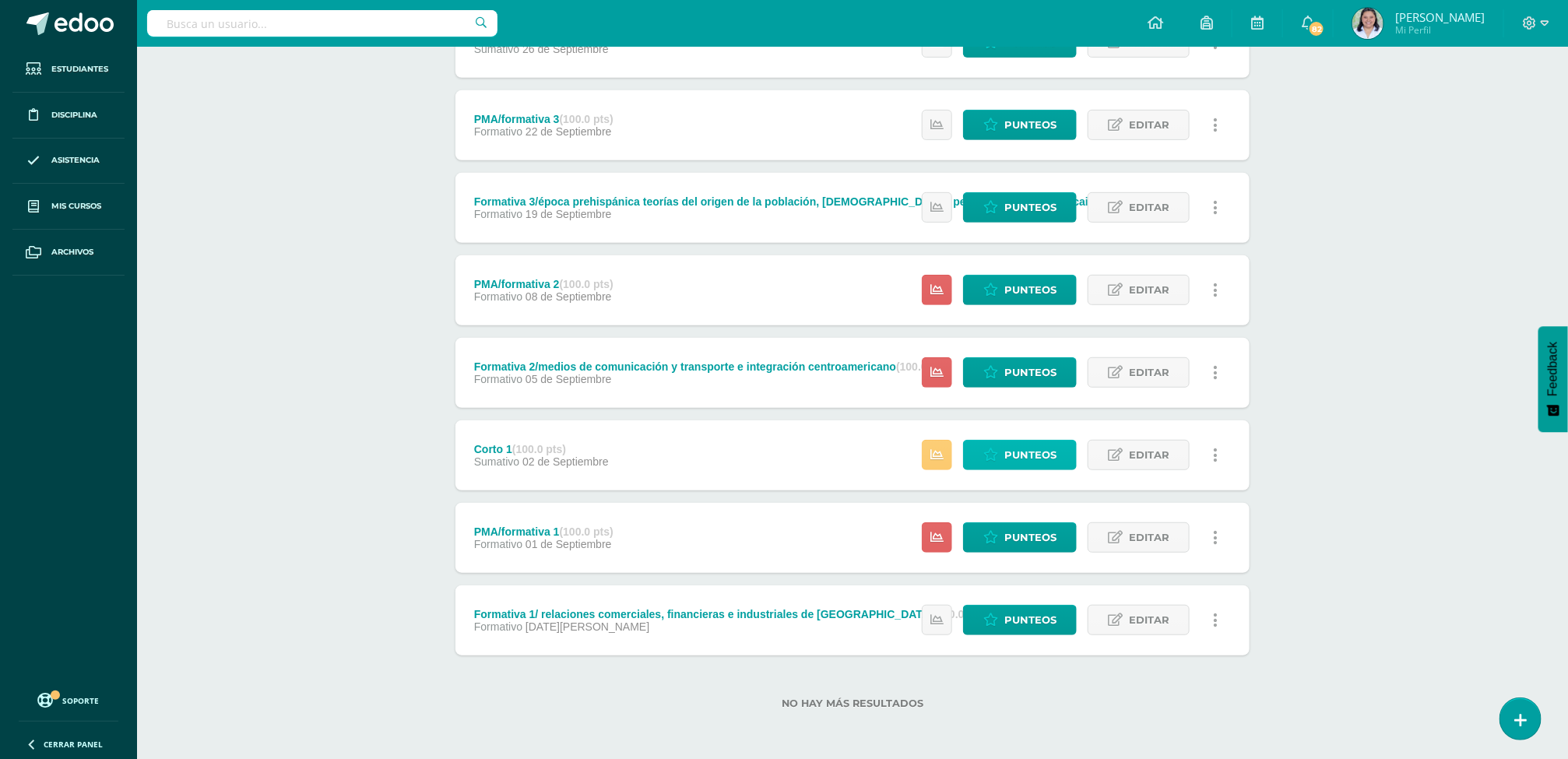
click at [1025, 448] on span "Punteos" at bounding box center [1030, 455] width 52 height 29
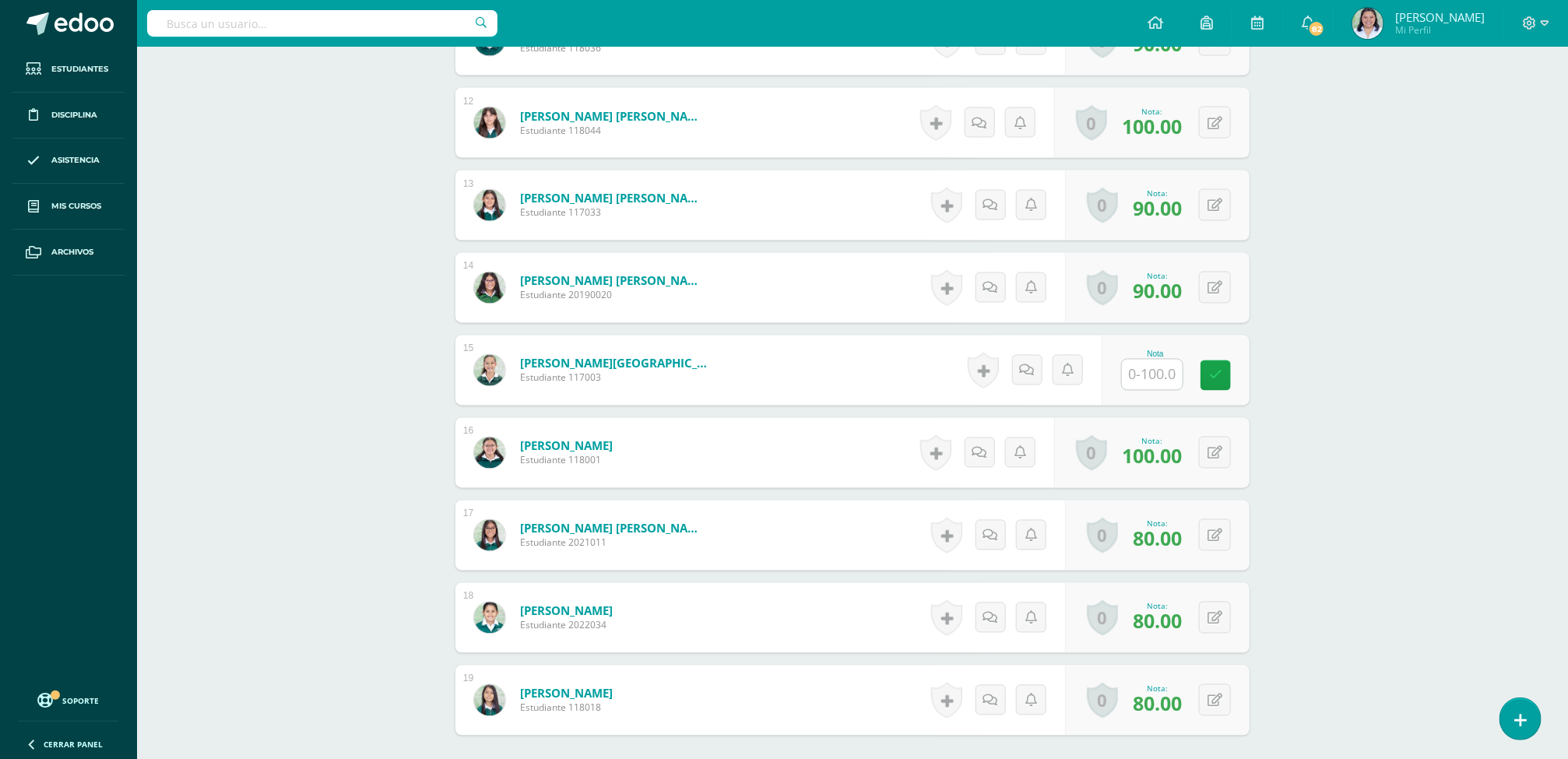
scroll to position [1536, 0]
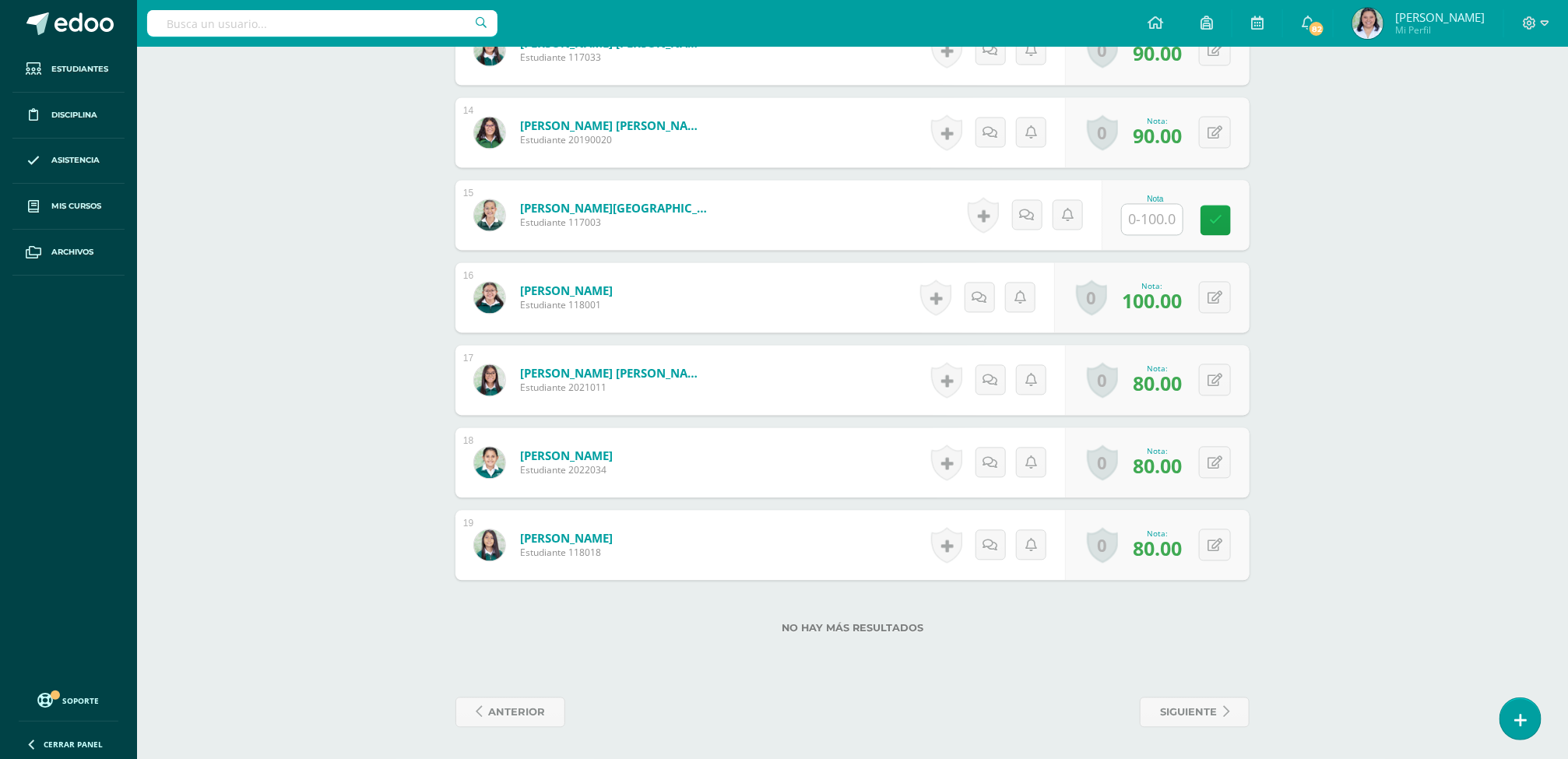
click at [1149, 216] on input "text" at bounding box center [1152, 219] width 61 height 30
type input "80"
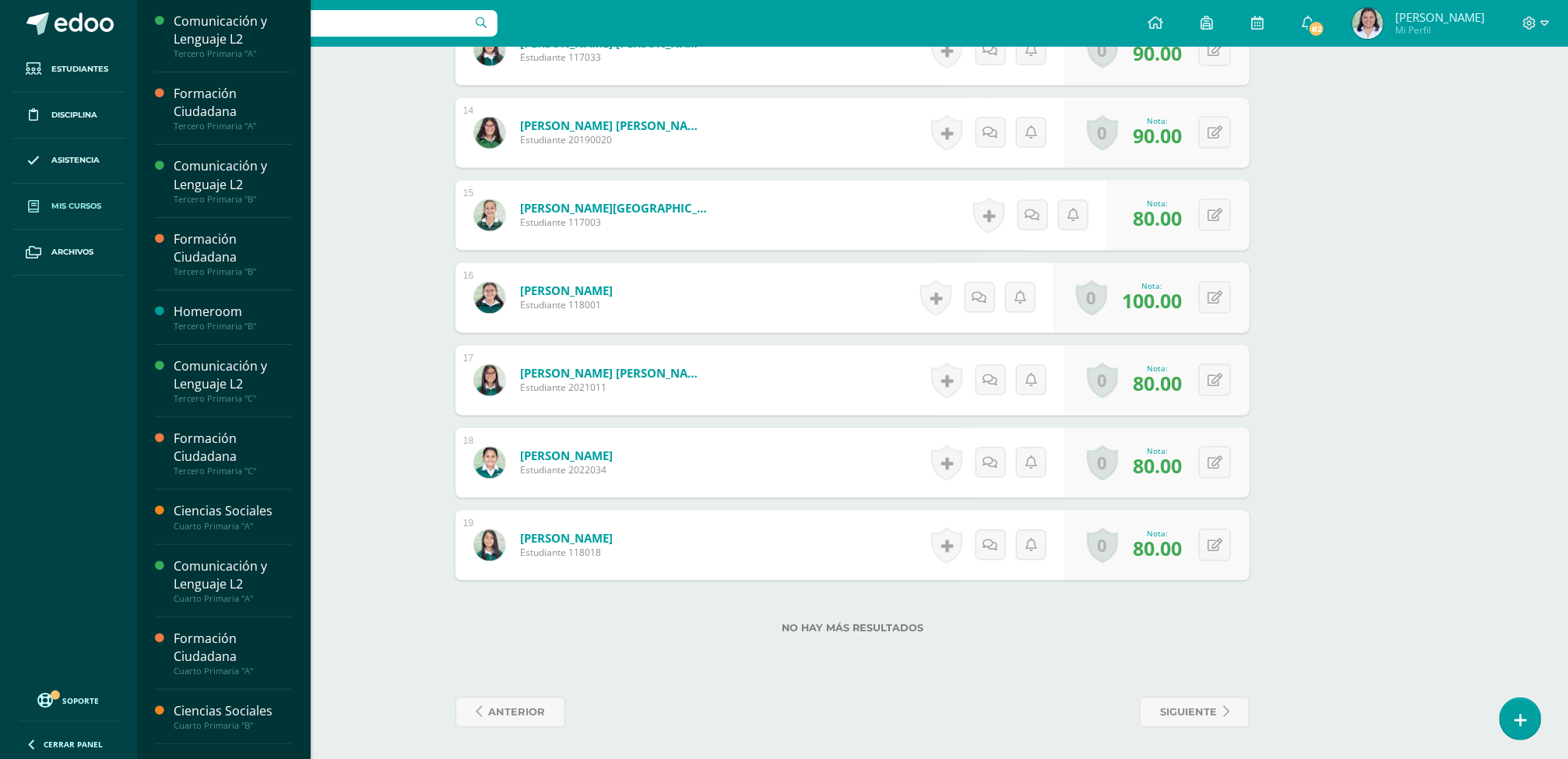
click at [58, 204] on span "Mis cursos" at bounding box center [76, 207] width 50 height 13
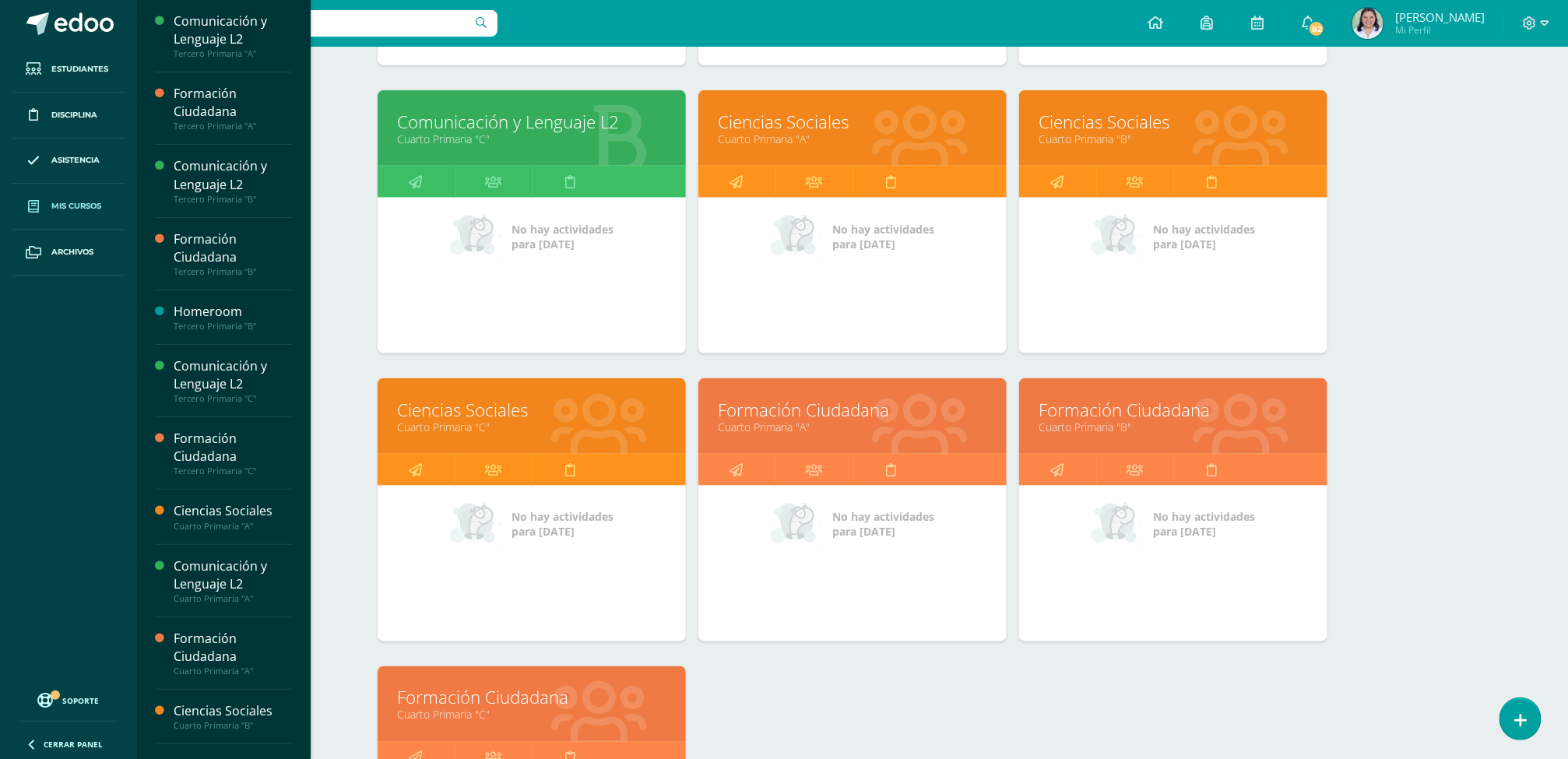
scroll to position [1046, 0]
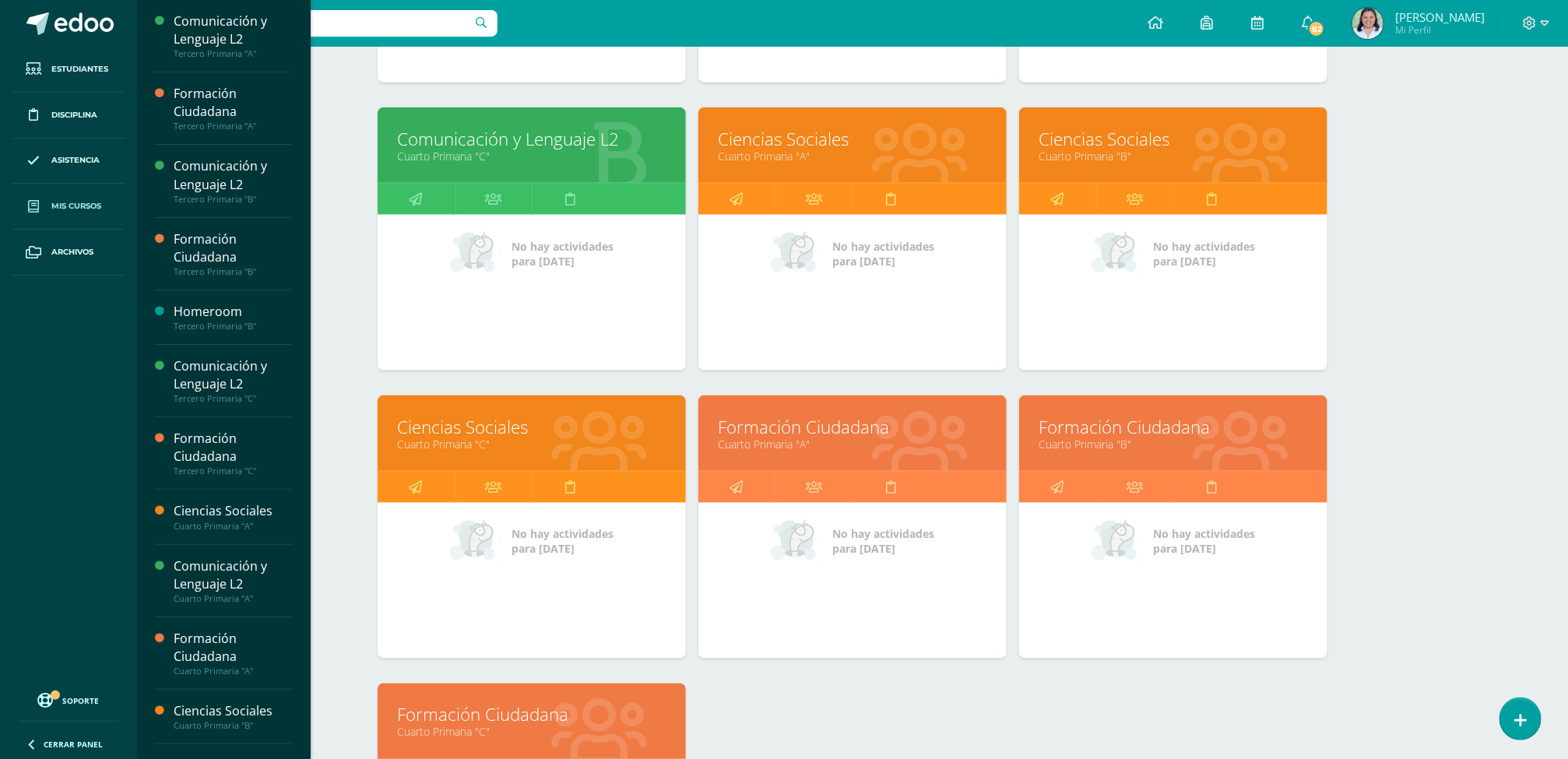
click at [1147, 161] on link "Cuarto Primaria "B"" at bounding box center [1174, 156] width 270 height 15
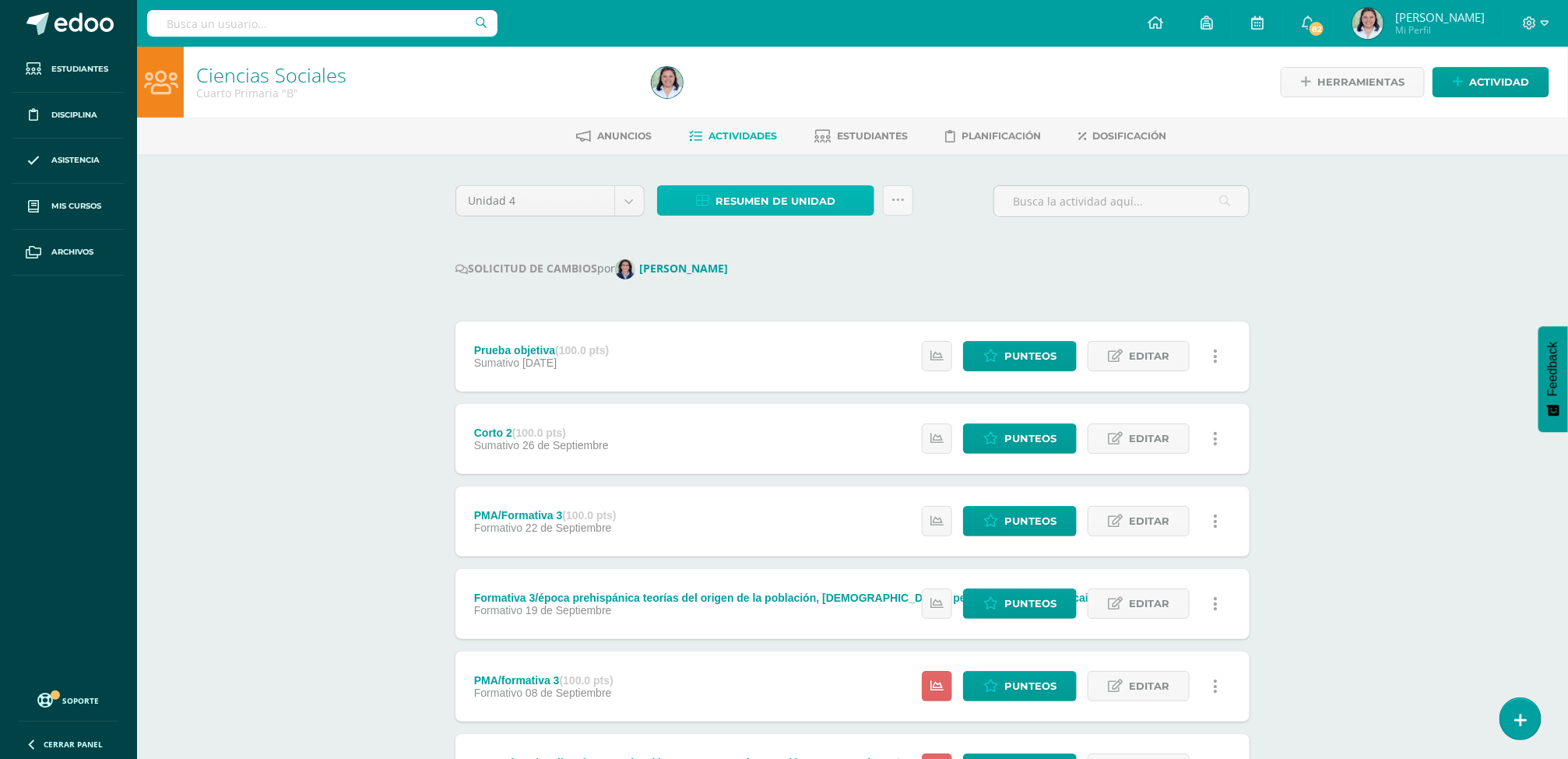
click at [798, 187] on span "Resumen de unidad" at bounding box center [776, 201] width 120 height 29
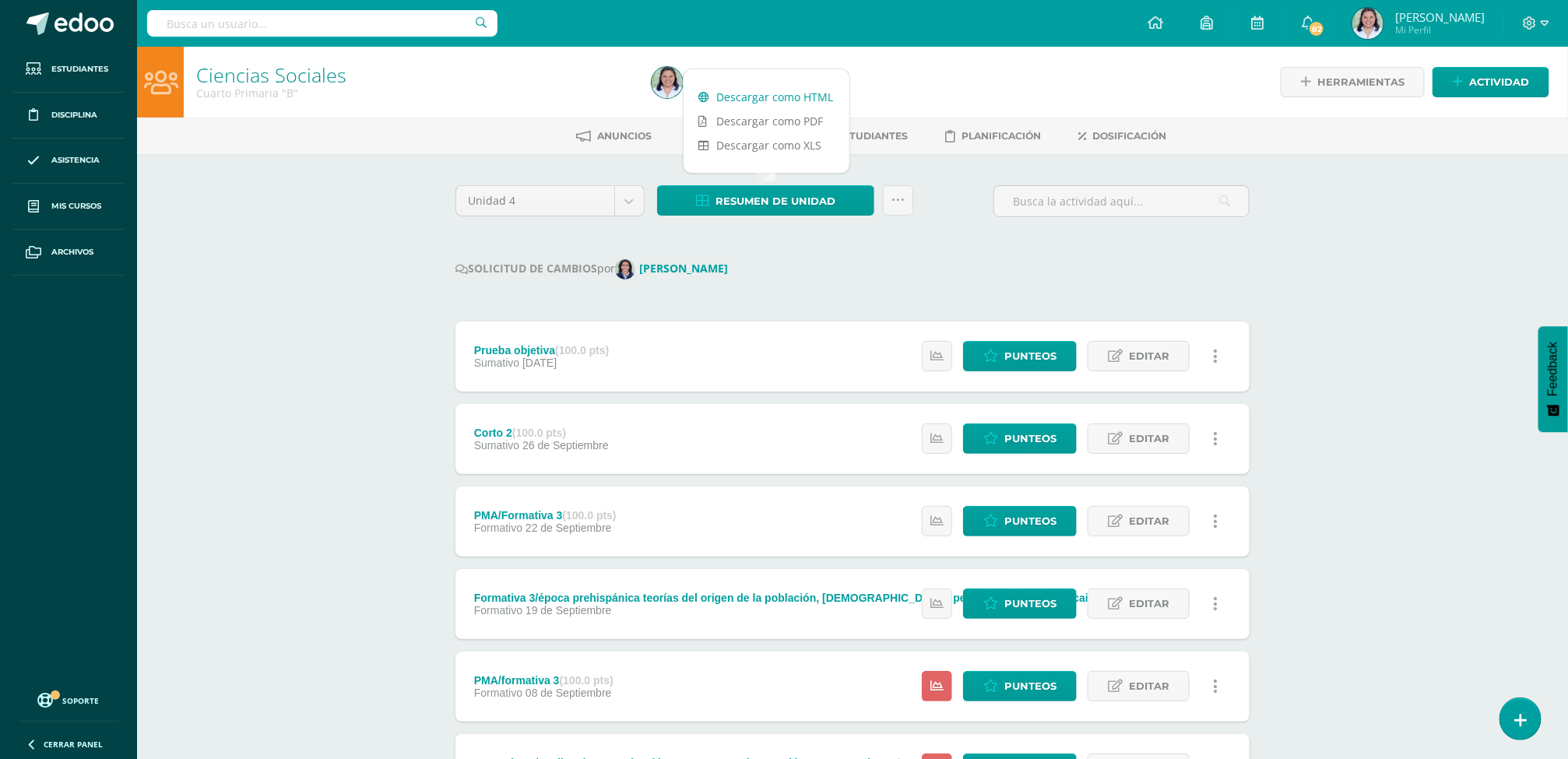
click at [759, 99] on link "Descargar como HTML" at bounding box center [767, 96] width 166 height 25
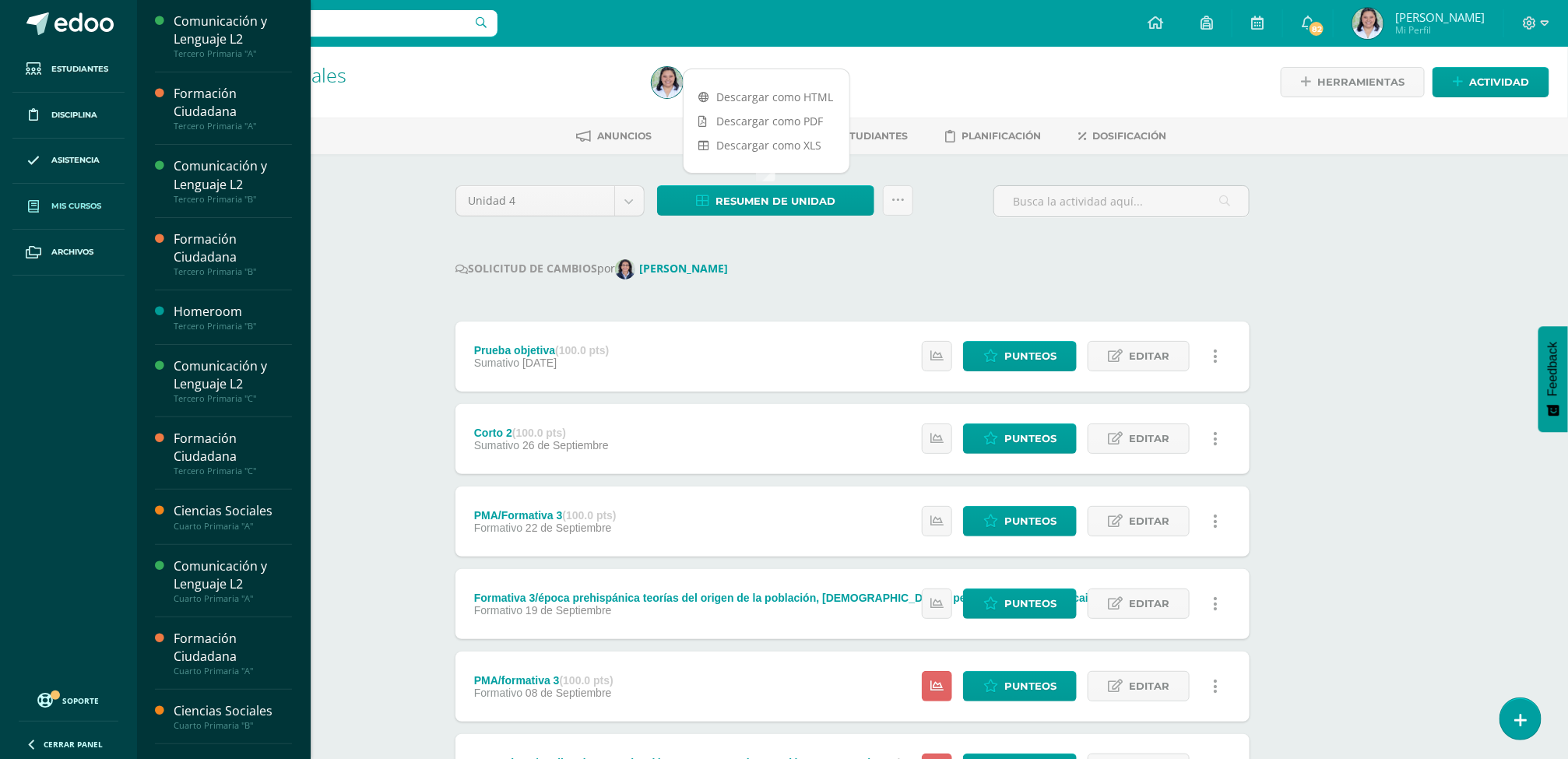
click at [75, 210] on span "Mis cursos" at bounding box center [76, 207] width 50 height 13
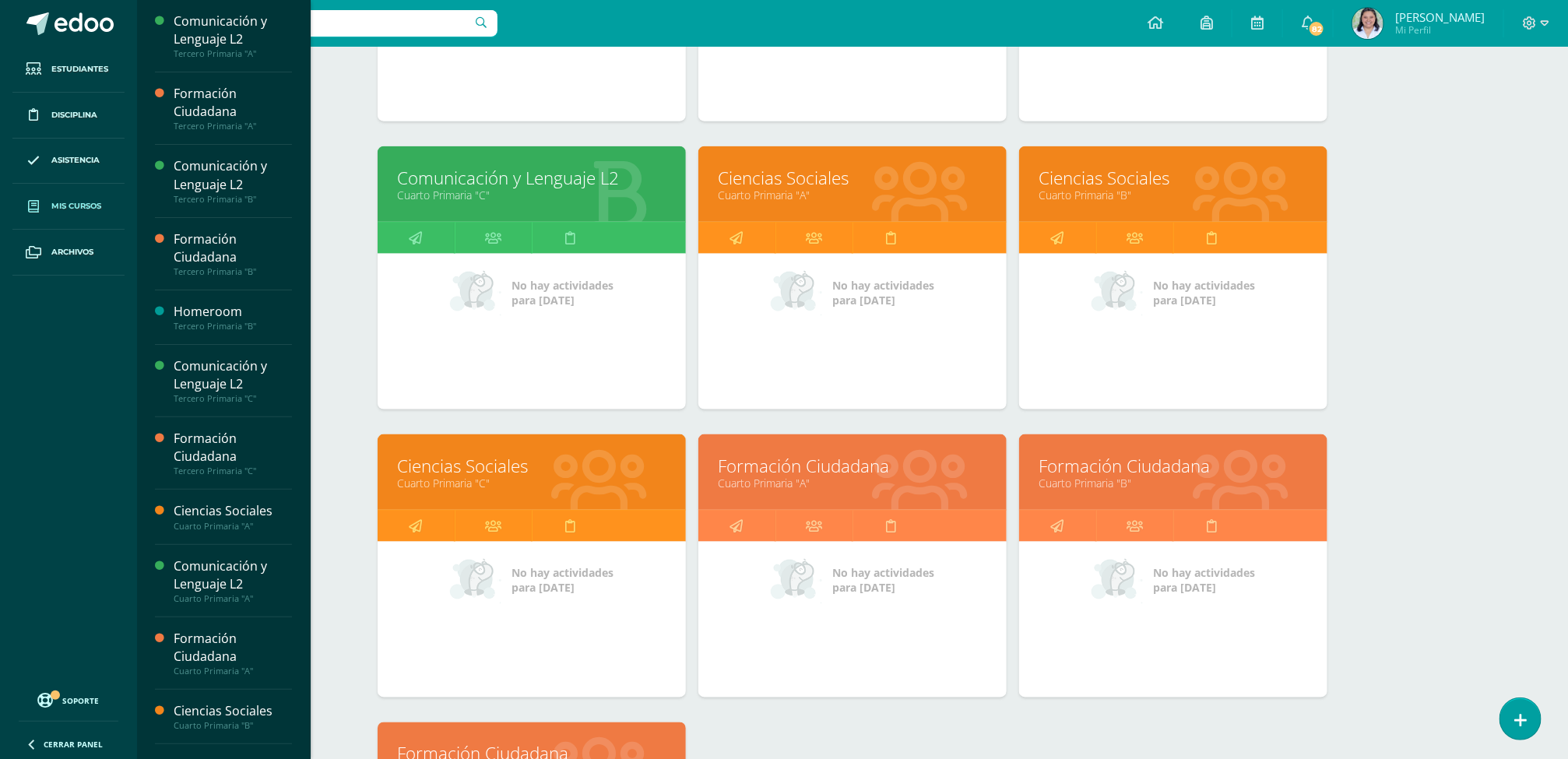
scroll to position [997, 0]
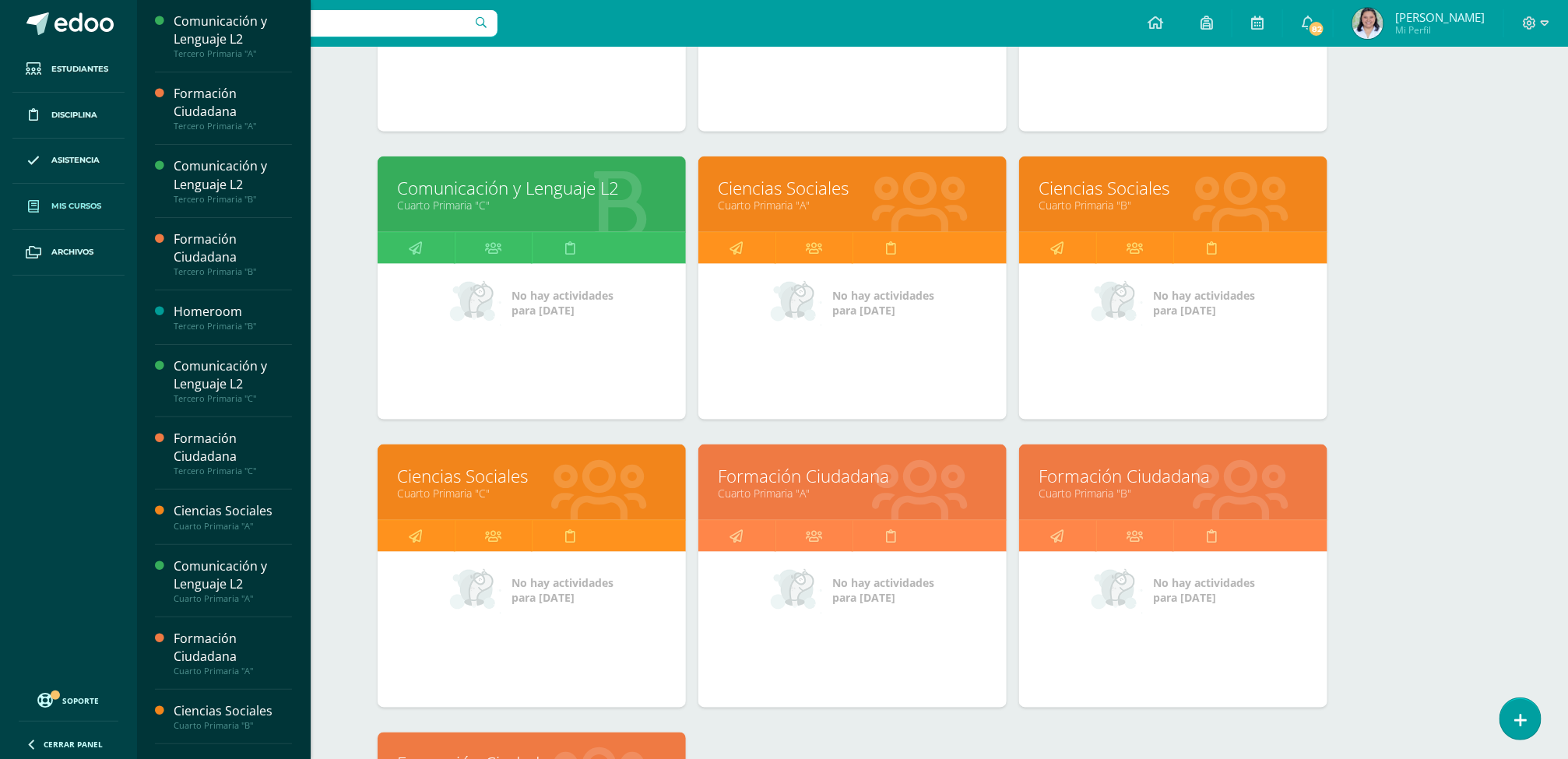
click at [444, 475] on link "Ciencias Sociales" at bounding box center [532, 476] width 270 height 25
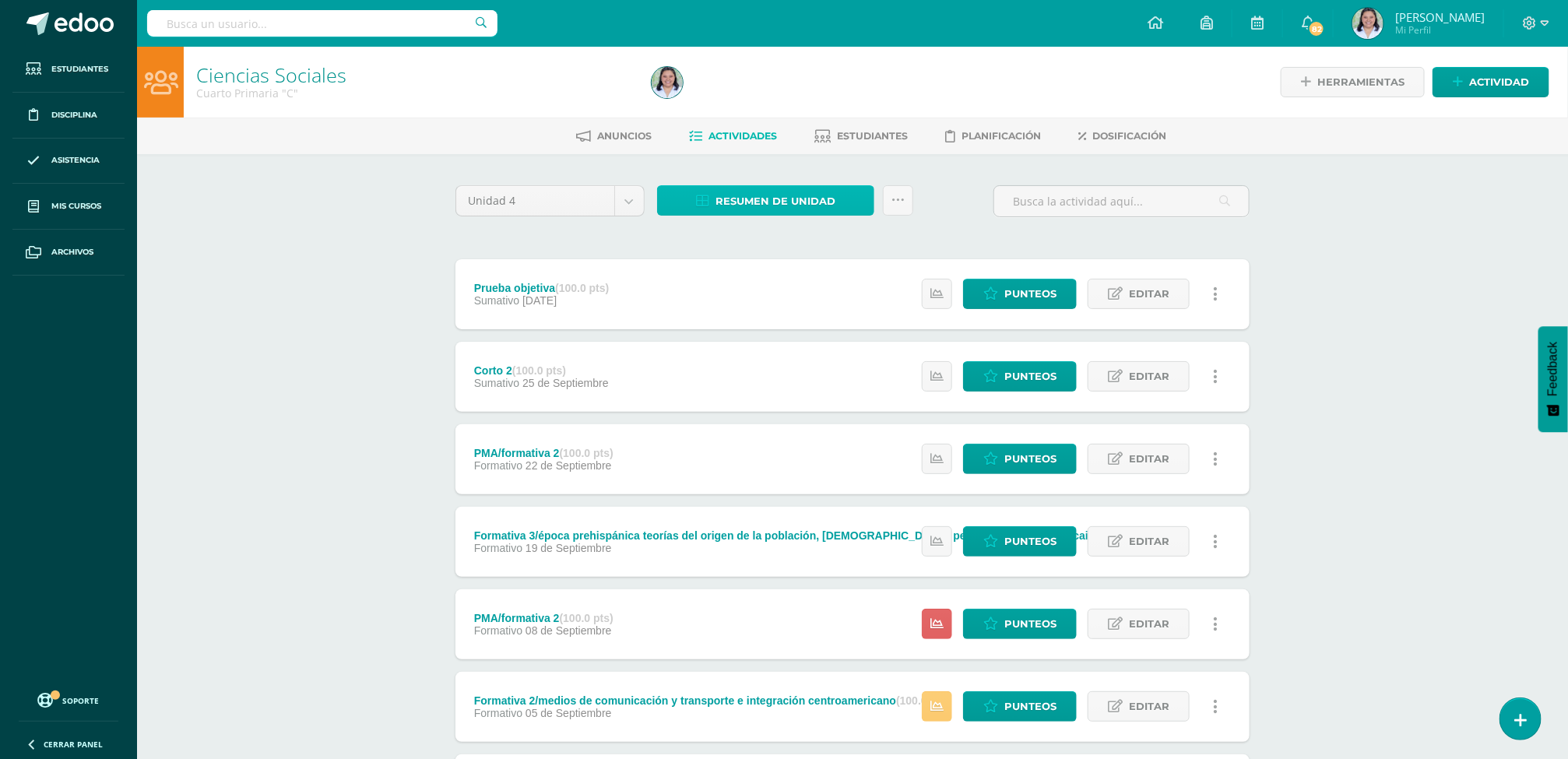
click at [785, 203] on span "Resumen de unidad" at bounding box center [776, 201] width 120 height 29
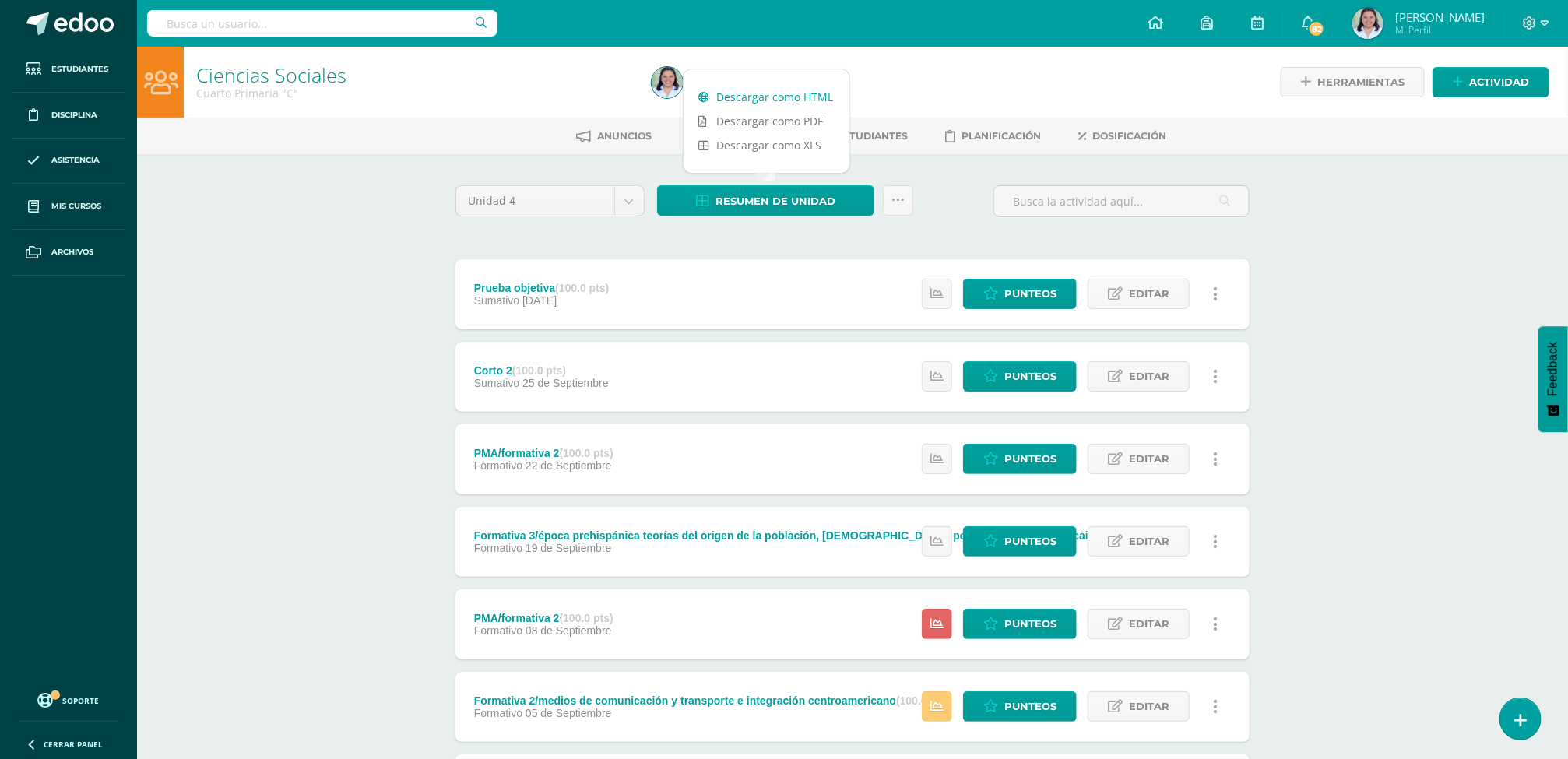
click at [778, 100] on link "Descargar como HTML" at bounding box center [767, 96] width 166 height 25
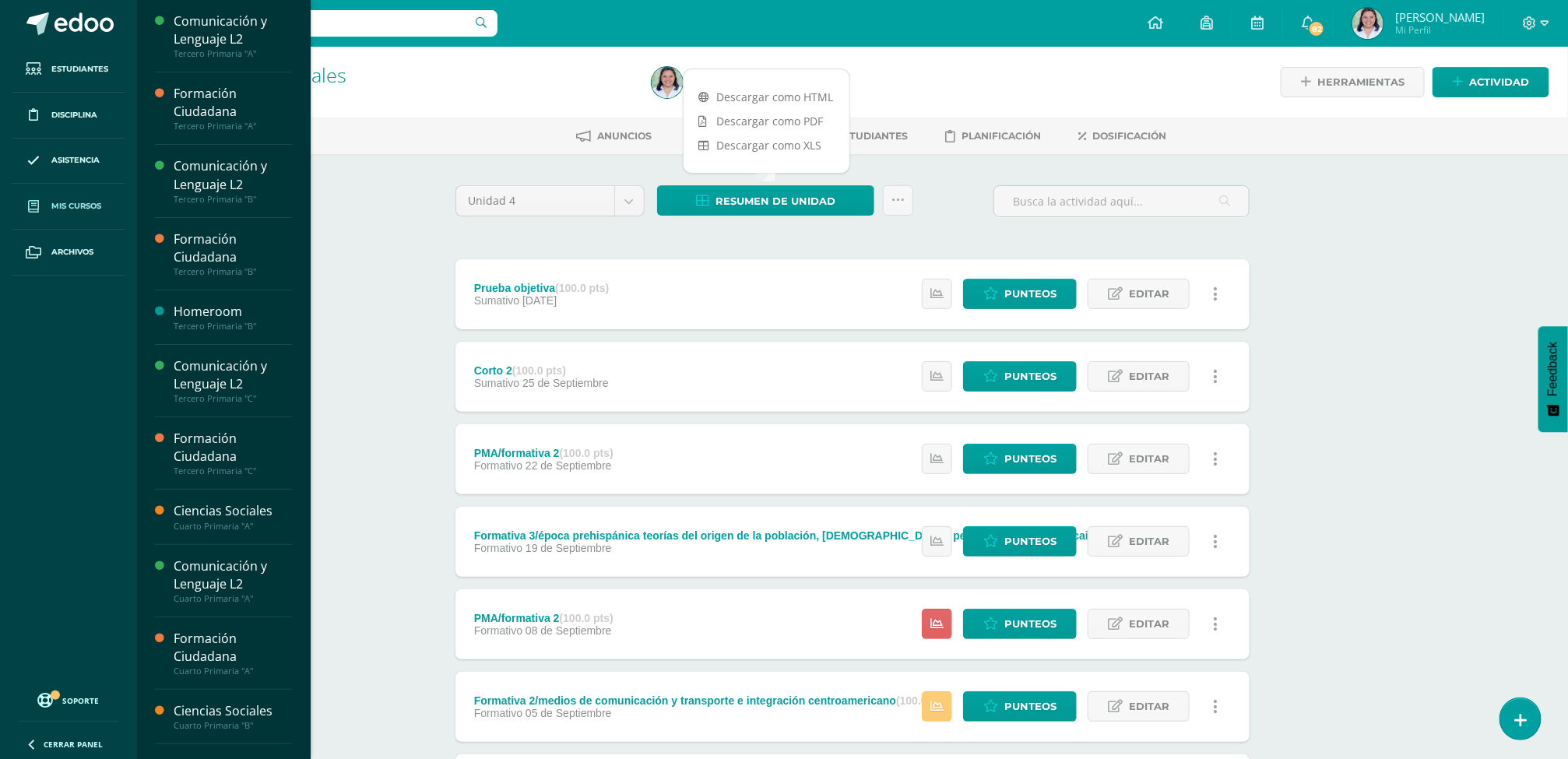
click at [71, 207] on span "Mis cursos" at bounding box center [76, 207] width 50 height 13
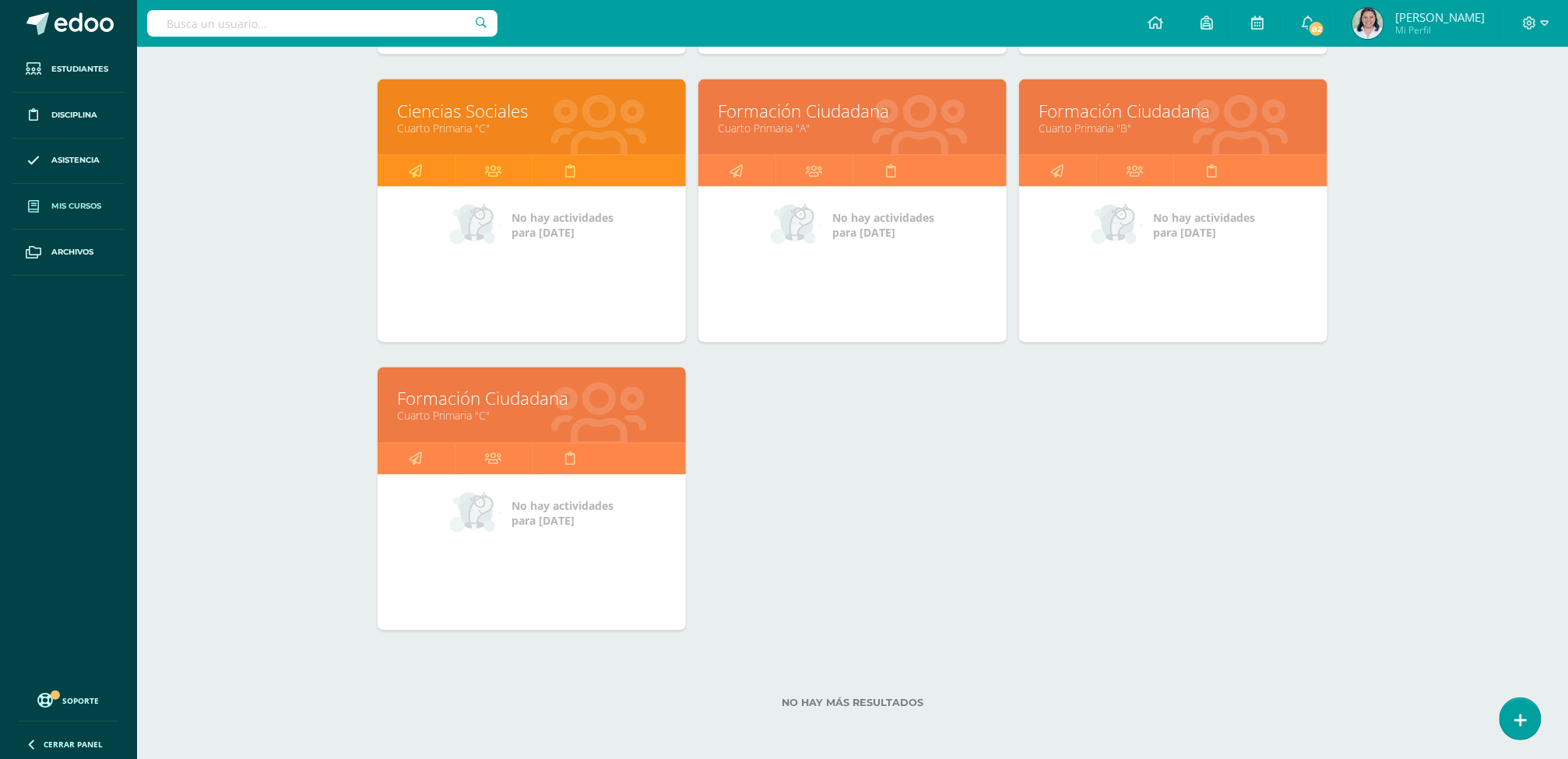
scroll to position [1364, 0]
click at [744, 125] on link "Cuarto Primaria "A"" at bounding box center [852, 128] width 270 height 15
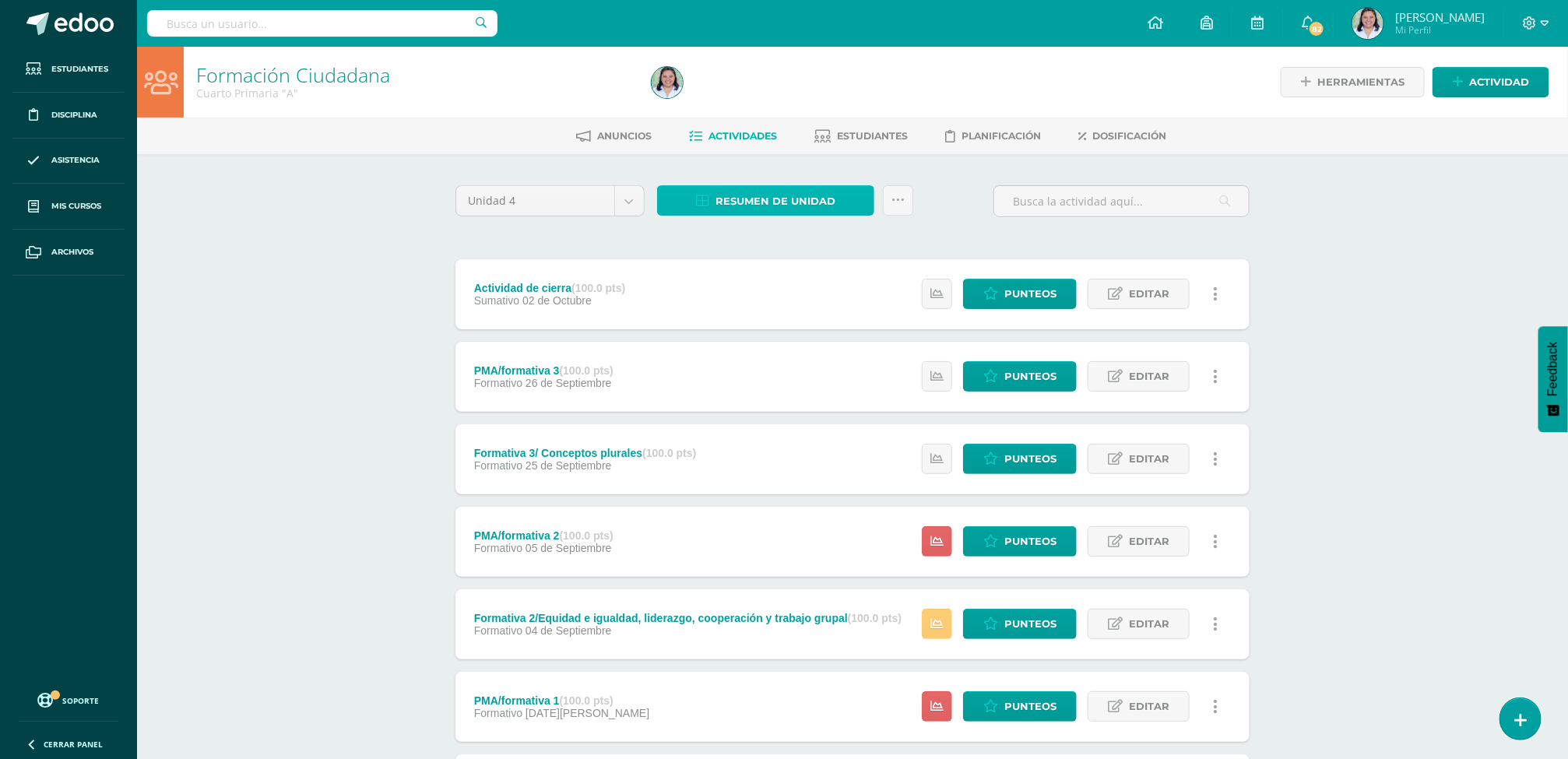
click at [748, 191] on span "Resumen de unidad" at bounding box center [776, 201] width 120 height 29
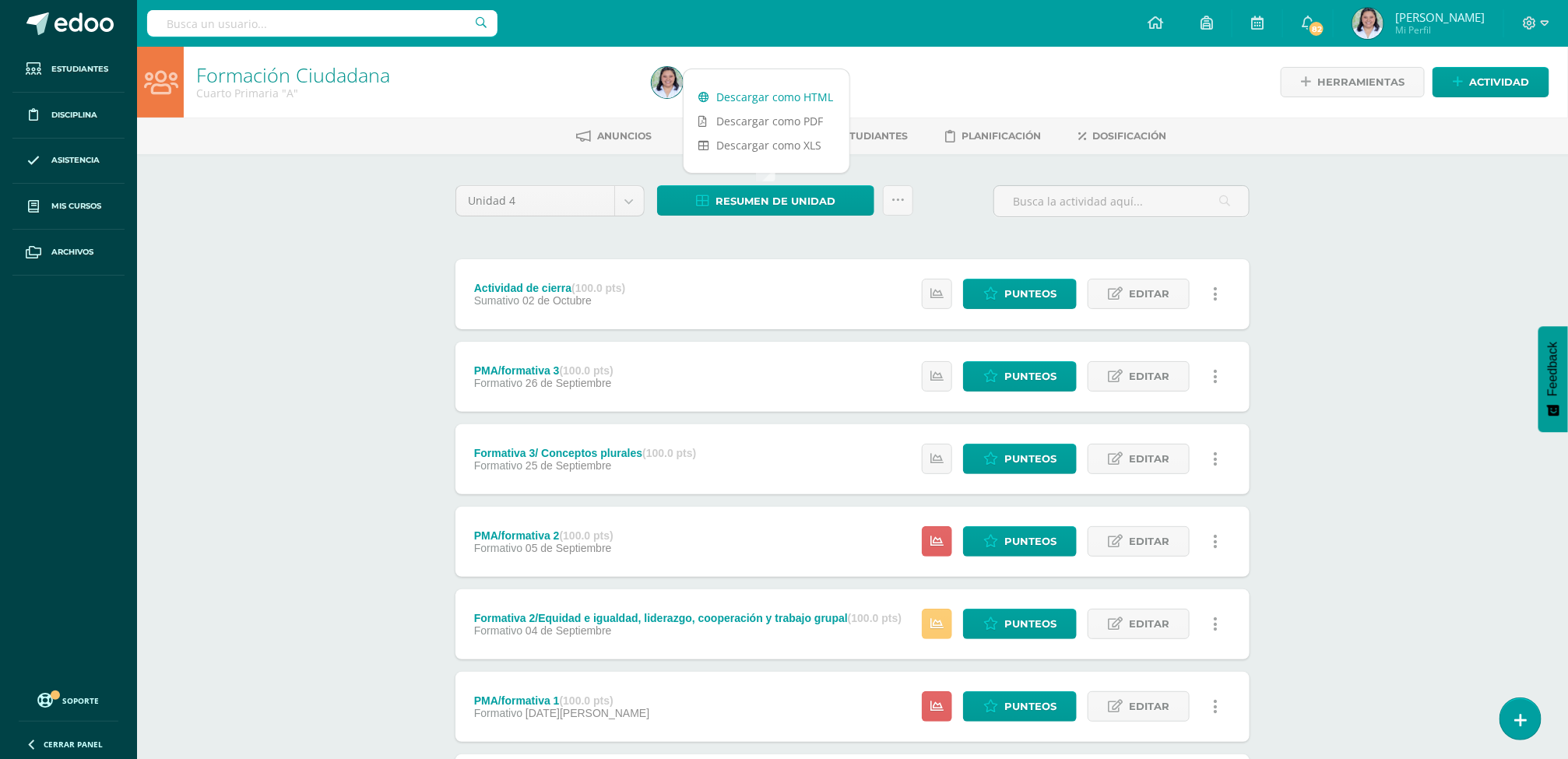
click at [740, 100] on link "Descargar como HTML" at bounding box center [767, 96] width 166 height 25
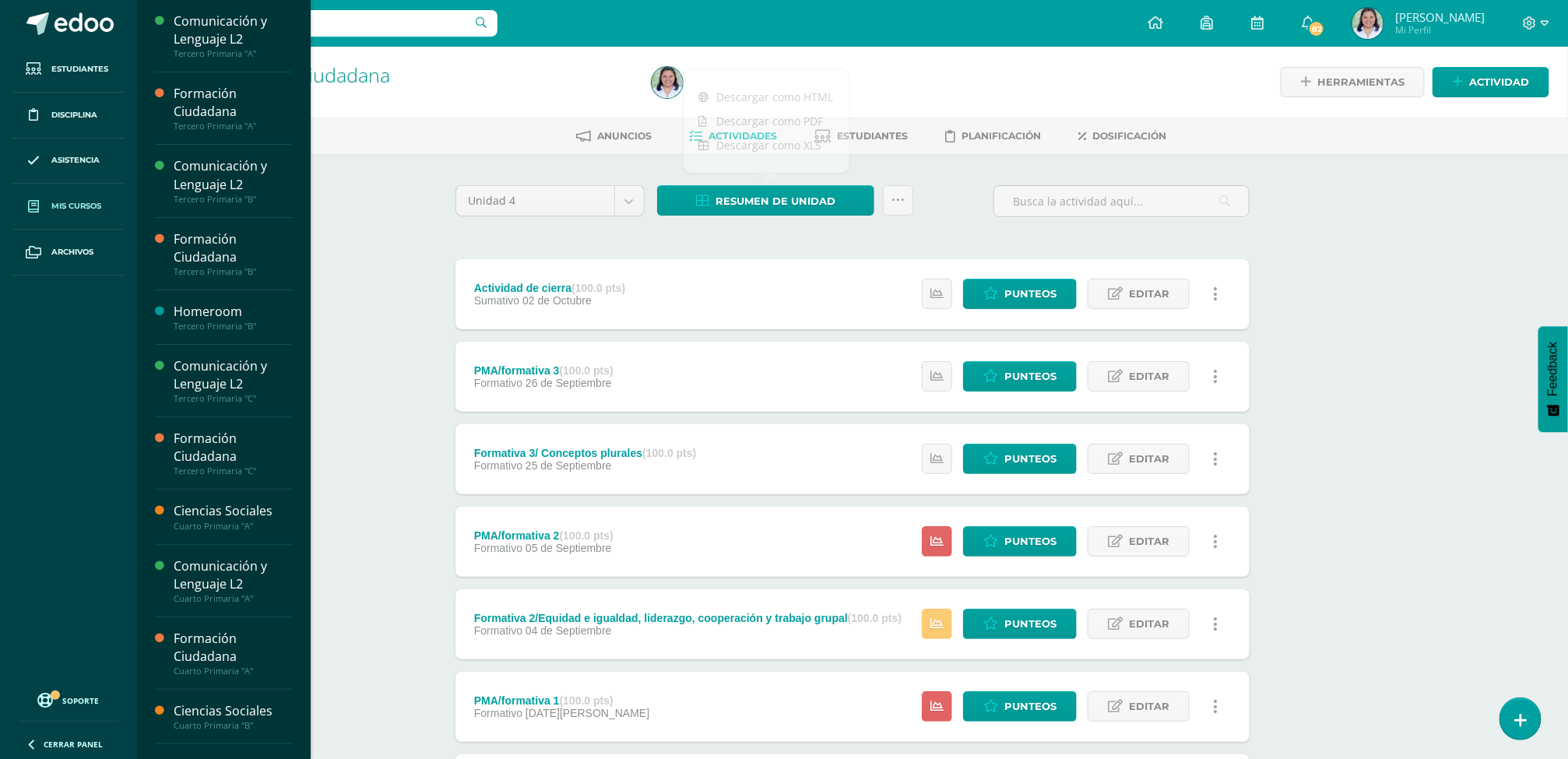
click at [63, 204] on span "Mis cursos" at bounding box center [76, 207] width 50 height 13
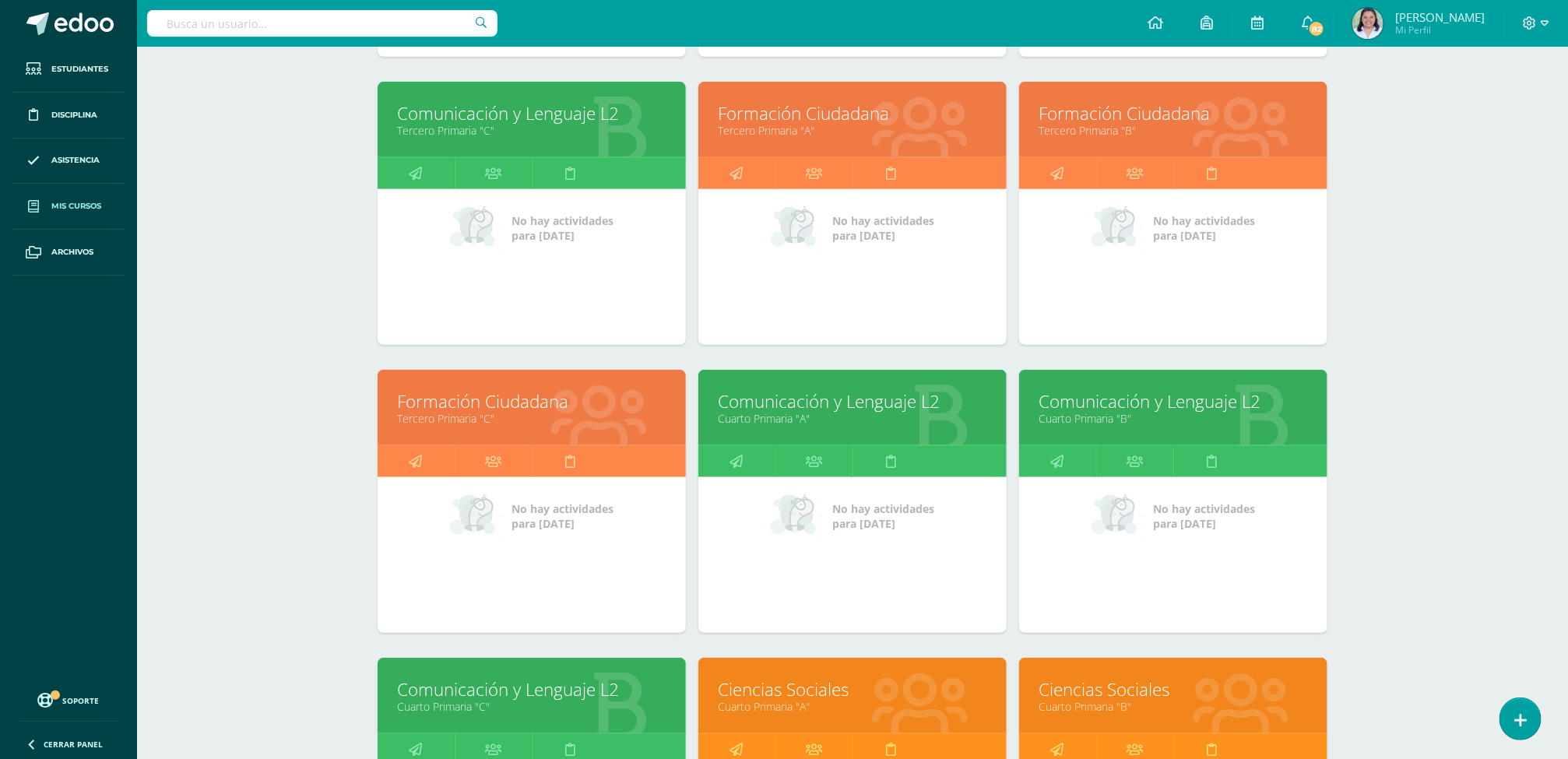
scroll to position [1364, 0]
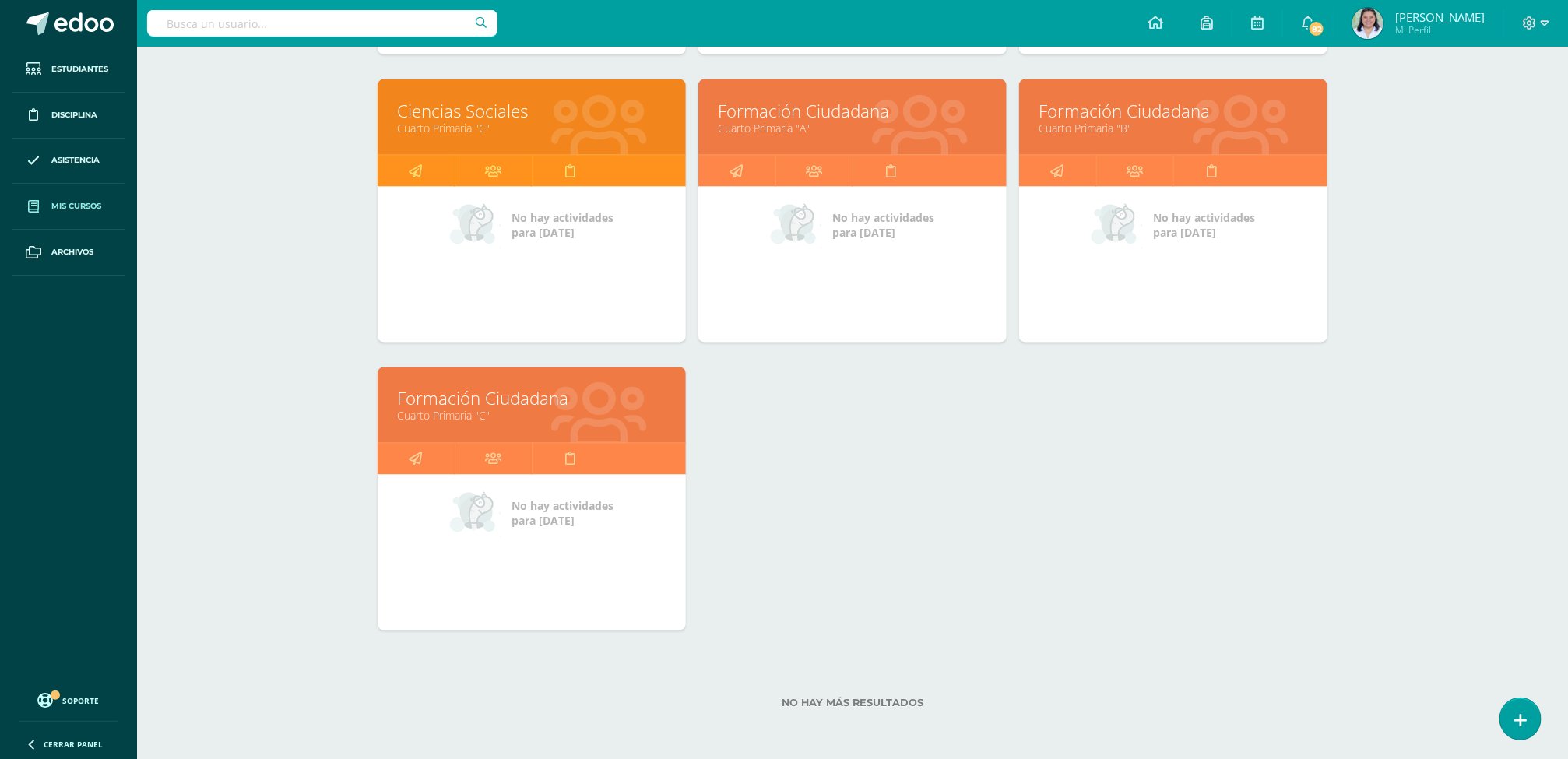
click at [1134, 117] on link "Formación Ciudadana" at bounding box center [1174, 111] width 270 height 25
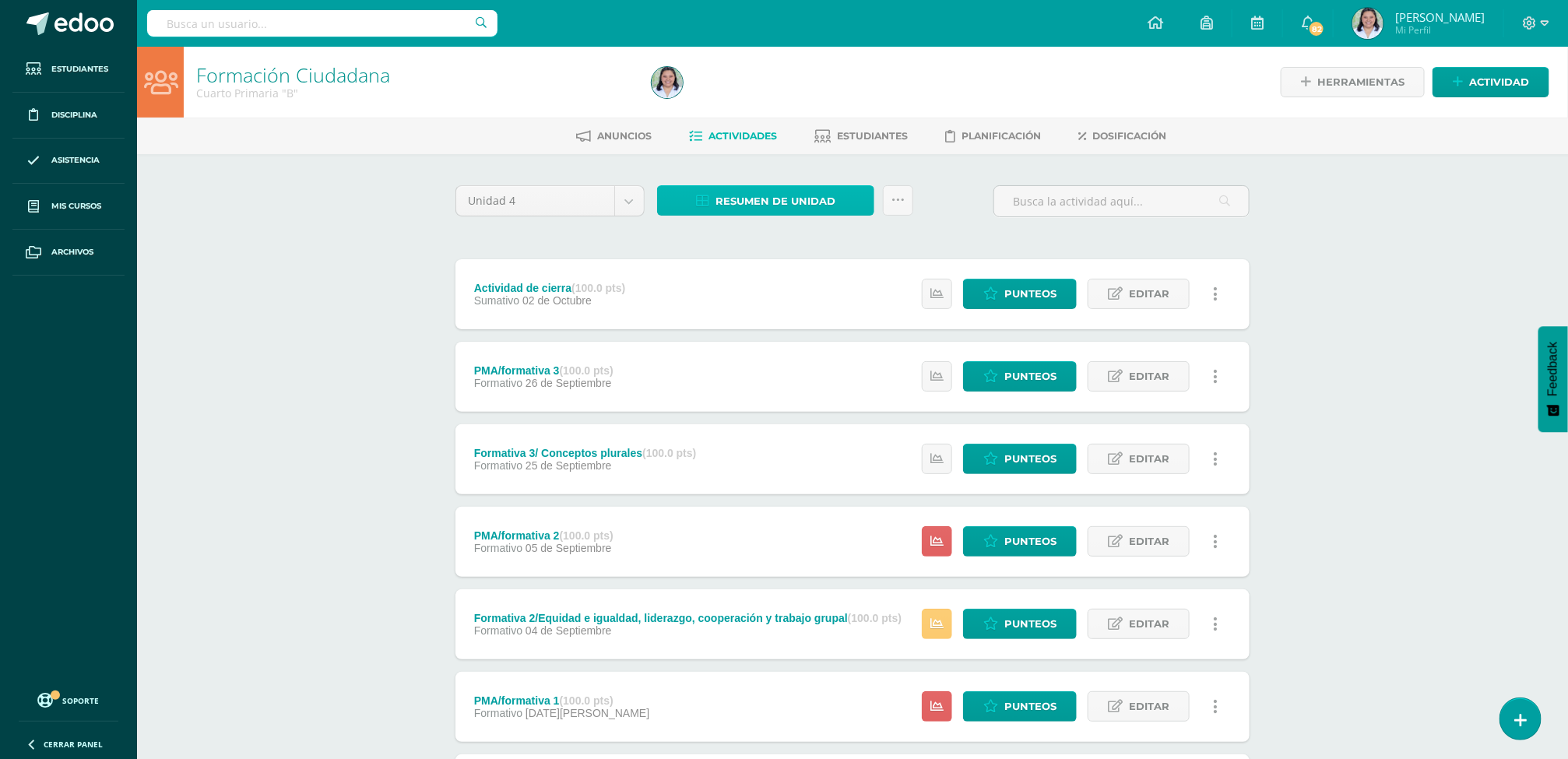
click at [809, 187] on span "Resumen de unidad" at bounding box center [776, 201] width 120 height 29
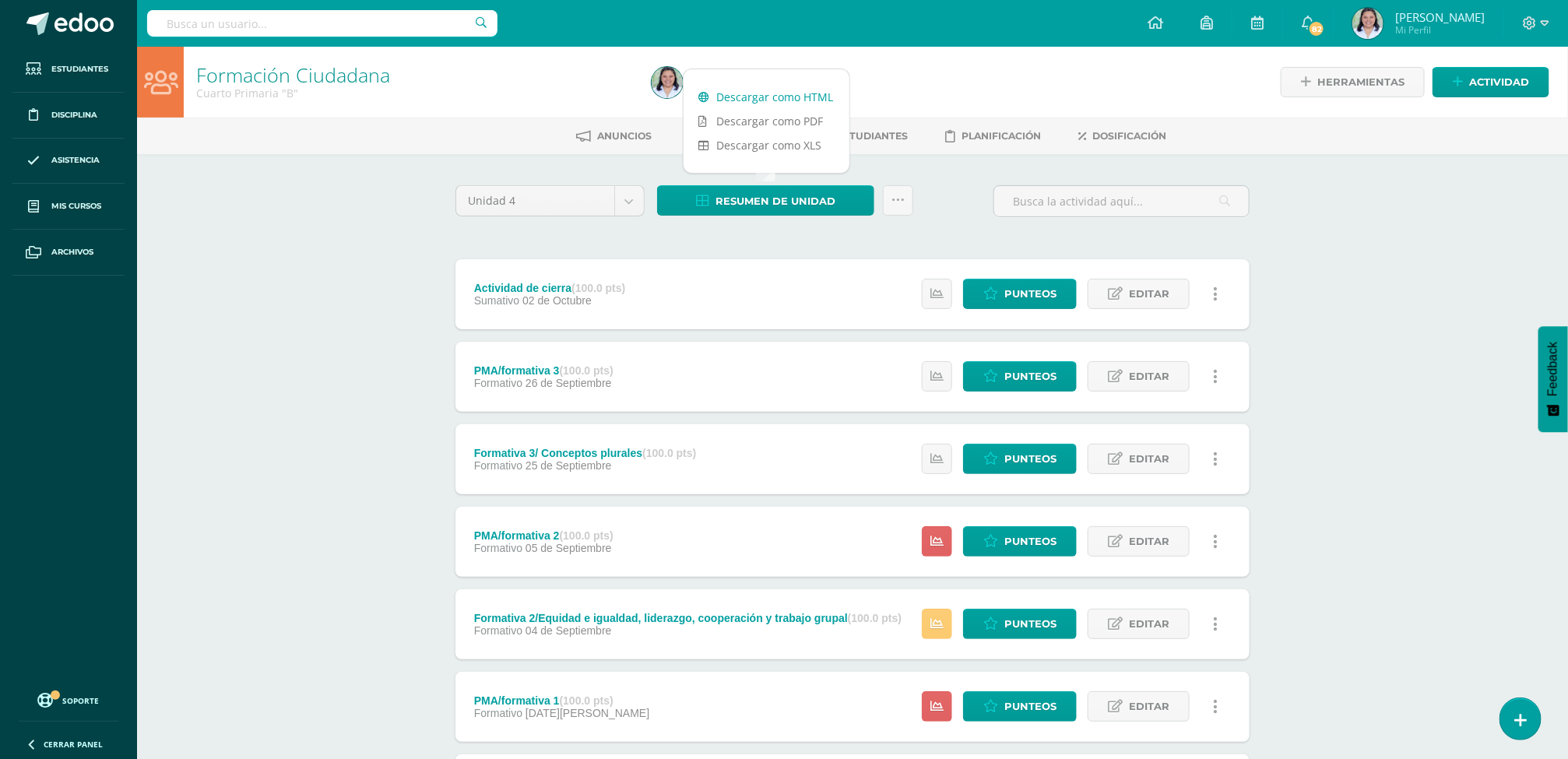
click at [728, 94] on link "Descargar como HTML" at bounding box center [767, 96] width 166 height 25
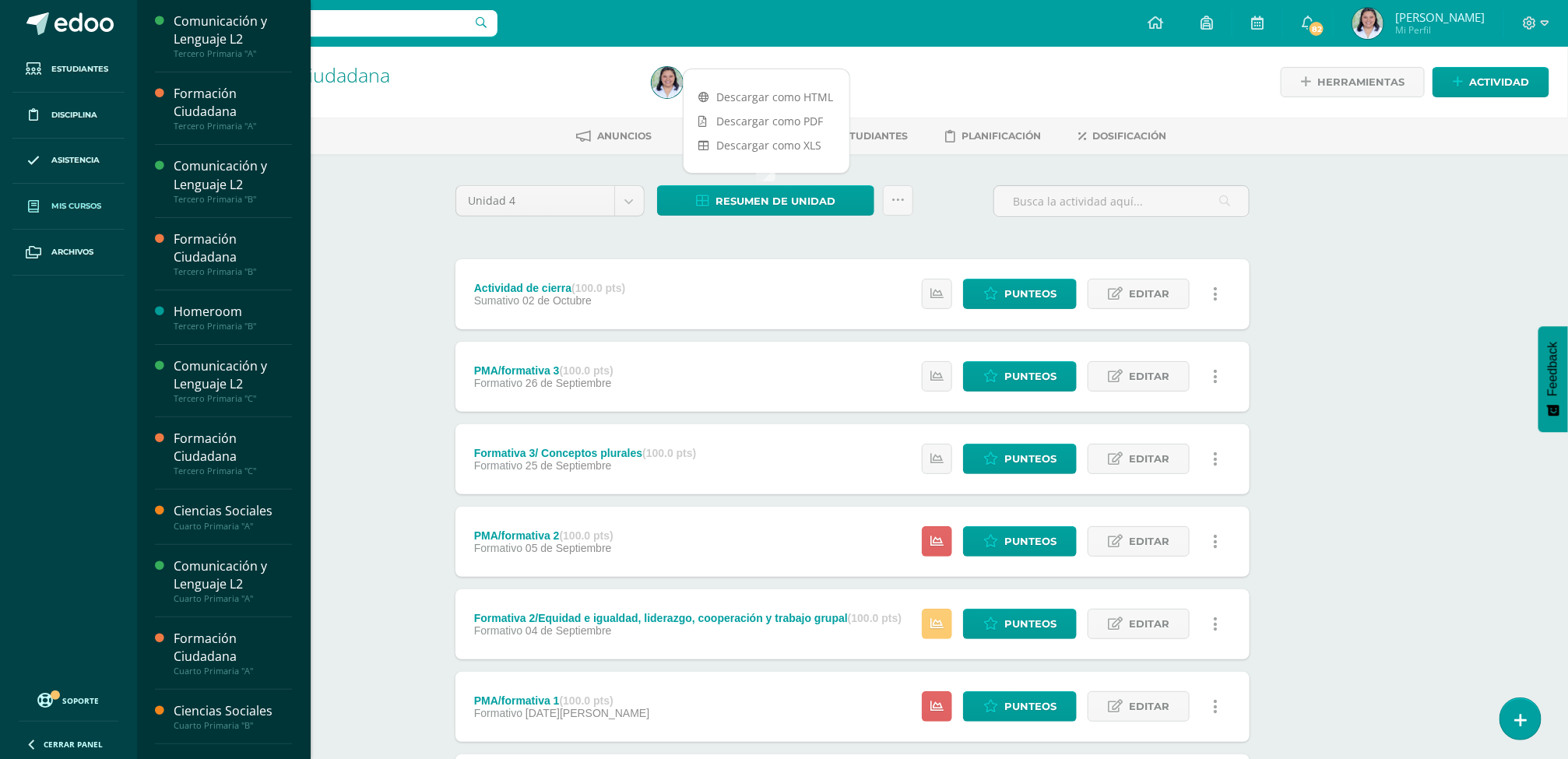
click at [54, 201] on span "Mis cursos" at bounding box center [76, 207] width 50 height 13
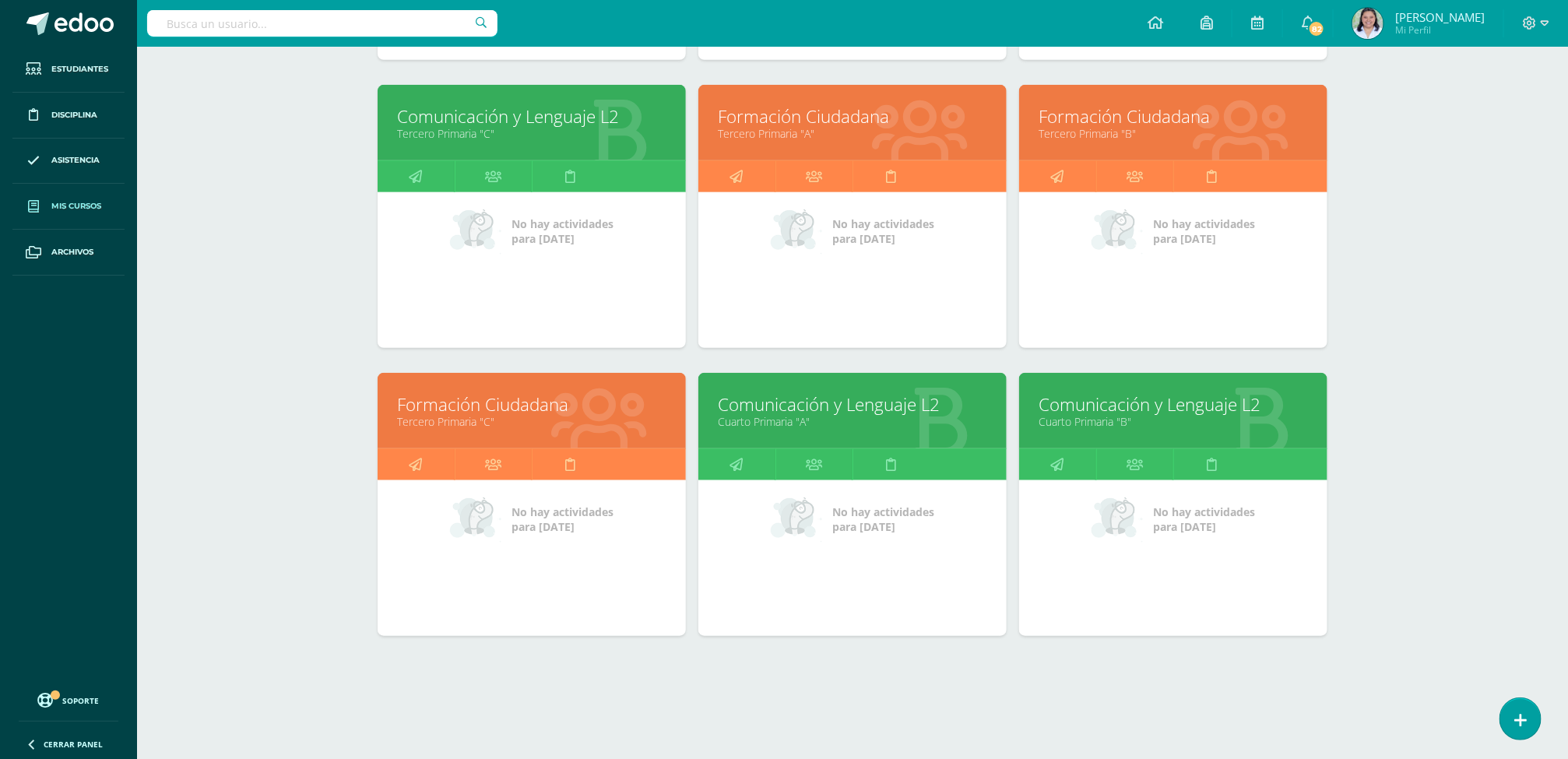
scroll to position [1351, 0]
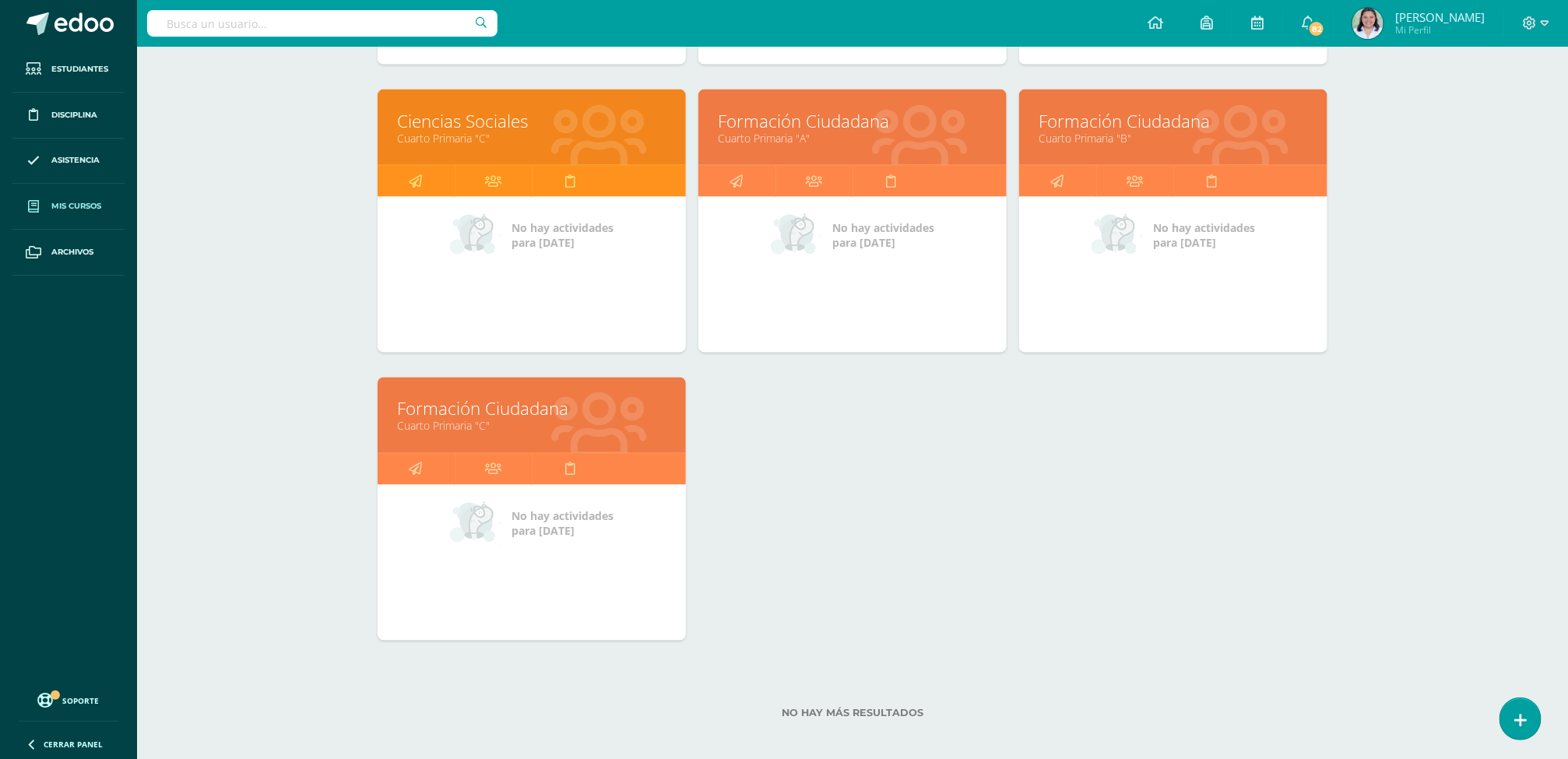
click at [461, 426] on link "Cuarto Primaria "C"" at bounding box center [532, 426] width 270 height 15
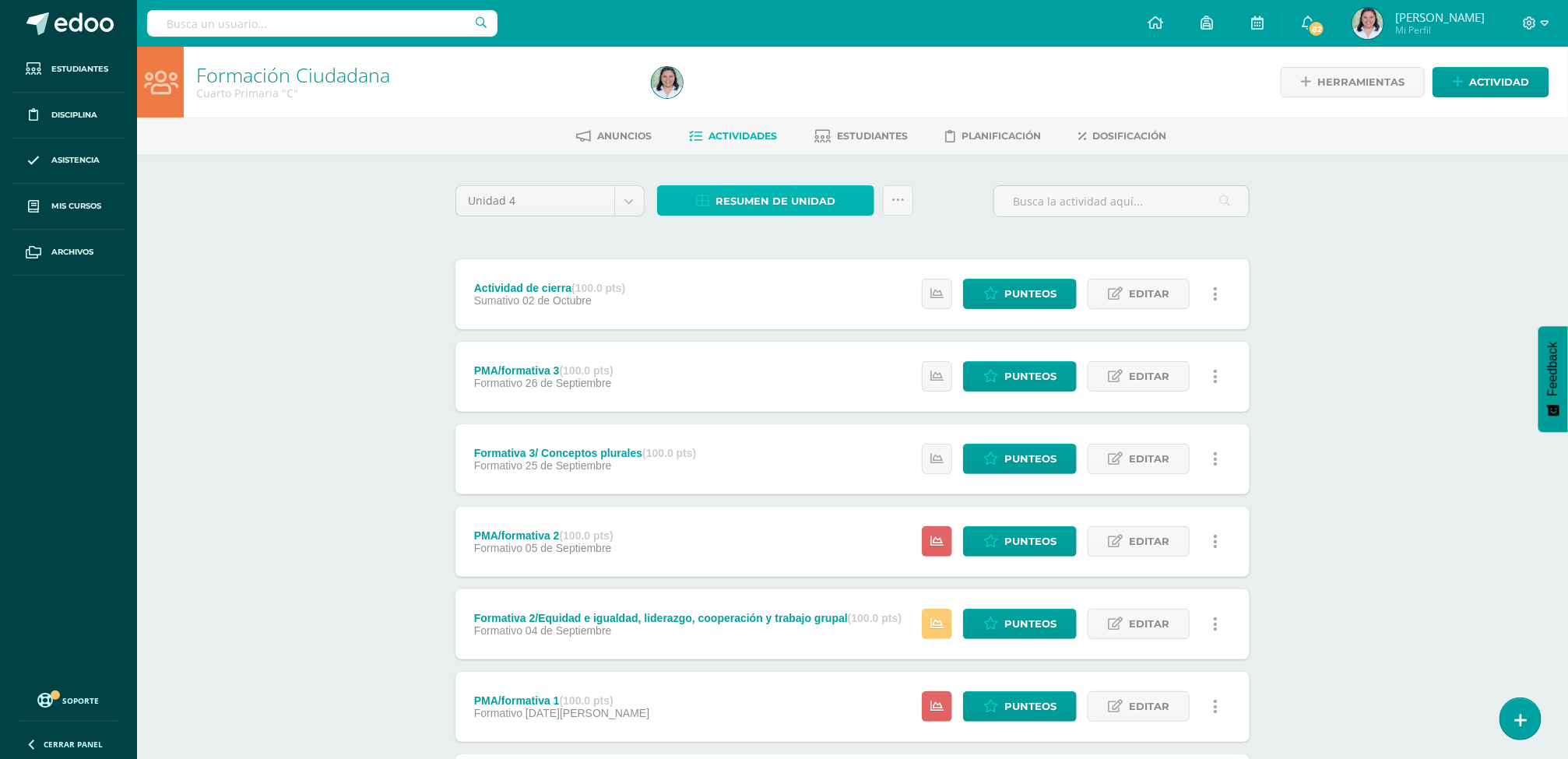
click at [753, 206] on span "Resumen de unidad" at bounding box center [776, 201] width 120 height 29
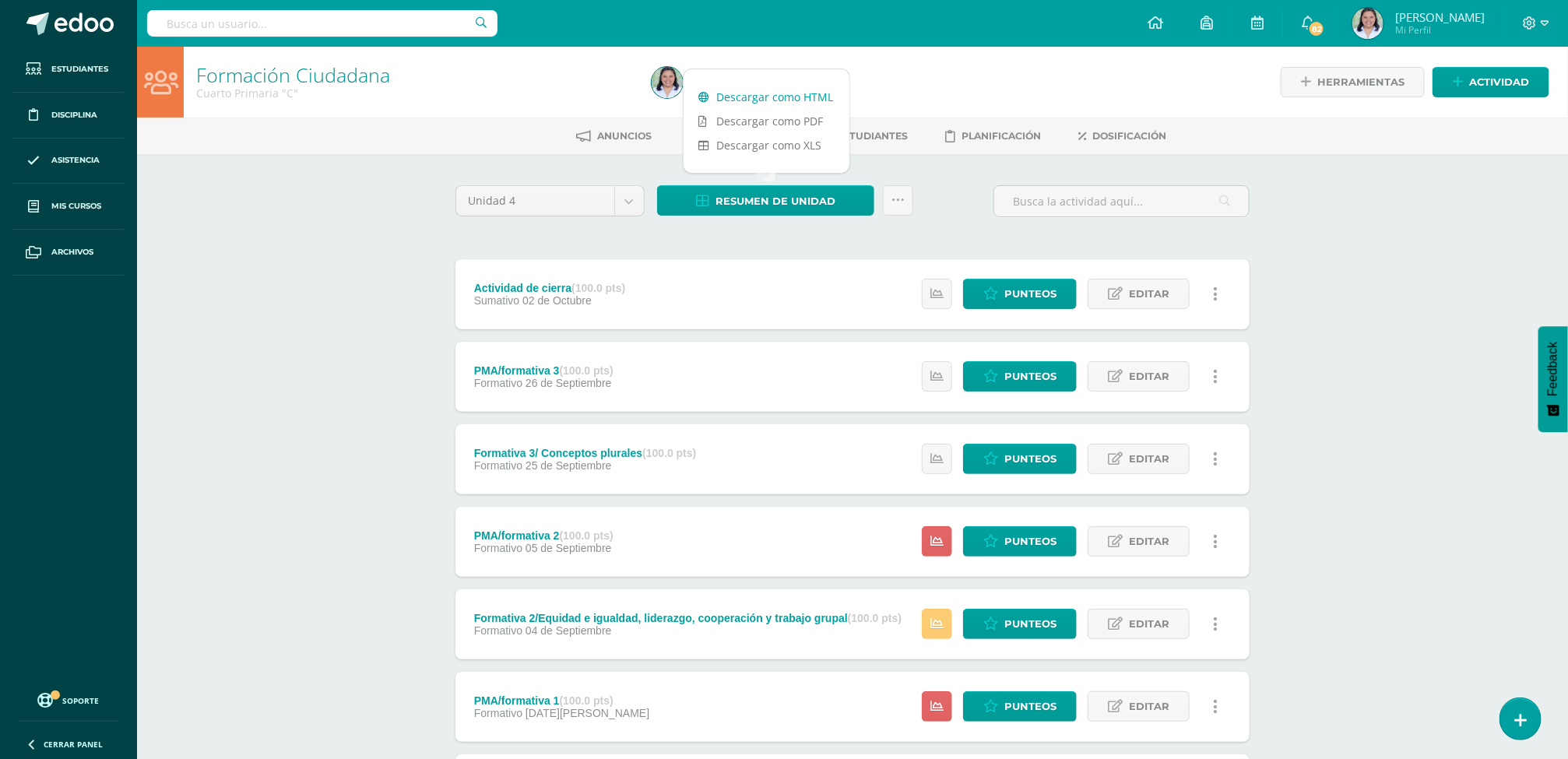
click at [750, 89] on link "Descargar como HTML" at bounding box center [767, 96] width 166 height 25
